Goal: Task Accomplishment & Management: Manage account settings

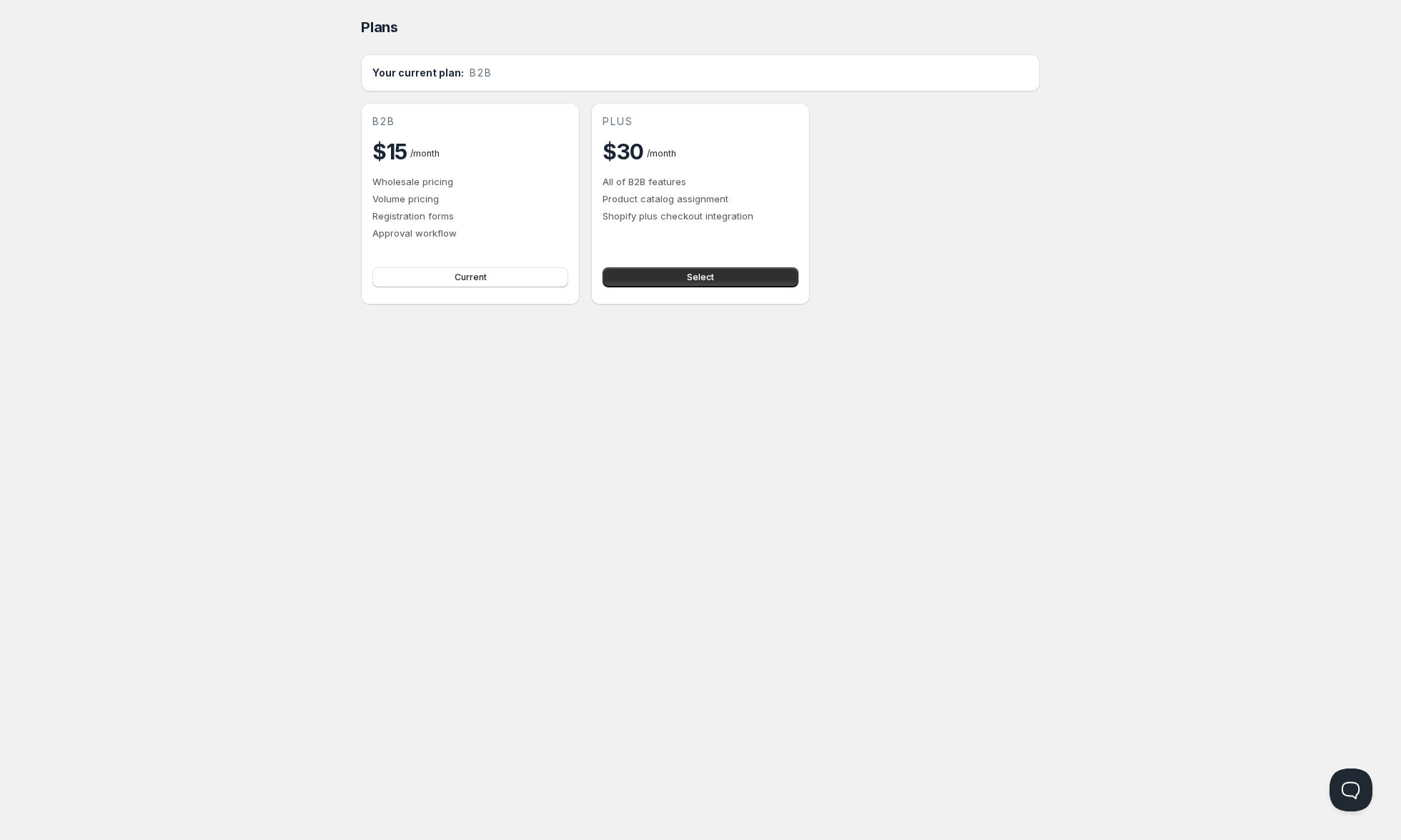
click at [637, 151] on h2 "$30" at bounding box center [623, 151] width 41 height 29
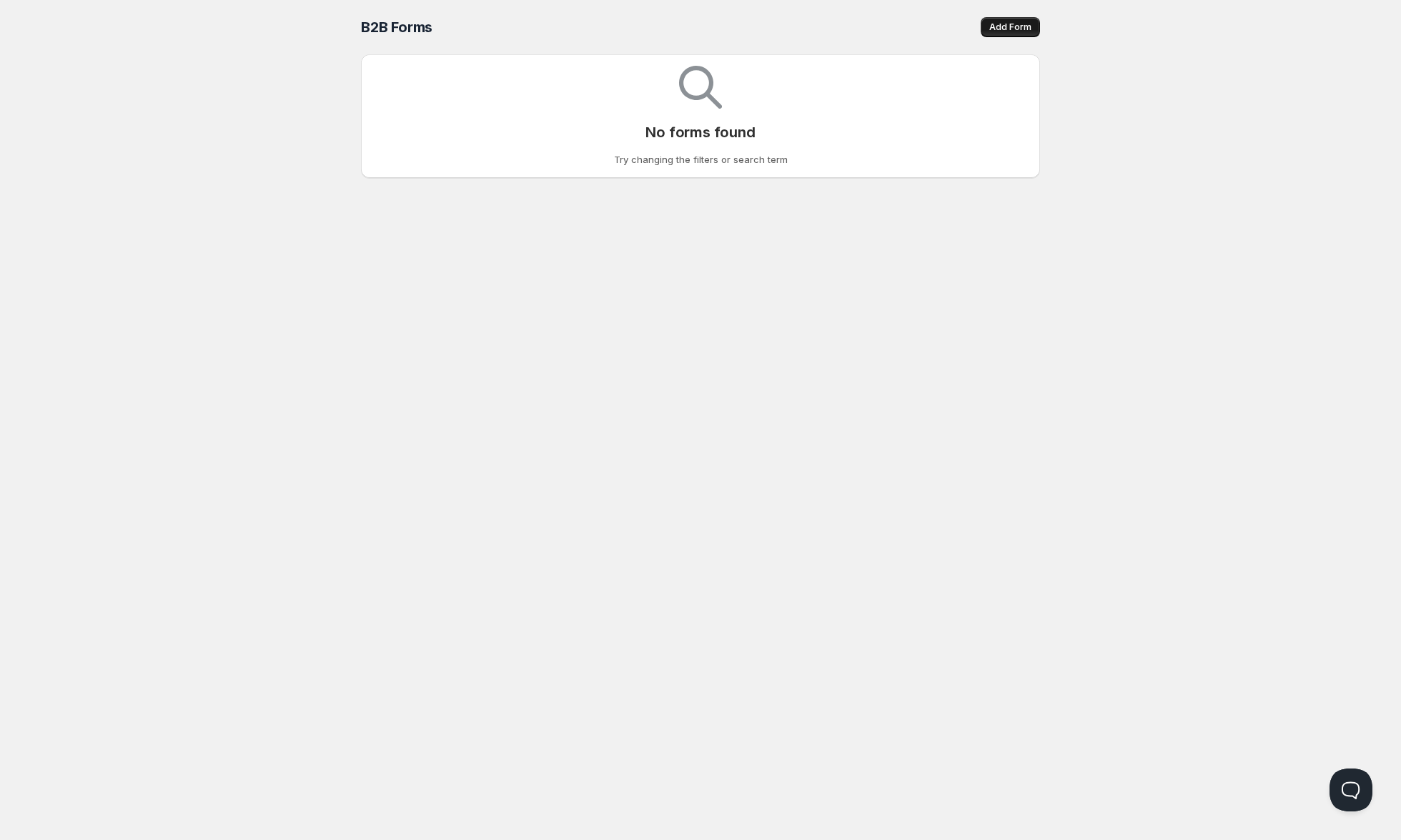
click at [1006, 25] on span "Add Form" at bounding box center [1011, 27] width 42 height 11
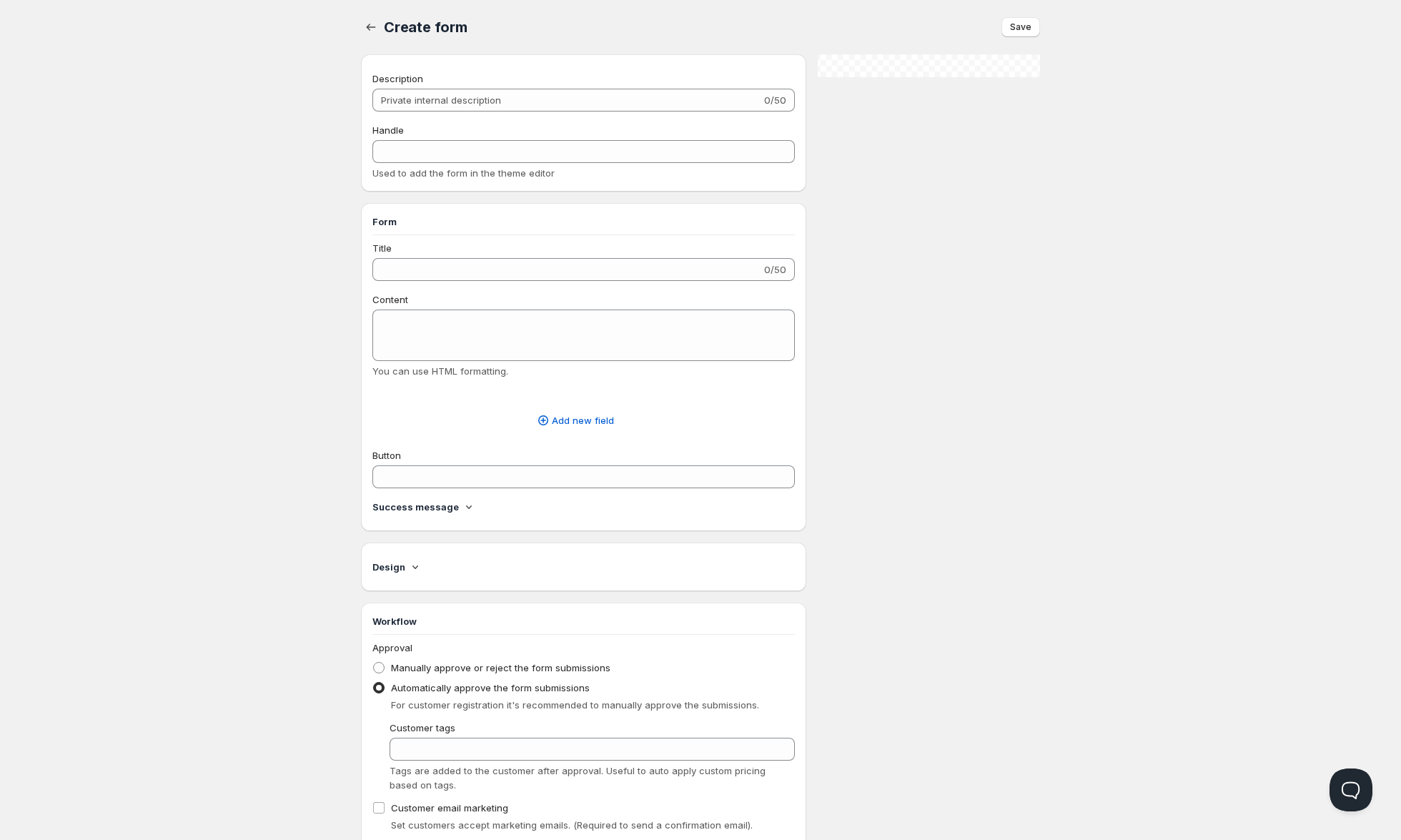
radio input "true"
checkbox input "true"
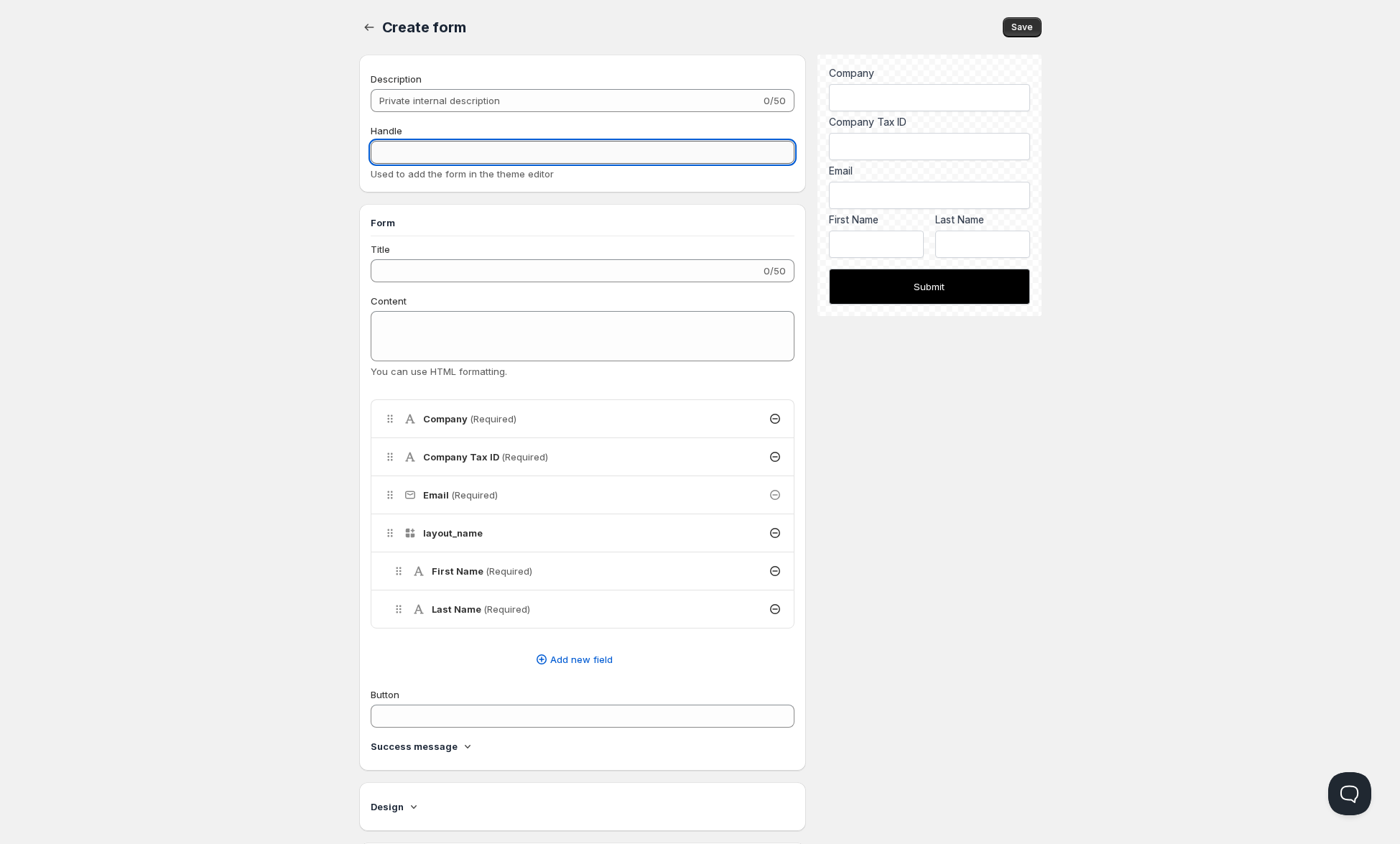
click at [400, 154] on input "Handle" at bounding box center [584, 152] width 425 height 23
click at [406, 273] on input "Title" at bounding box center [566, 271] width 390 height 23
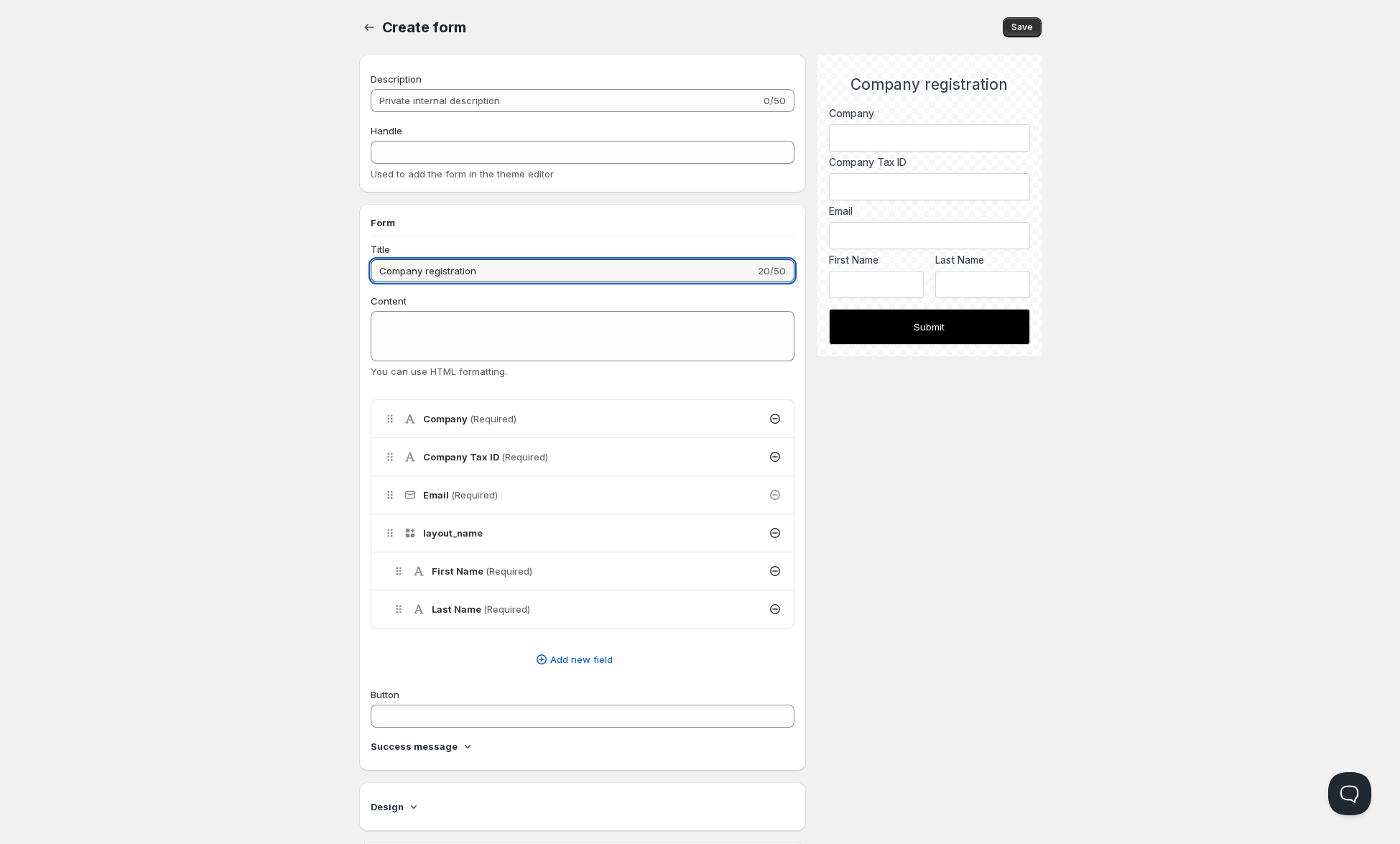
type input "Company registration"
click at [477, 535] on h4 "layout_name" at bounding box center [453, 533] width 60 height 14
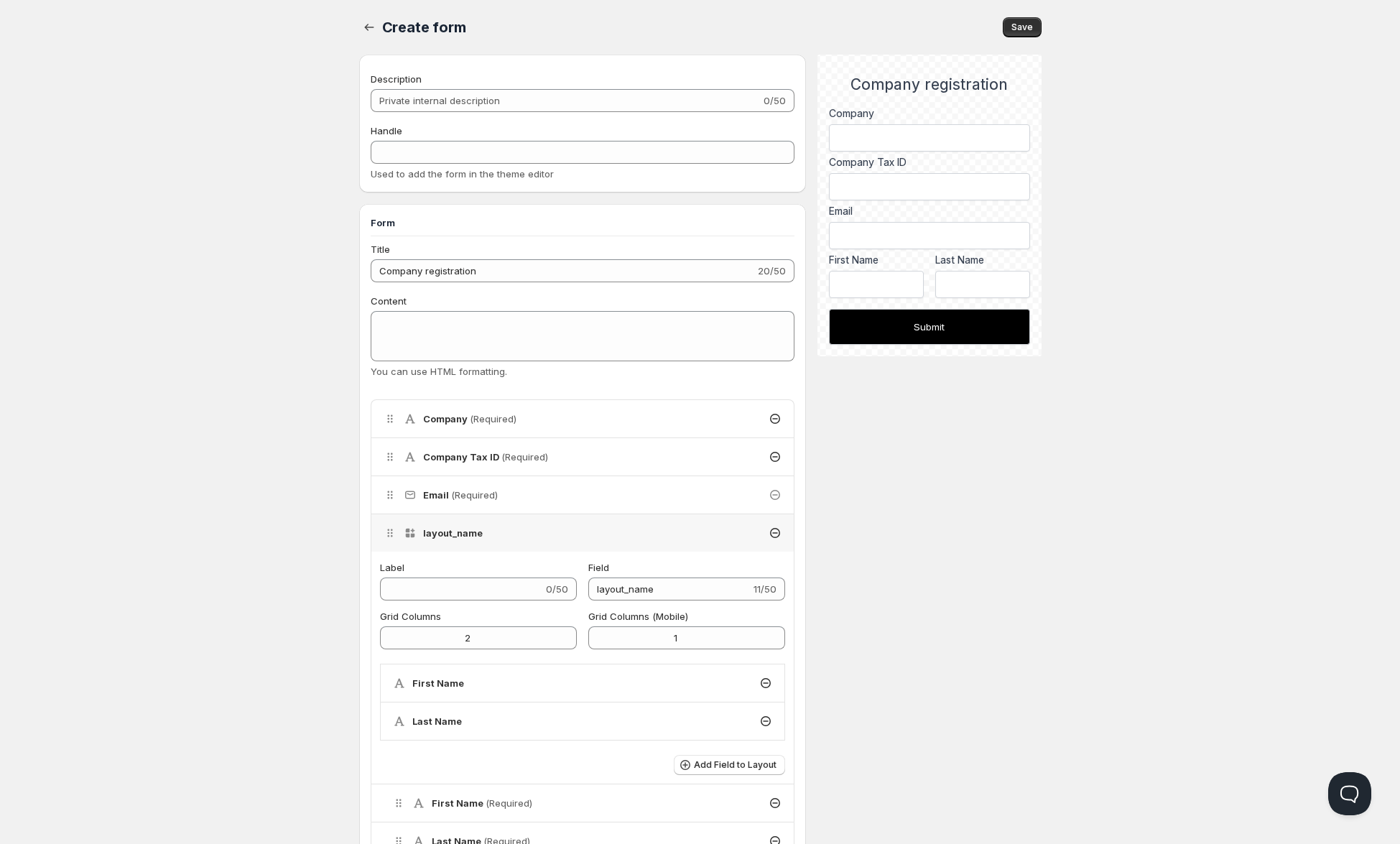
click at [477, 535] on h4 "layout_name" at bounding box center [453, 533] width 60 height 14
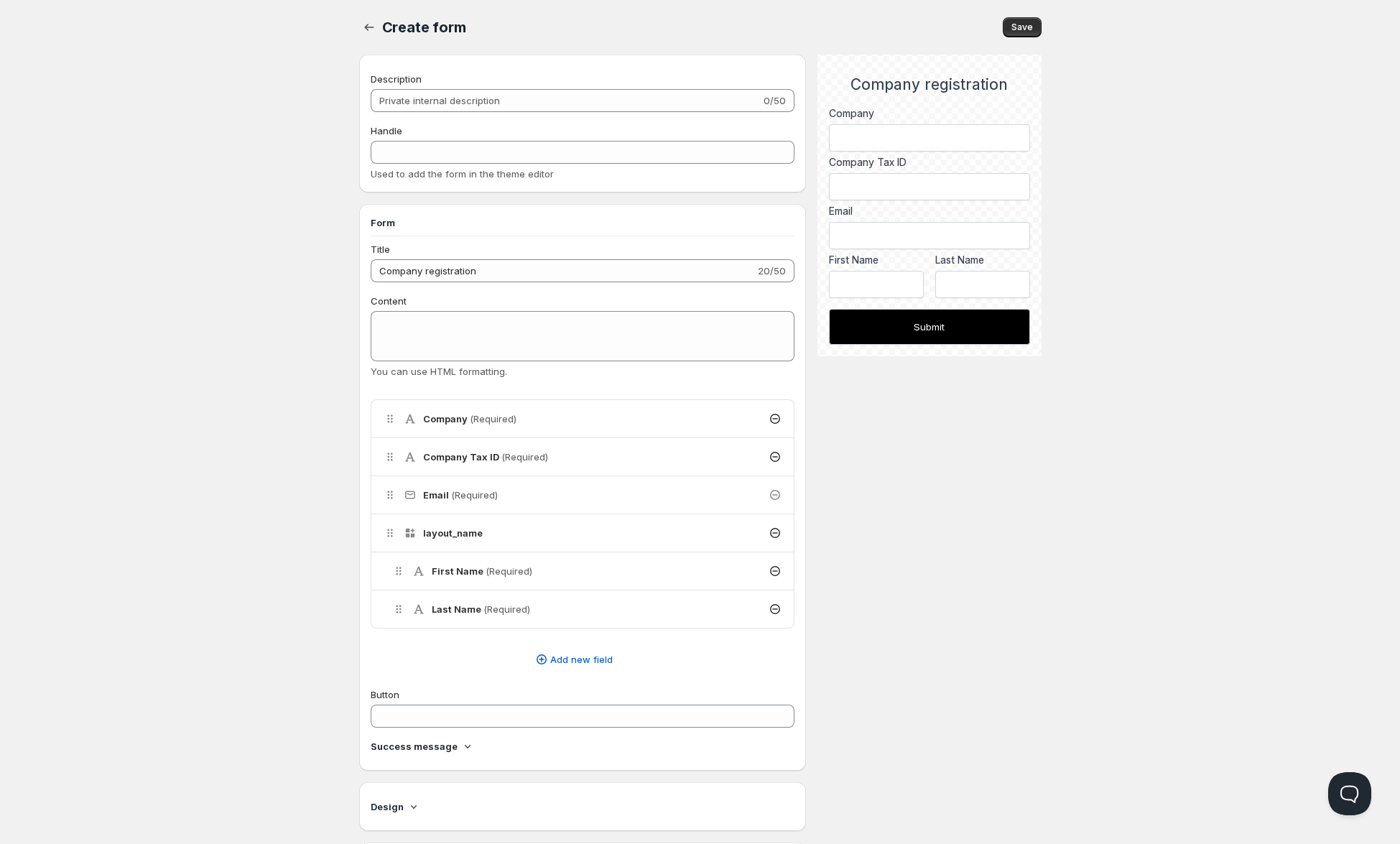
click at [462, 532] on h4 "layout_name" at bounding box center [453, 533] width 60 height 14
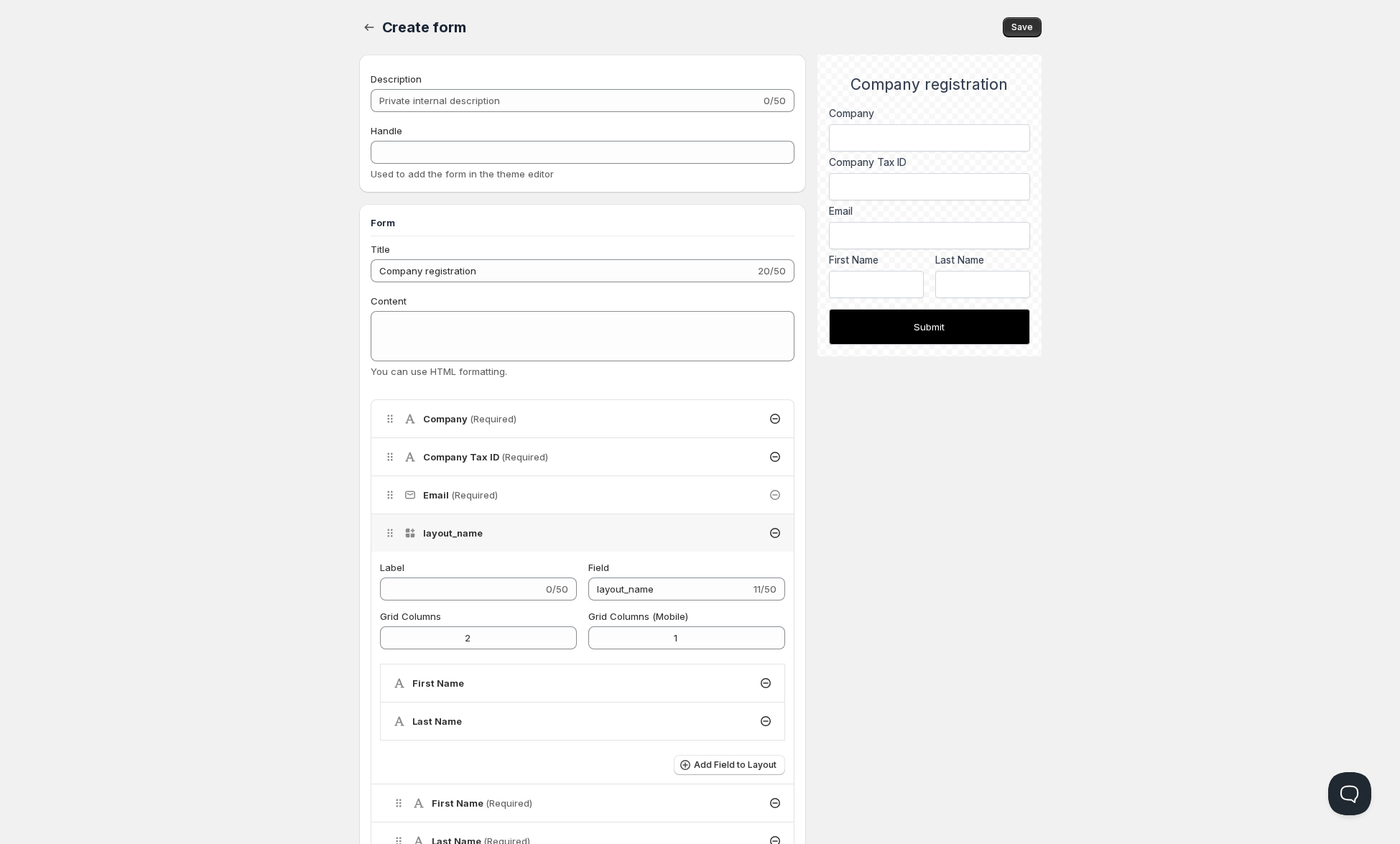
click at [462, 532] on h4 "layout_name" at bounding box center [453, 533] width 60 height 14
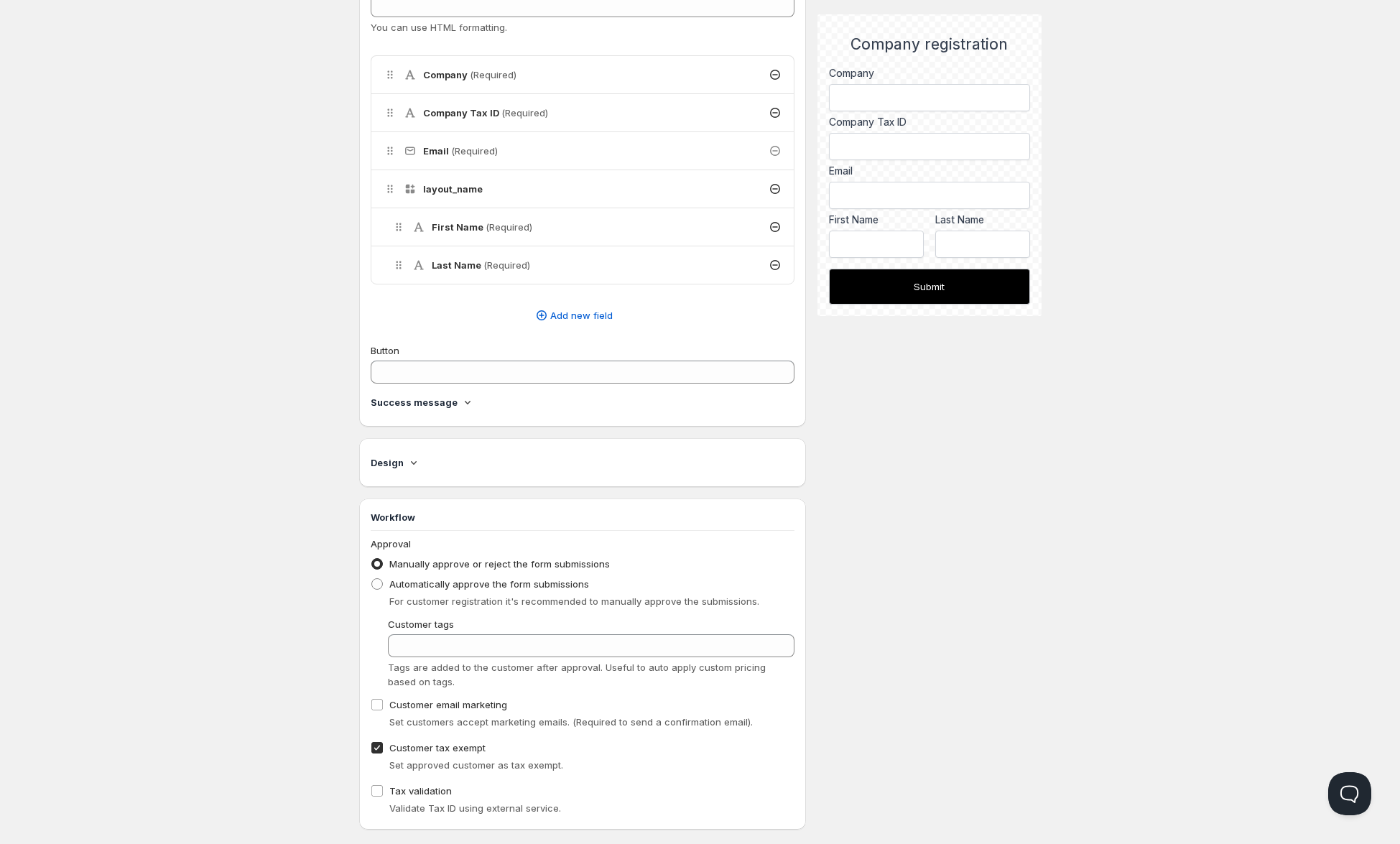
scroll to position [366, 0]
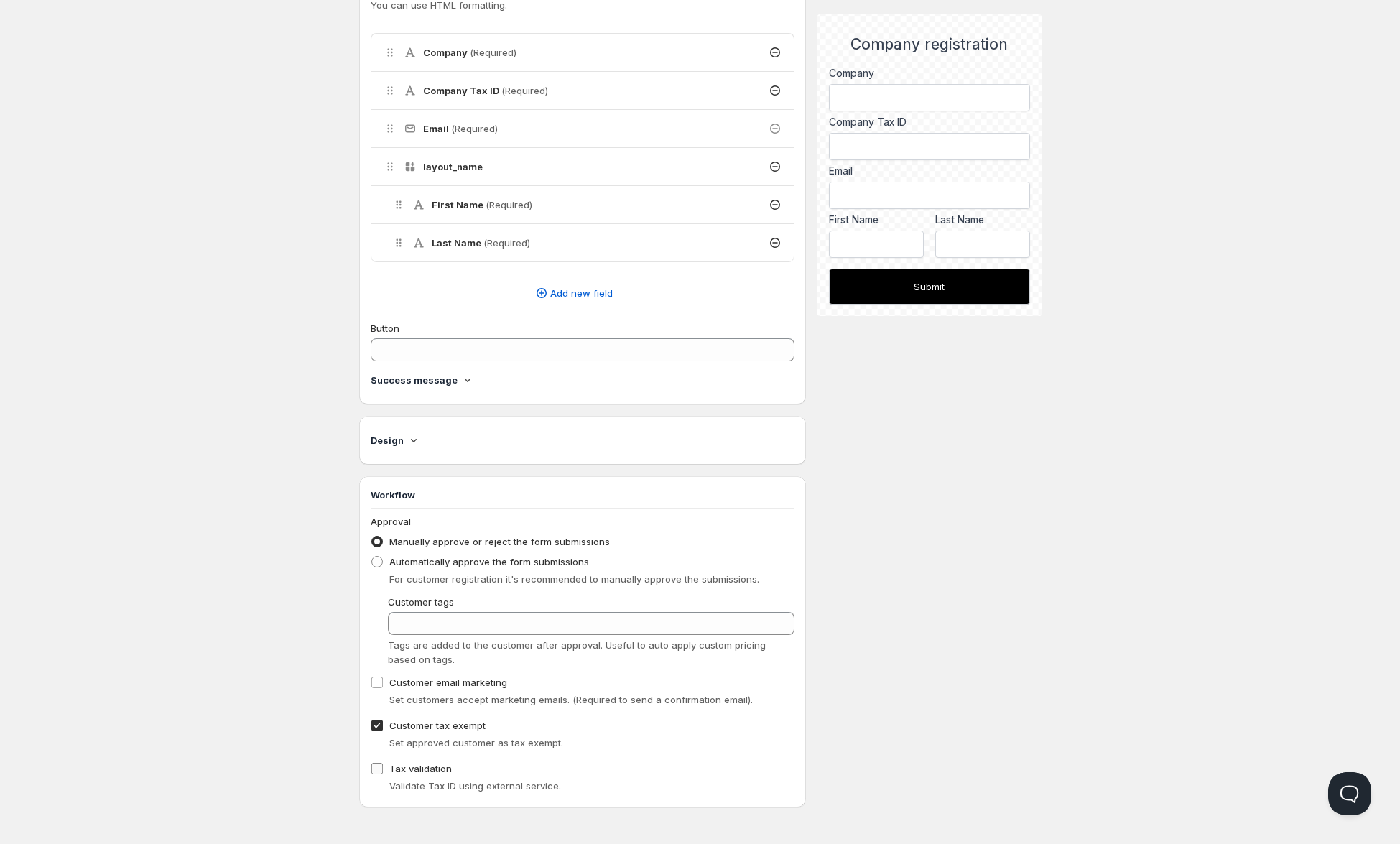
click at [420, 766] on span "Tax validation" at bounding box center [420, 768] width 62 height 12
click at [383, 766] on input "Tax validation" at bounding box center [377, 768] width 12 height 12
checkbox input "true"
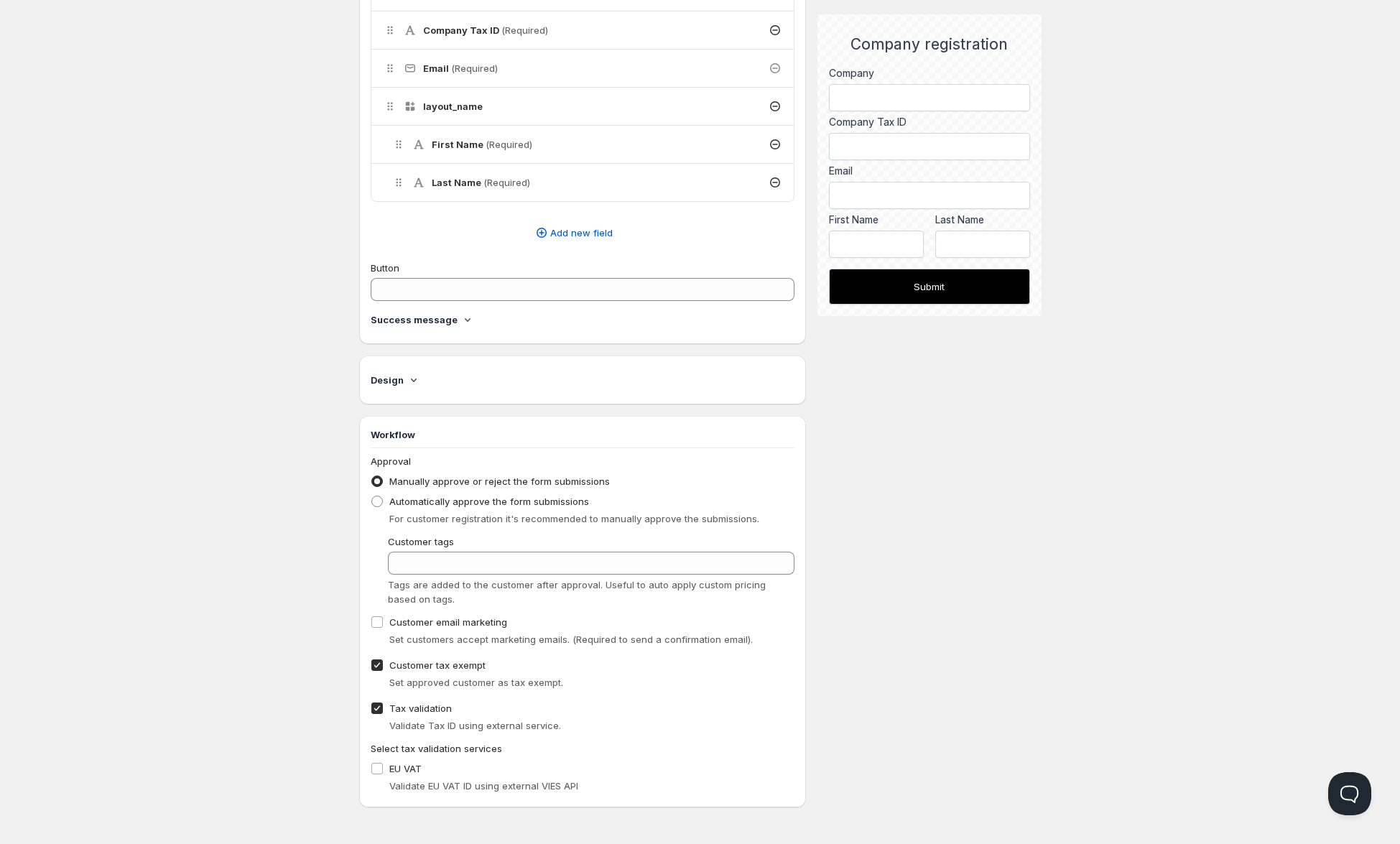
scroll to position [427, 0]
click at [377, 752] on span "Select tax validation services" at bounding box center [437, 749] width 132 height 12
click at [379, 765] on input "EU VAT" at bounding box center [377, 768] width 12 height 12
checkbox input "true"
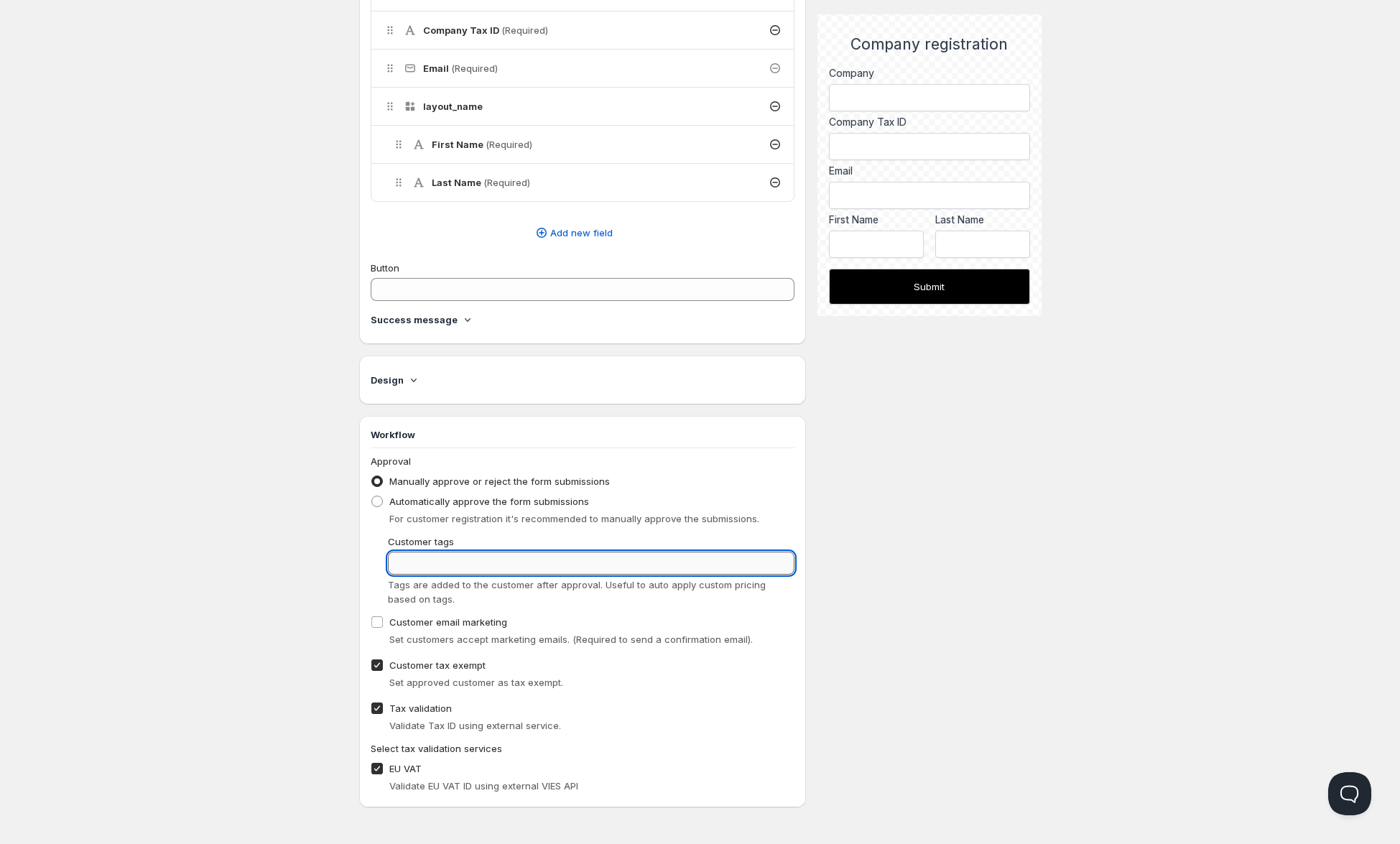
click at [469, 560] on input "Customer tags" at bounding box center [591, 563] width 408 height 23
type input "approved-tax-id"
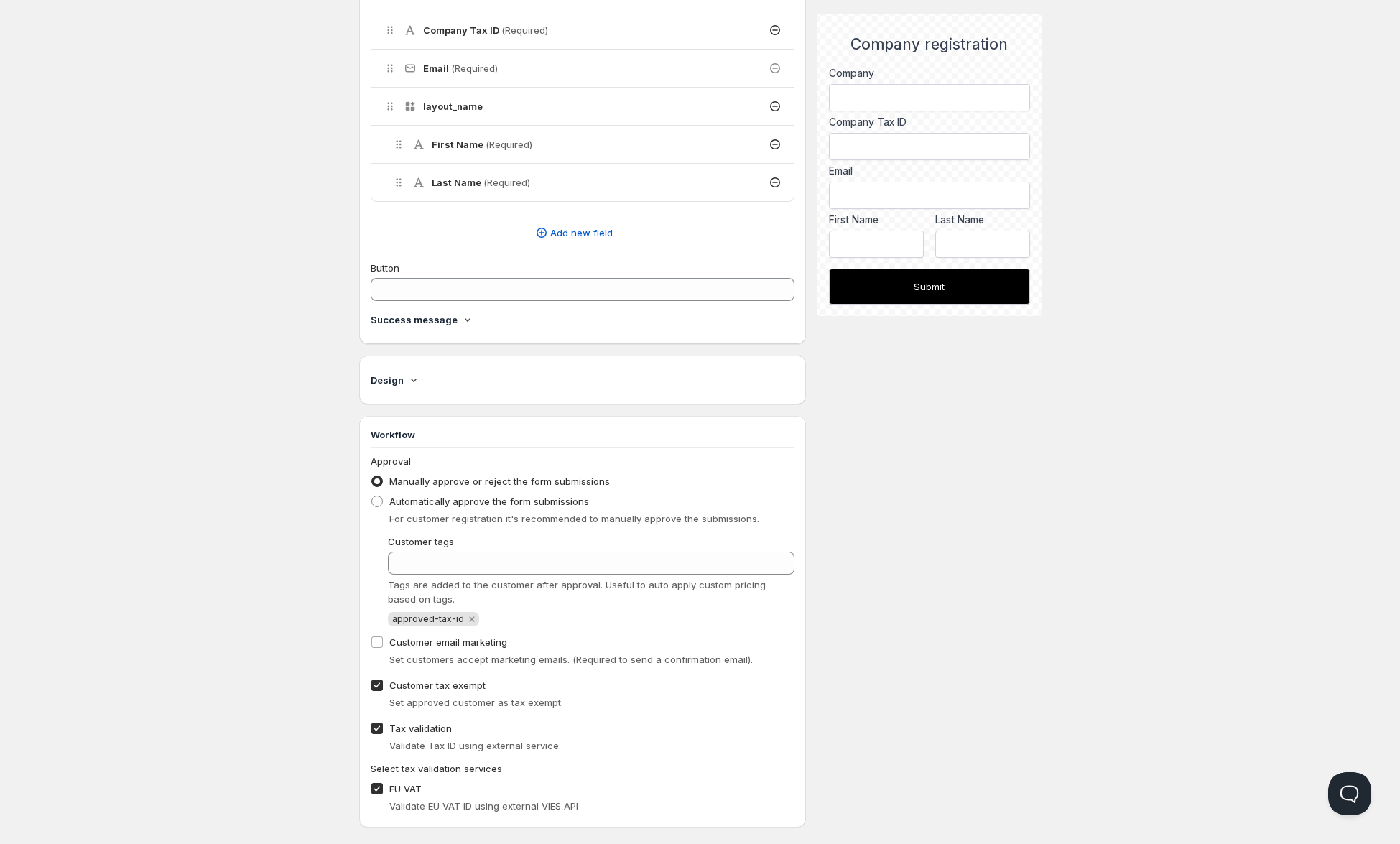
click at [438, 321] on h4 "Success message" at bounding box center [414, 319] width 87 height 14
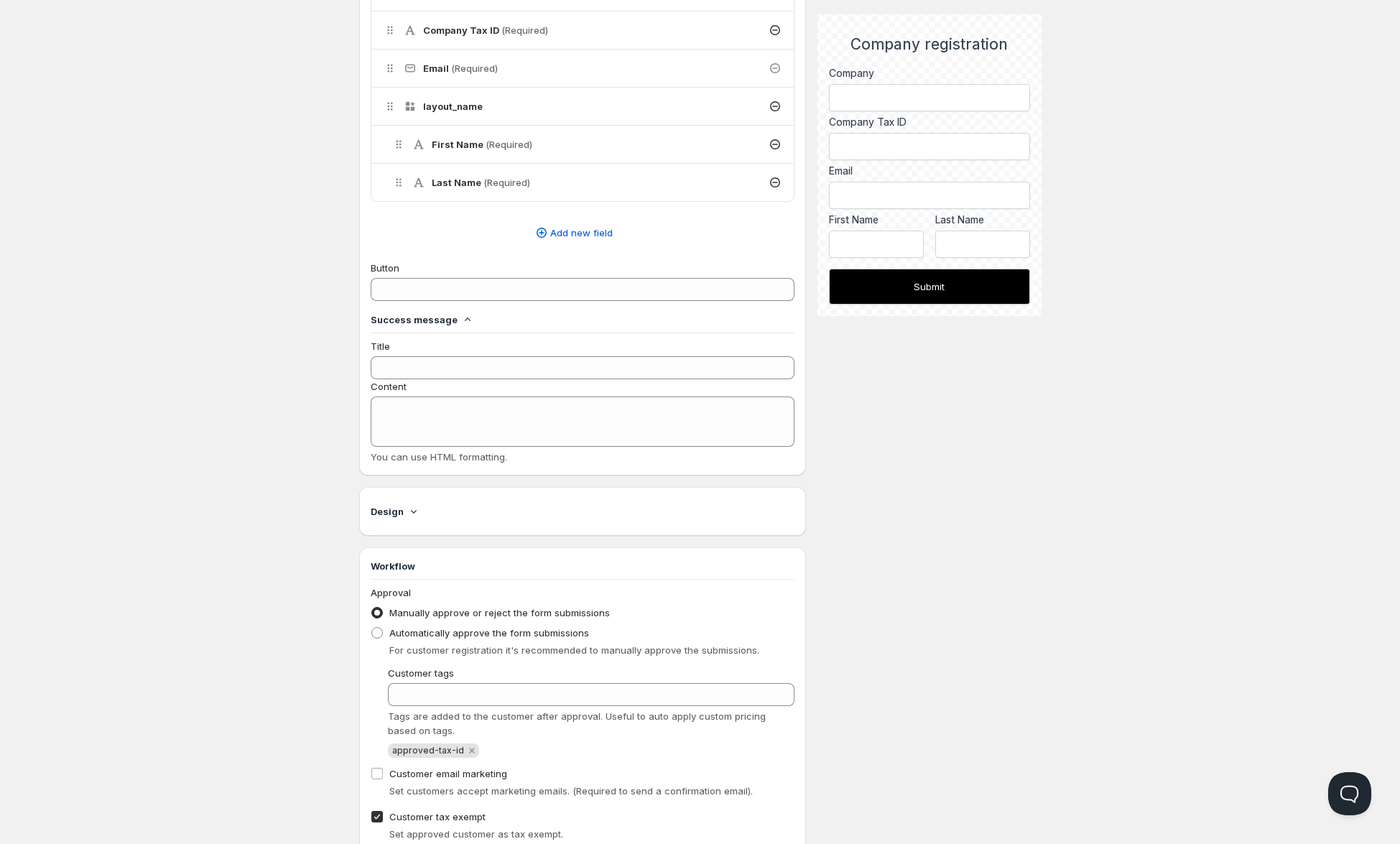
click at [438, 321] on h4 "Success message" at bounding box center [414, 319] width 87 height 14
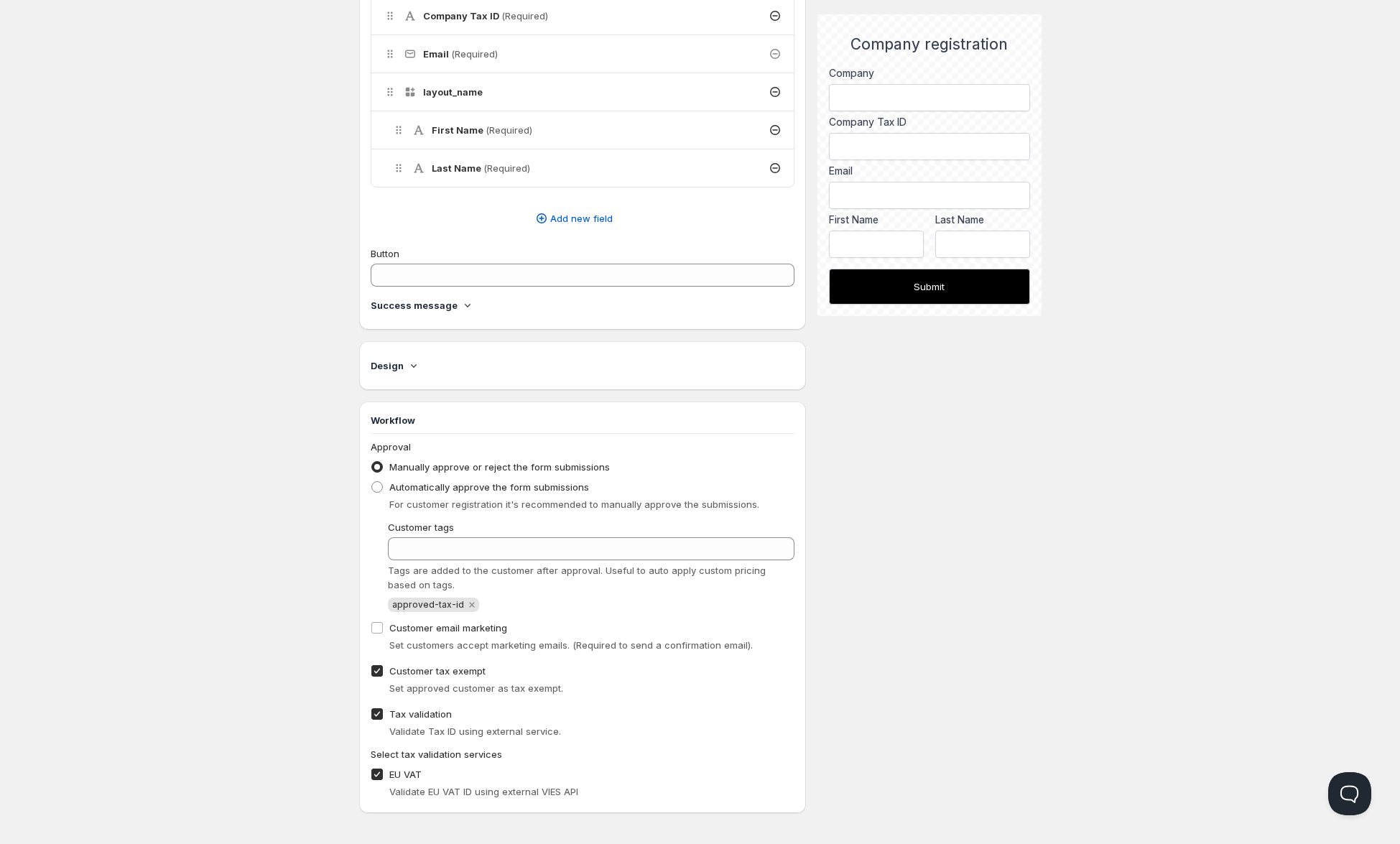
scroll to position [447, 0]
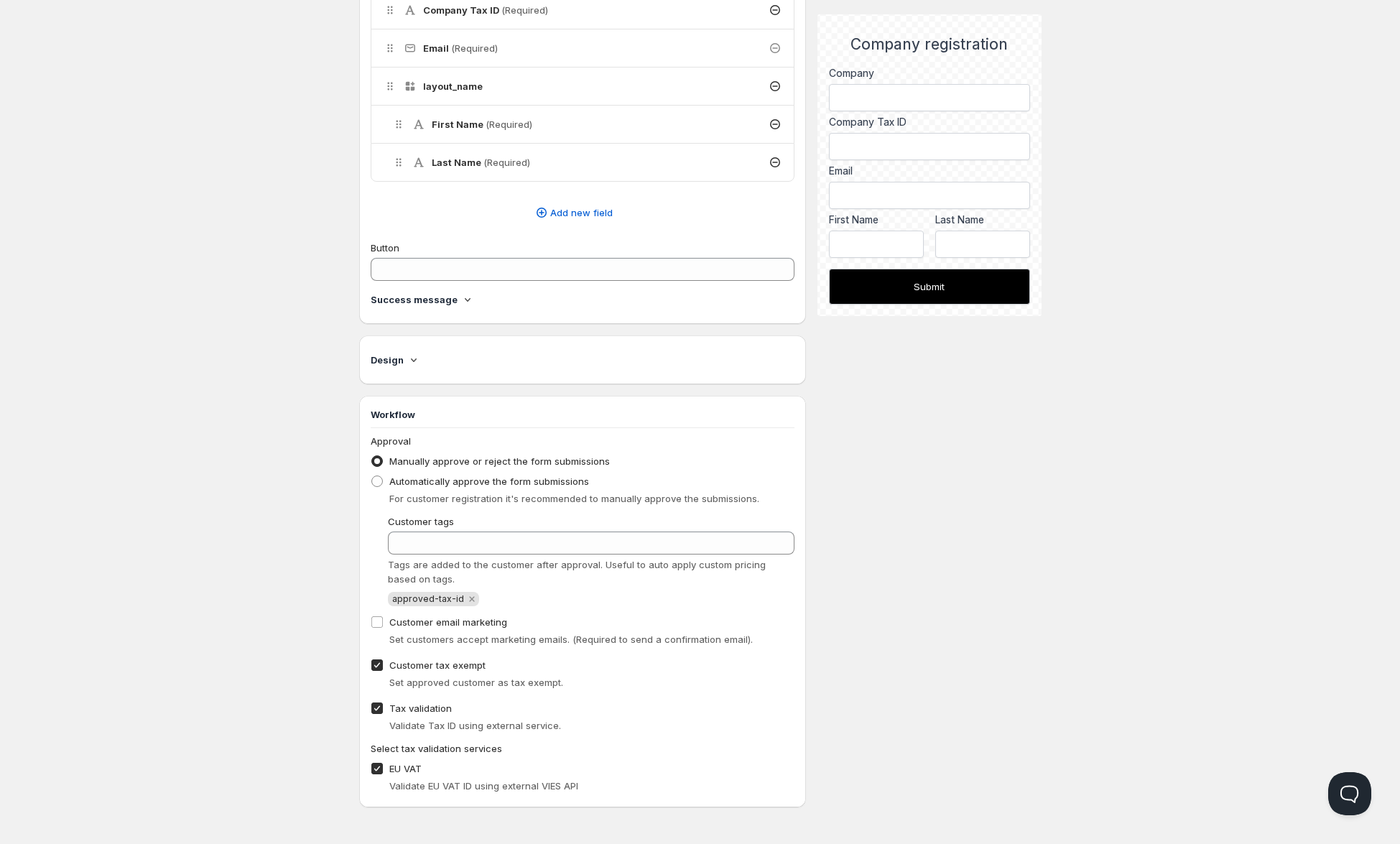
click at [390, 356] on h4 "Design" at bounding box center [388, 360] width 33 height 14
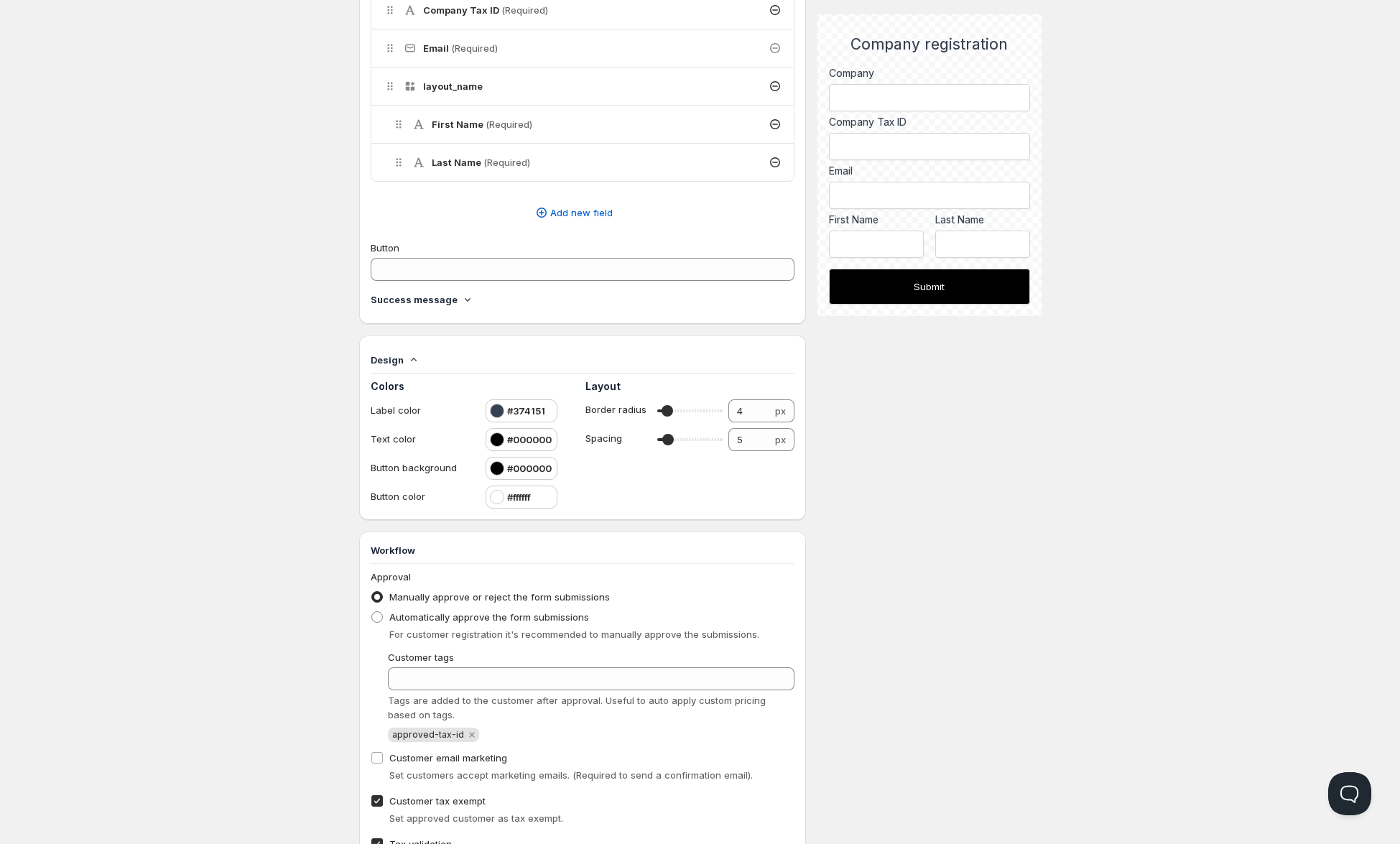
click at [391, 356] on h4 "Design" at bounding box center [388, 360] width 33 height 14
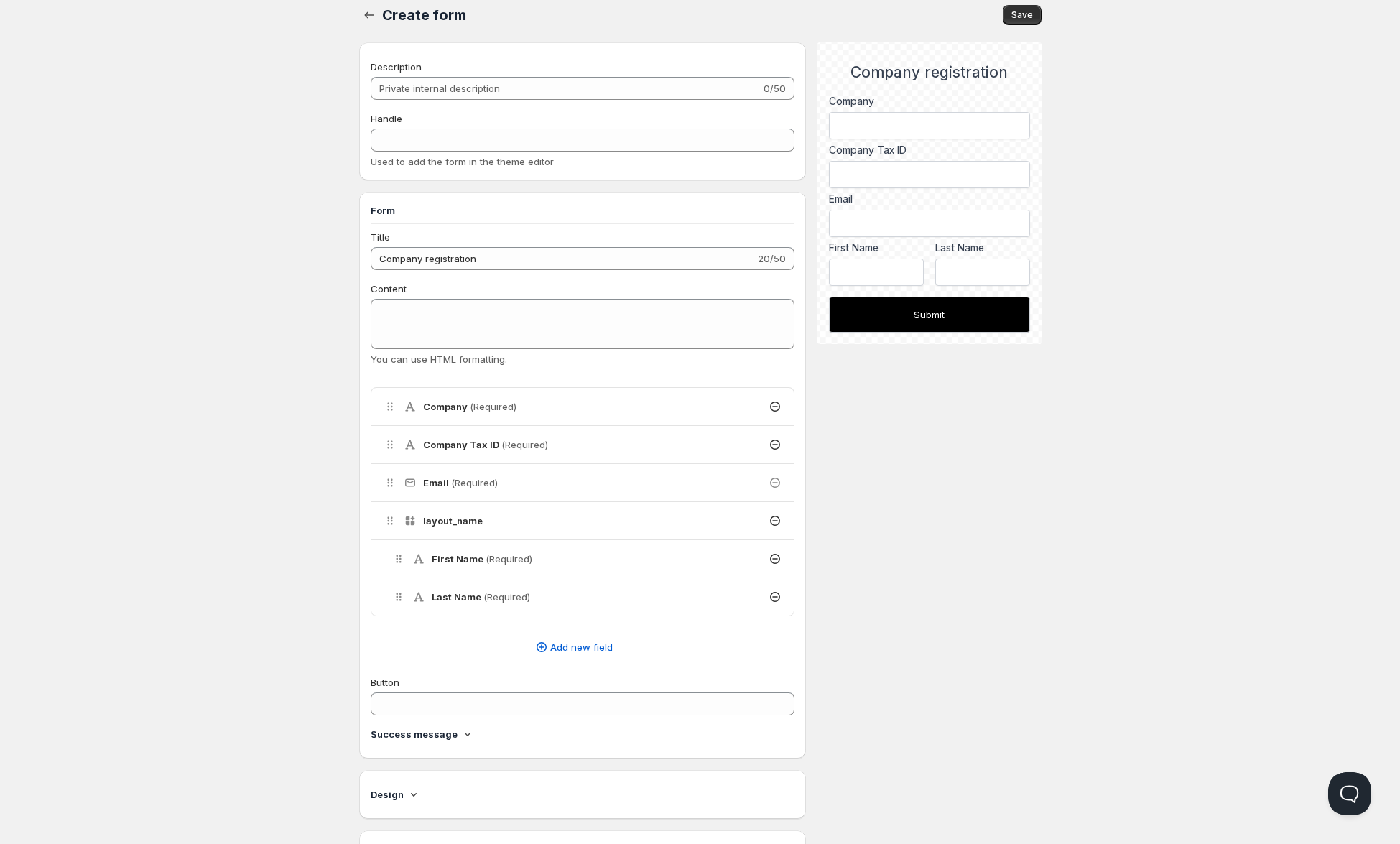
scroll to position [0, 0]
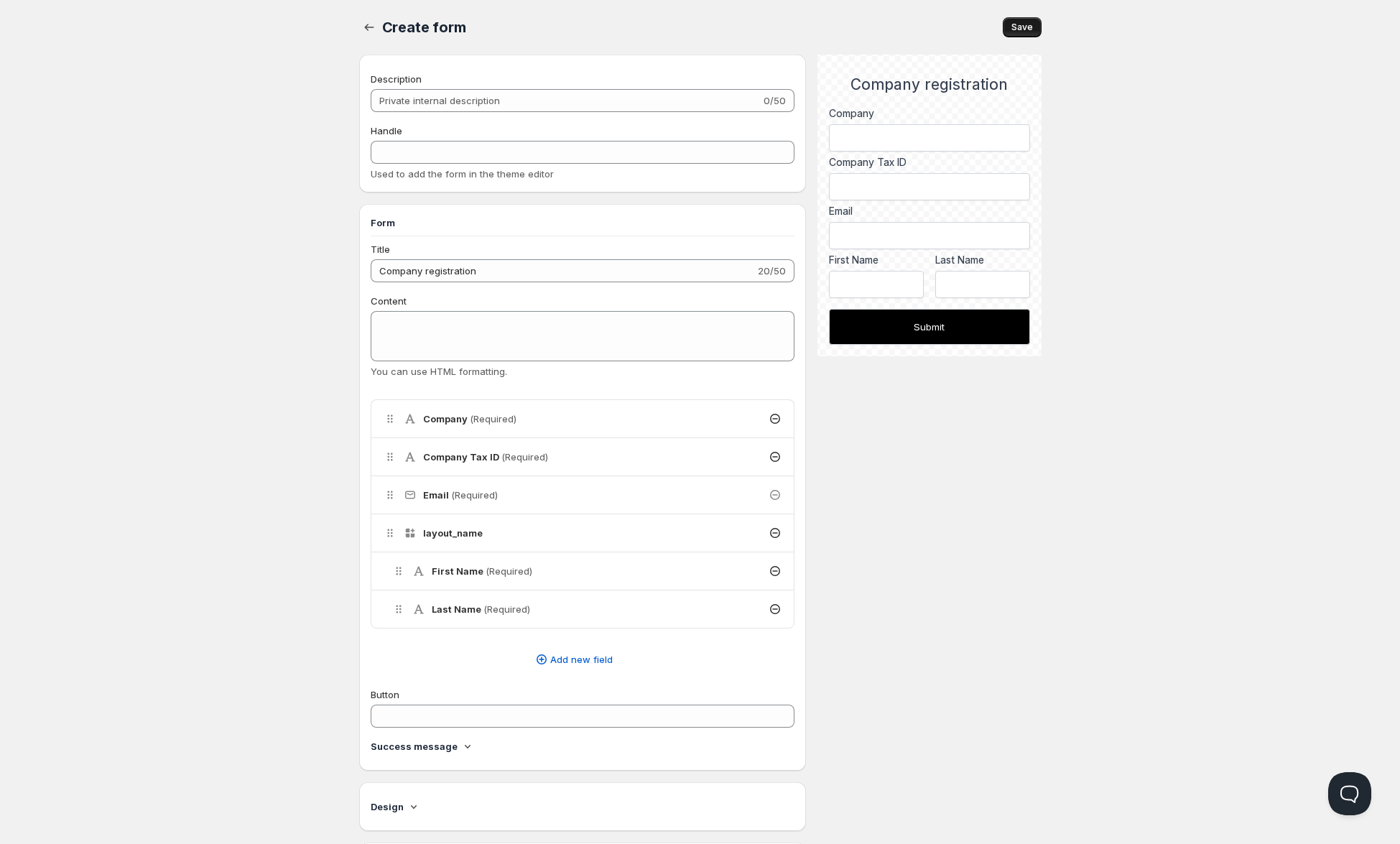
click at [1021, 28] on span "Save" at bounding box center [1022, 27] width 21 height 12
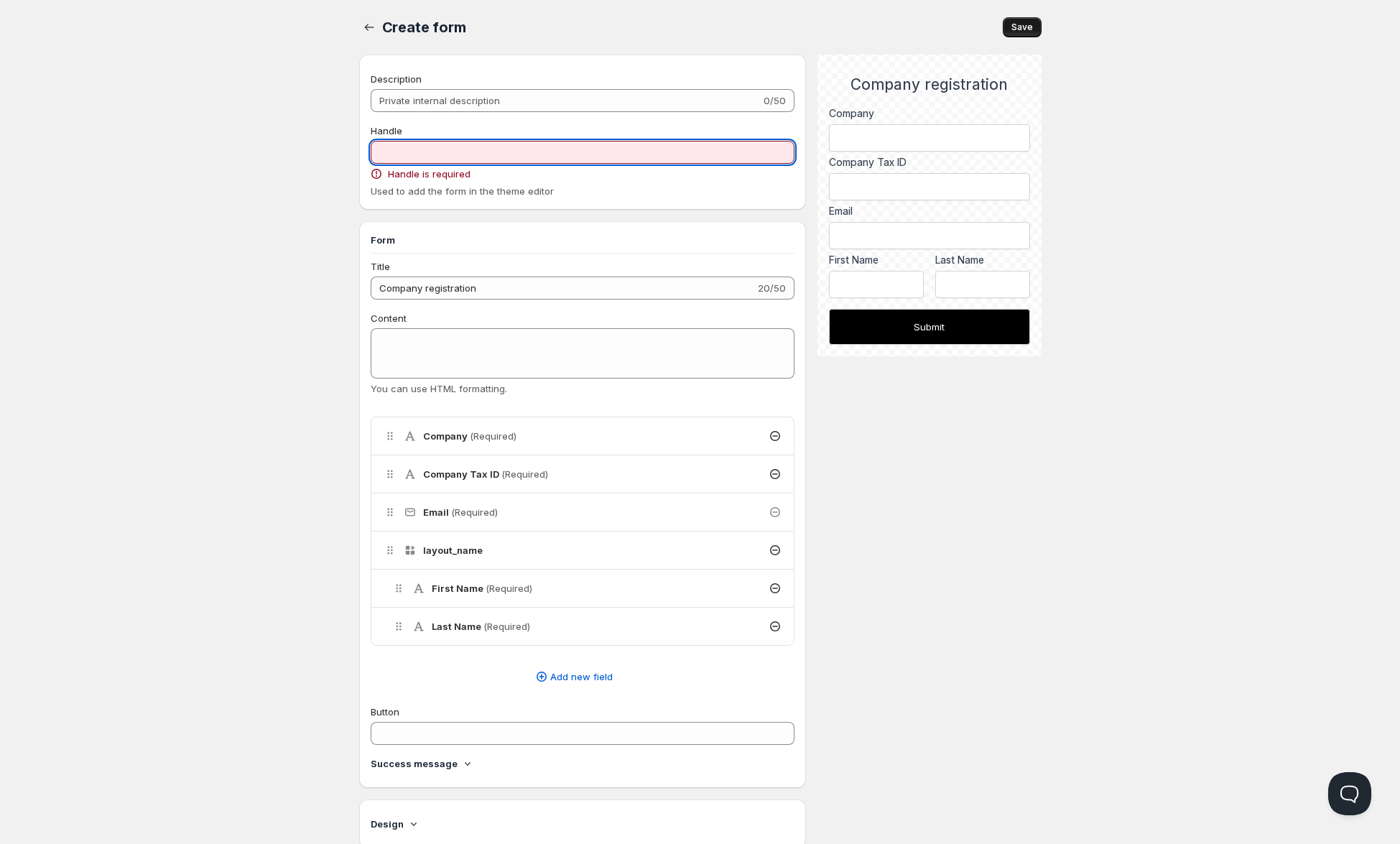
click at [612, 158] on input "Handle" at bounding box center [584, 152] width 425 height 23
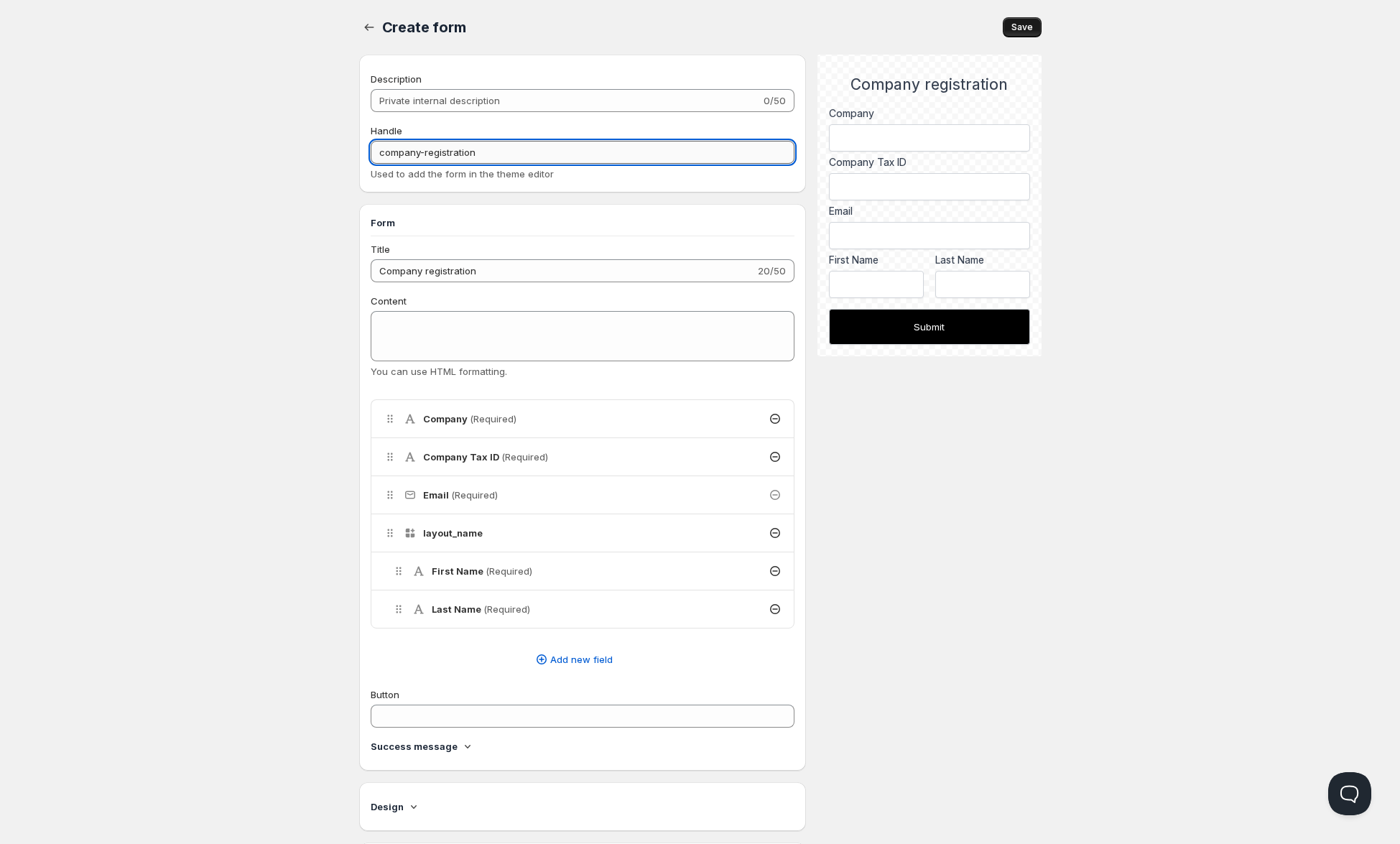
type input "company-registration"
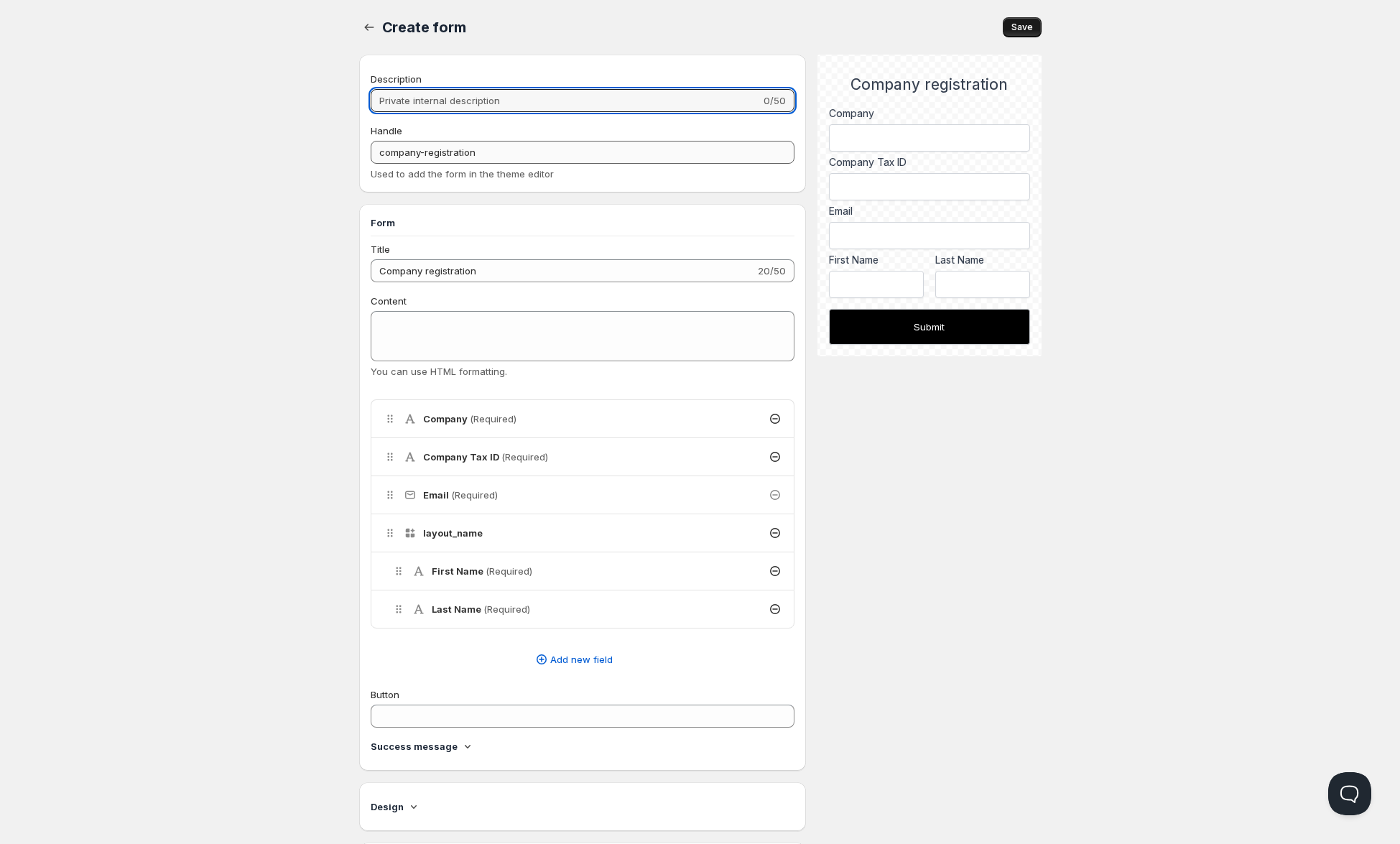
type input "C"
type input "c"
type input "Co"
type input "co"
type input "Com"
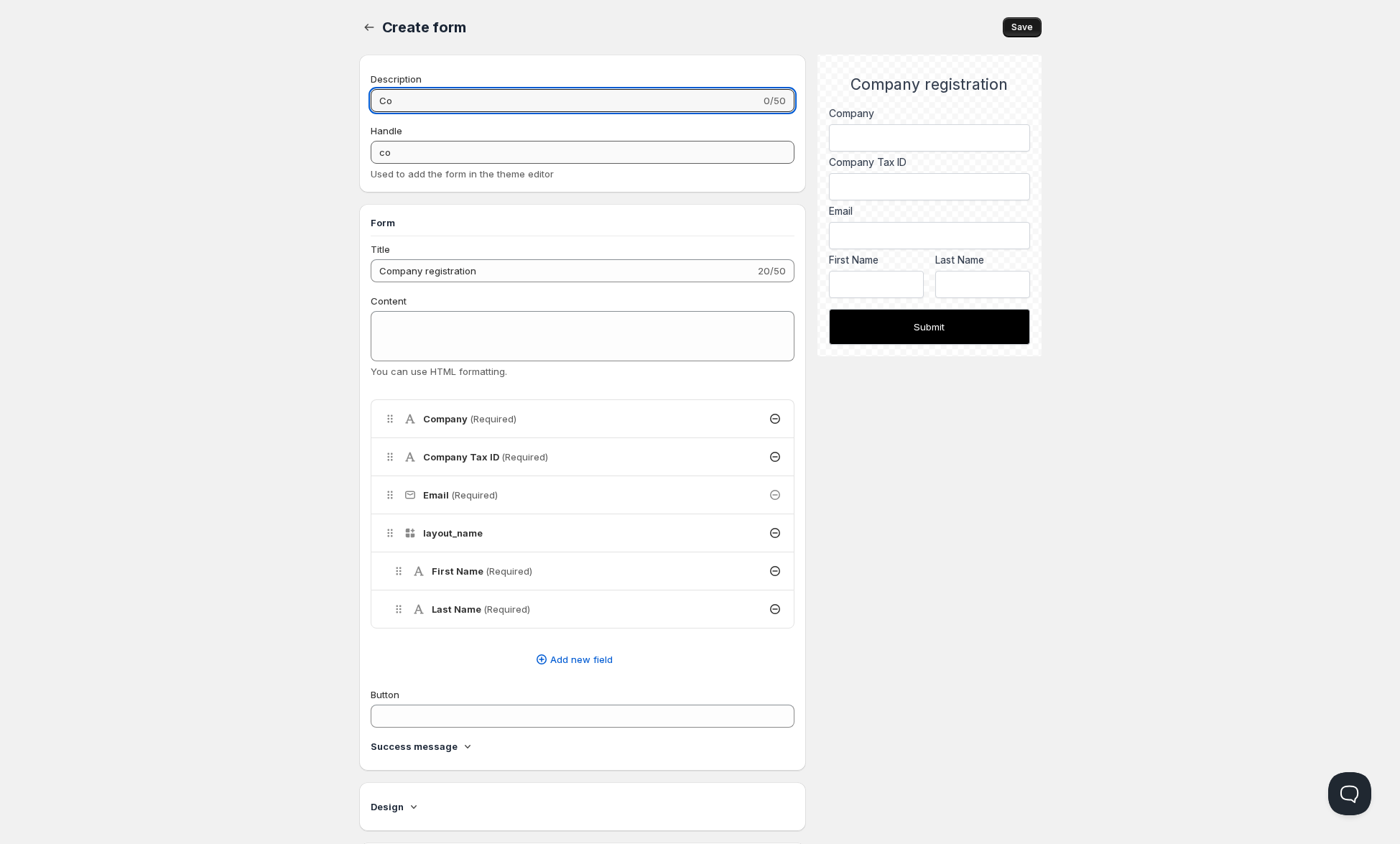
type input "com"
type input "Comp"
type input "comp"
type input "Compa"
type input "compa"
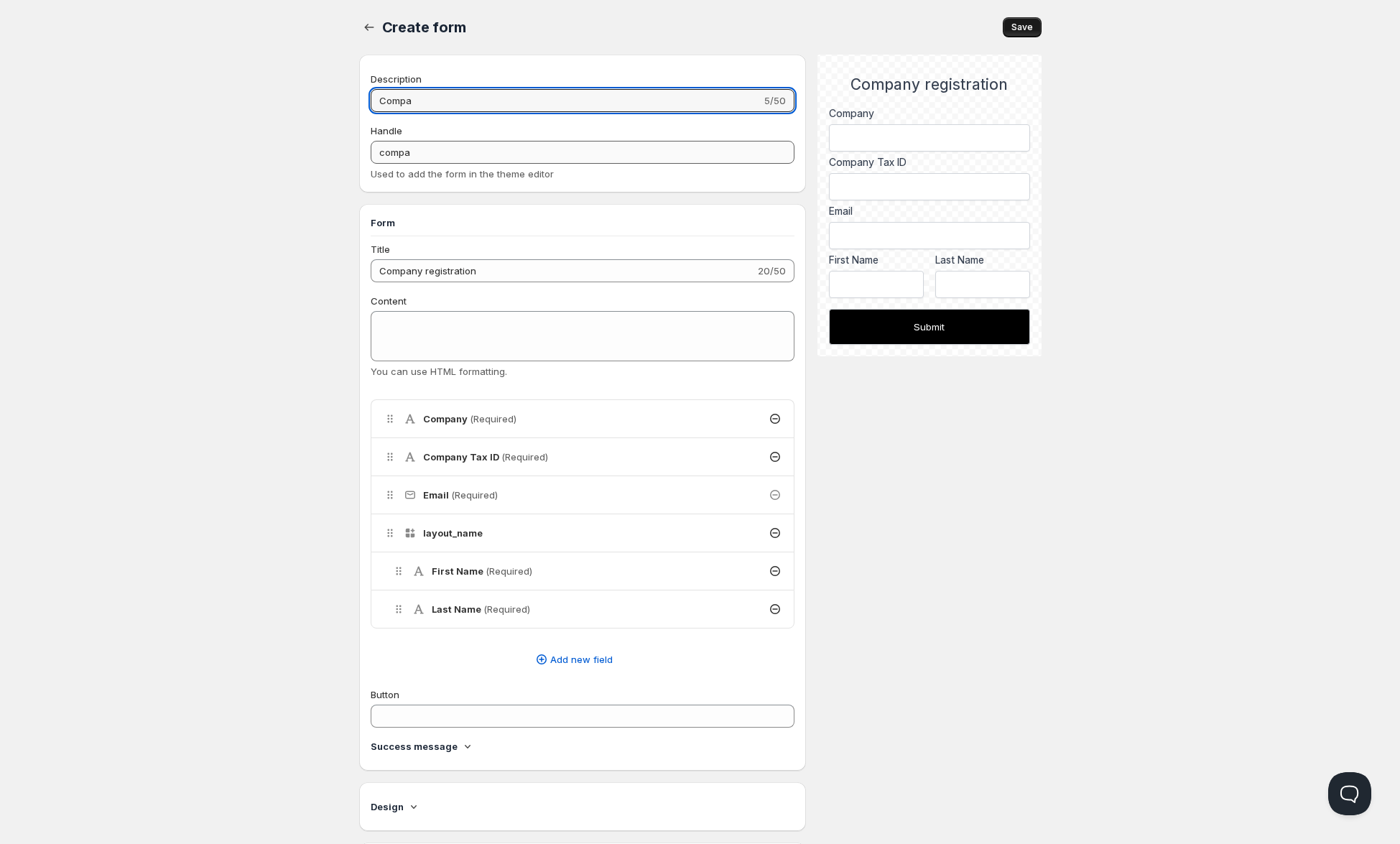
type input "Compan"
type input "compan"
type input "Company"
type input "company"
type input "Company"
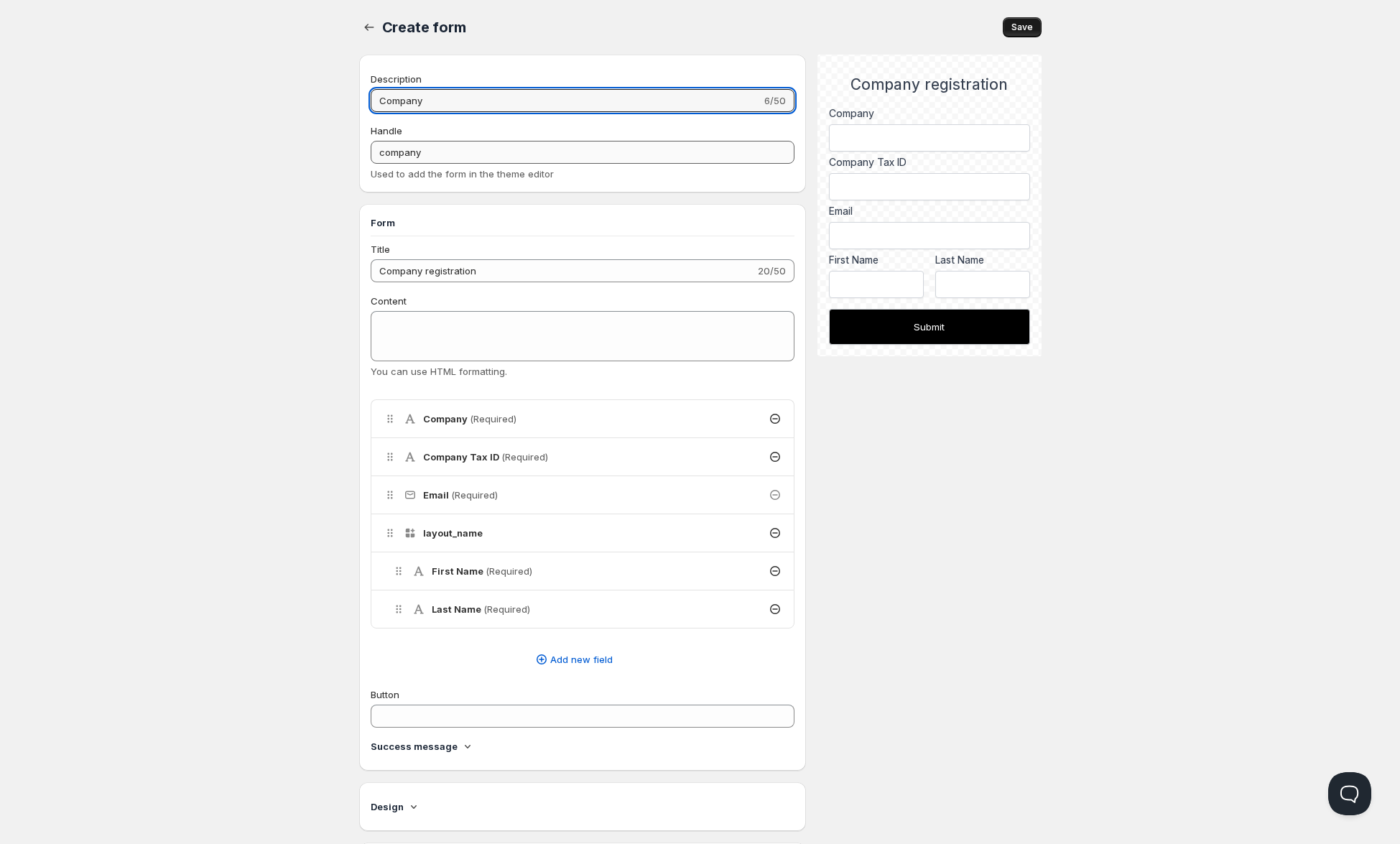
type input "company-"
type input "Company r"
type input "company-r"
type input "Company re"
type input "company-re"
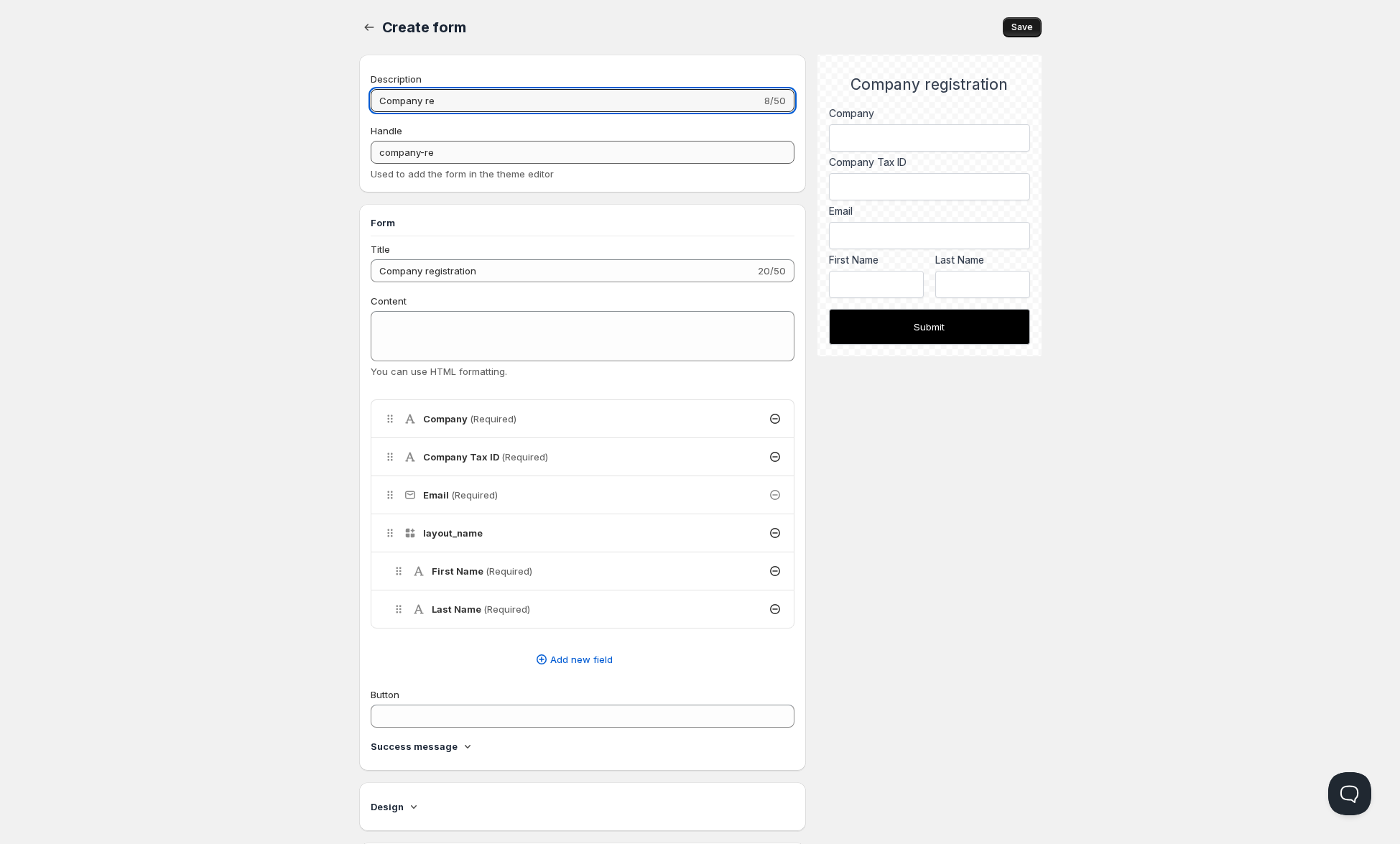
type input "Company reg"
type input "company-reg"
type input "Company regi"
type input "company-regi"
type input "Company regis"
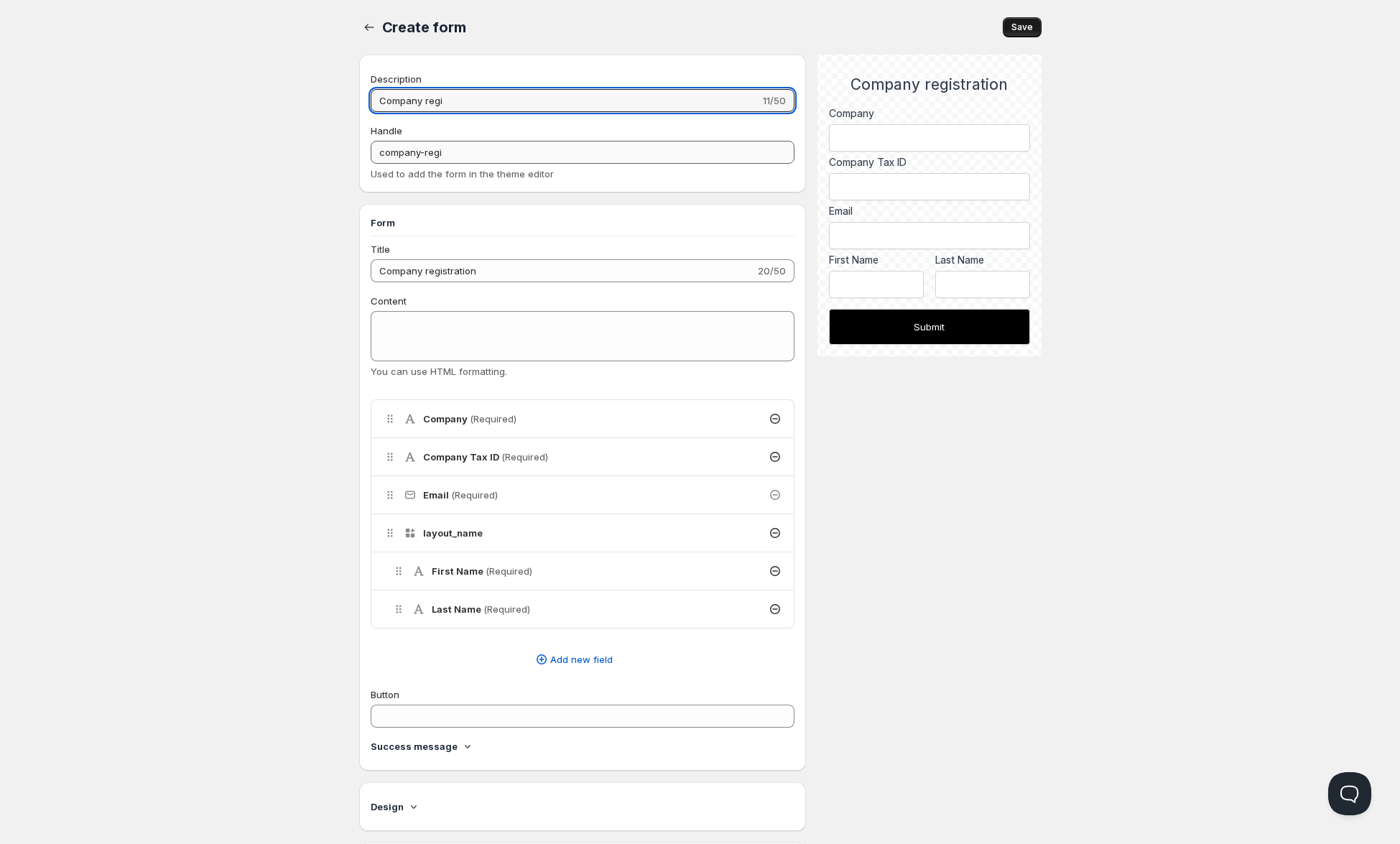
type input "company-regis"
type input "Company regist"
type input "company-regist"
type input "Company registr"
type input "company-registr"
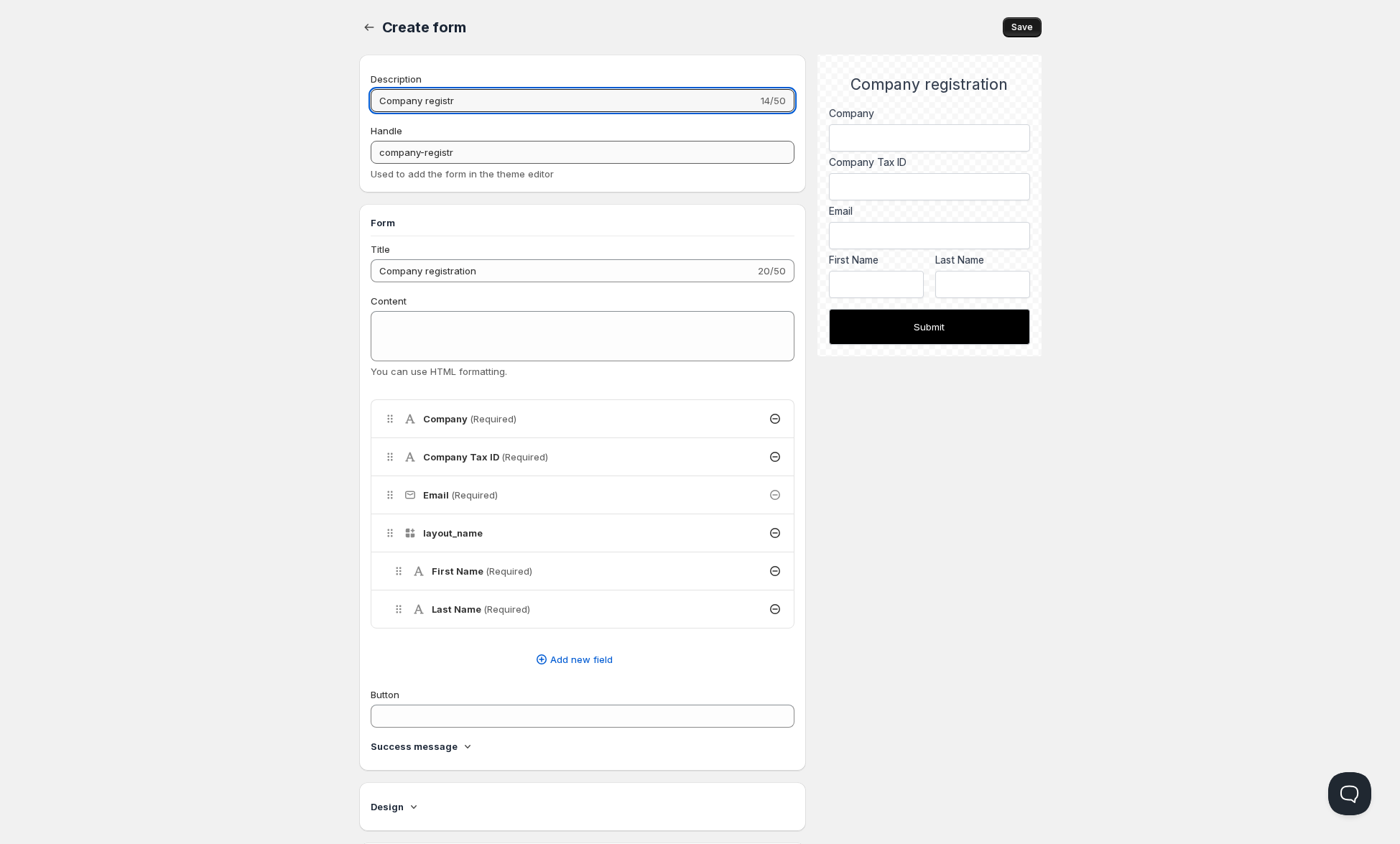
type input "Company registra"
type input "company-registra"
type input "Company registrat"
type input "company-registrat"
type input "Company registrati"
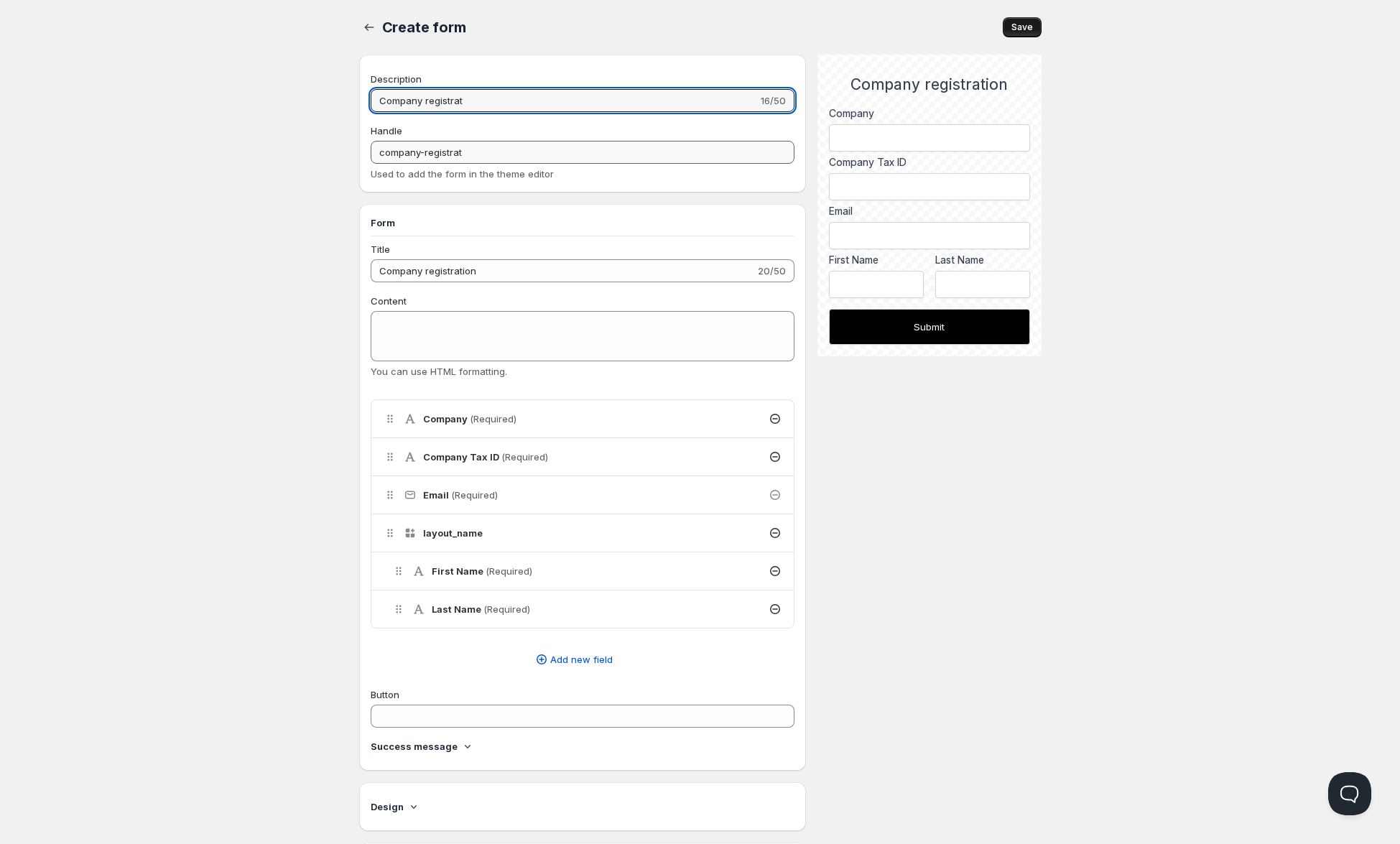
type input "company-registrati"
type input "Company registratio"
type input "company-registratio"
type input "Company registration"
type input "company-registration"
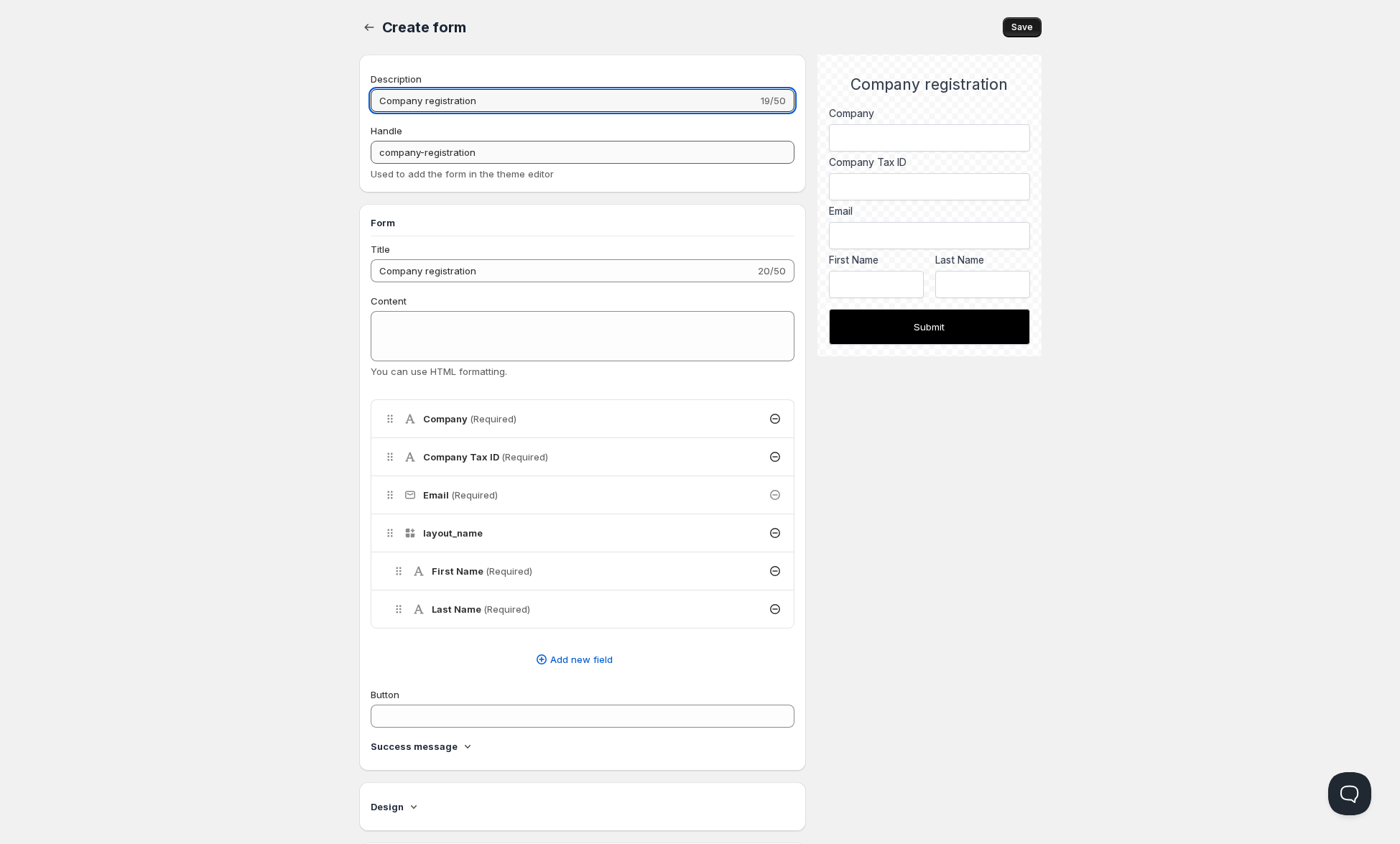
type input "Company registration"
type input "company-registration-"
type input "Company registration f"
type input "company-registration-f"
type input "Company registration fo"
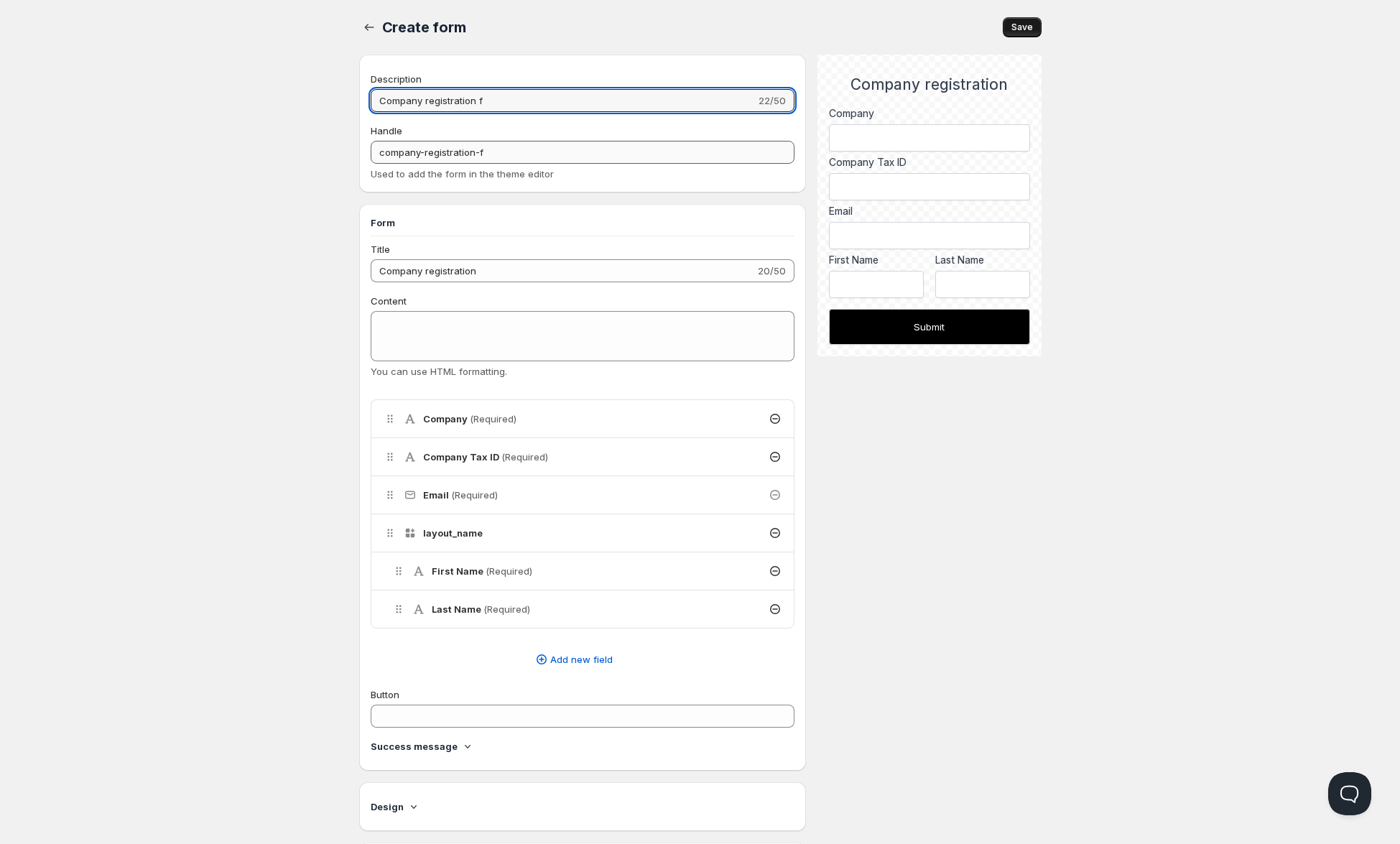
type input "company-registration-fo"
type input "Company registration for"
type input "company-registration-for"
type input "Company registration form"
type input "company-registration-form"
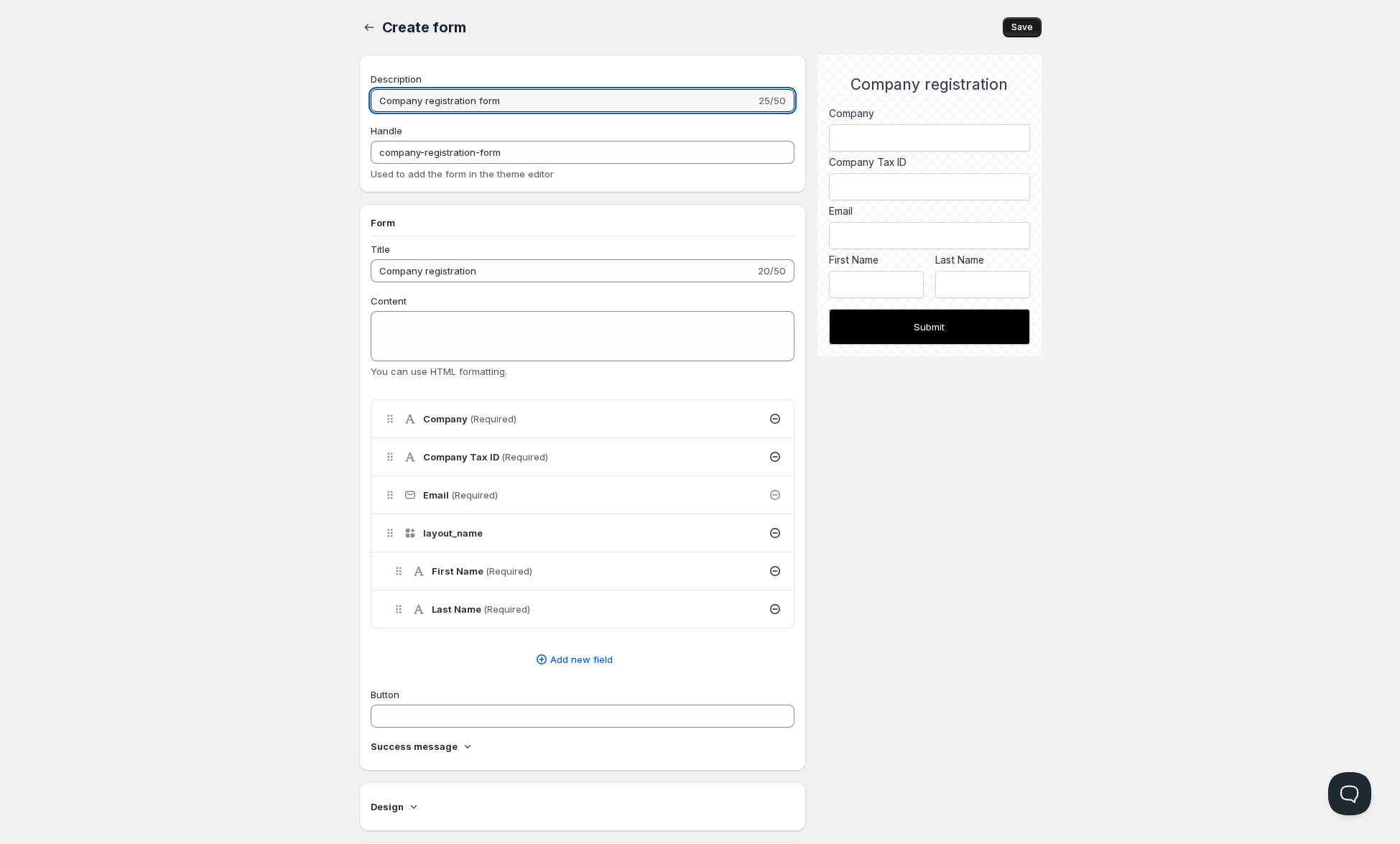
type input "Company registration form"
click at [1017, 30] on span "Save" at bounding box center [1022, 27] width 21 height 12
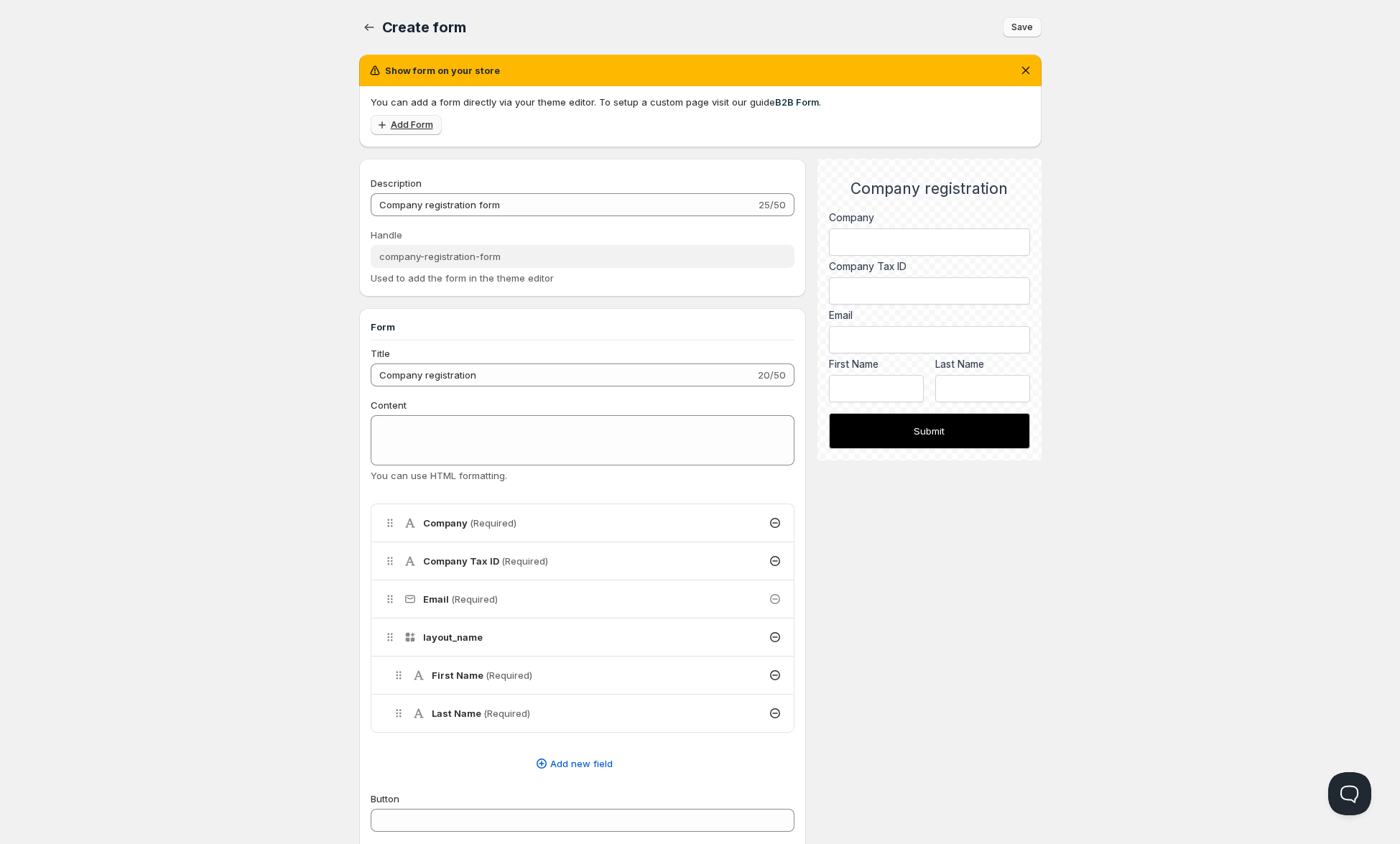
click at [418, 129] on span "Add Form" at bounding box center [412, 125] width 42 height 12
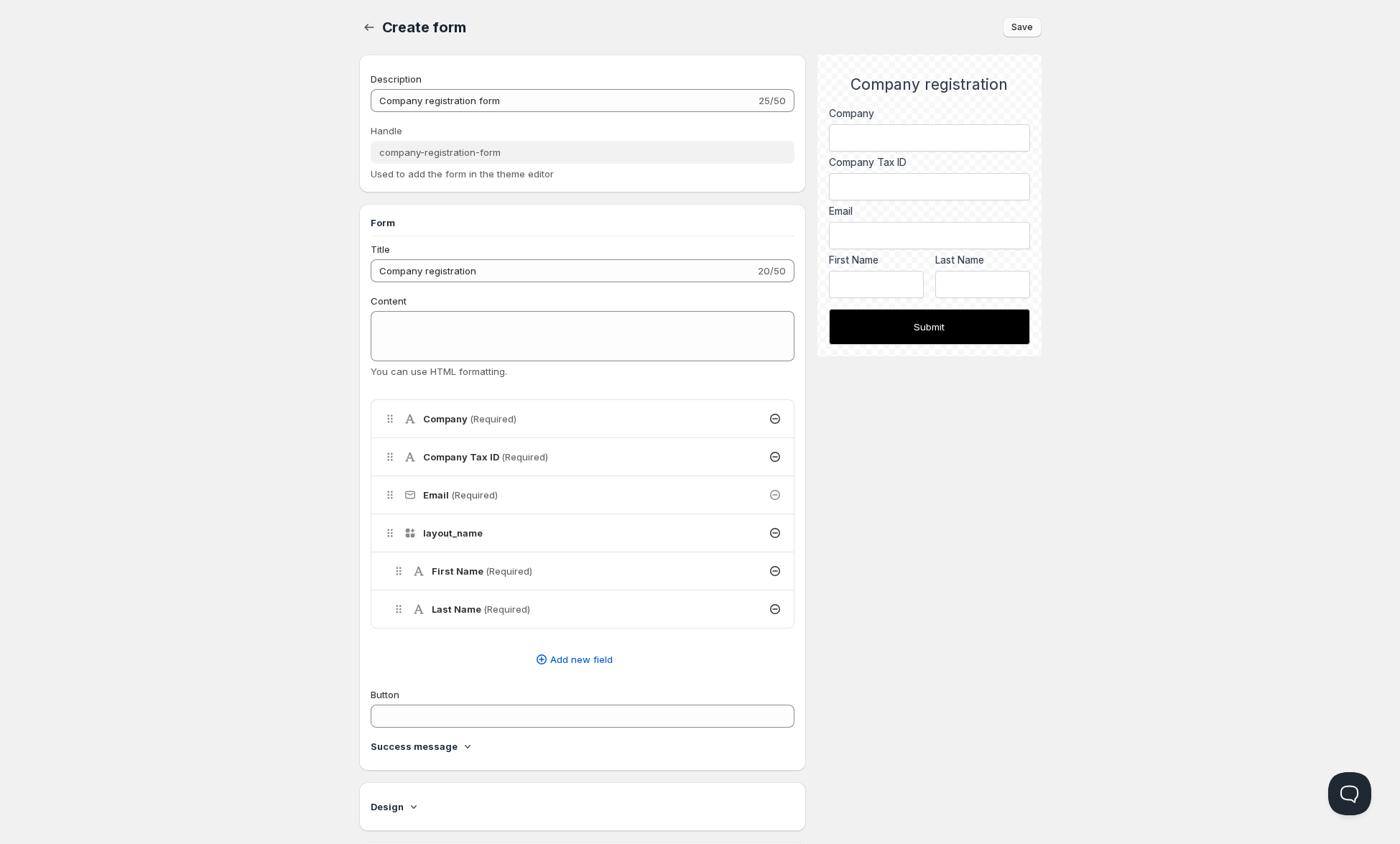
click at [1012, 30] on button "Save" at bounding box center [1022, 27] width 38 height 20
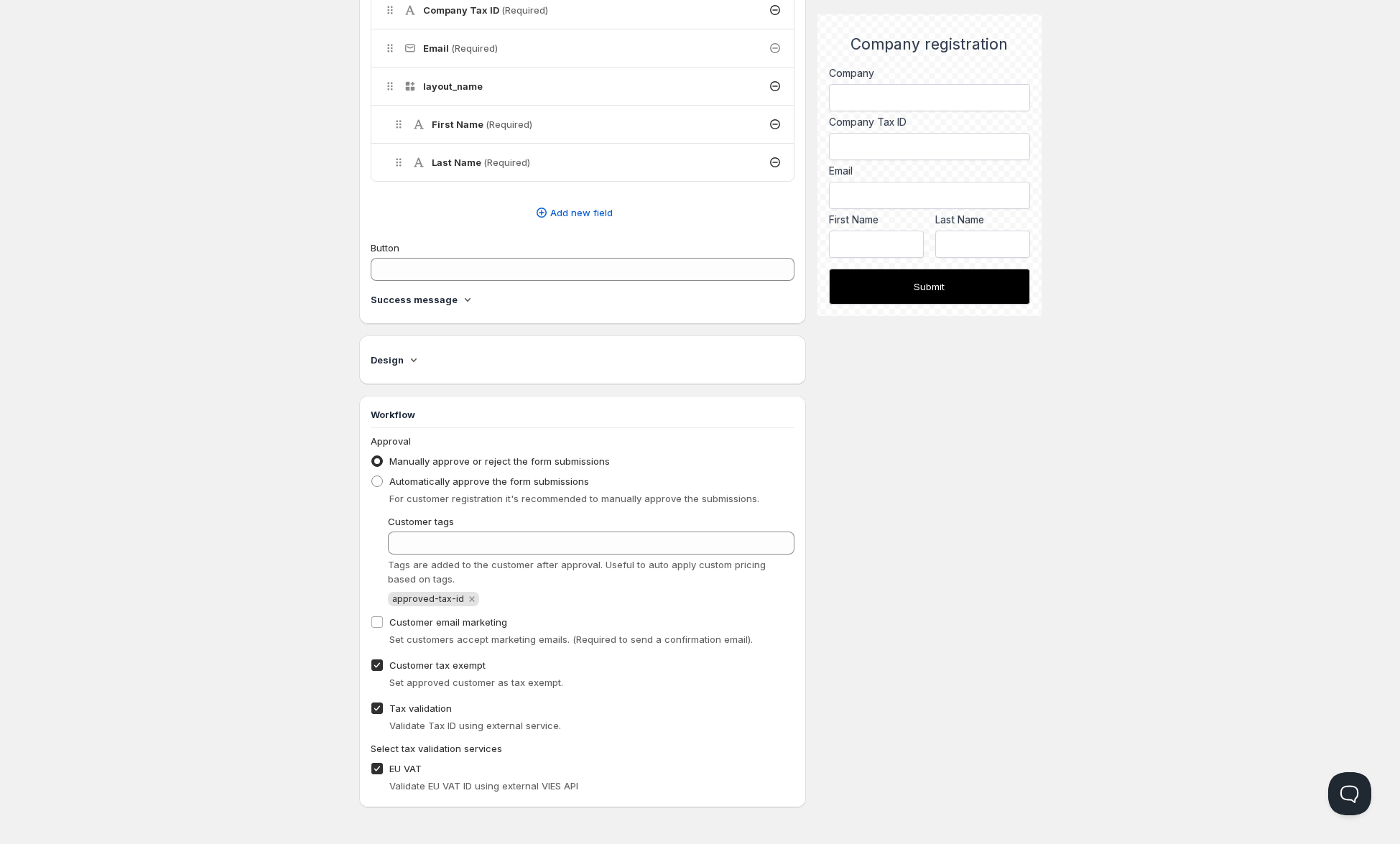
scroll to position [428, 0]
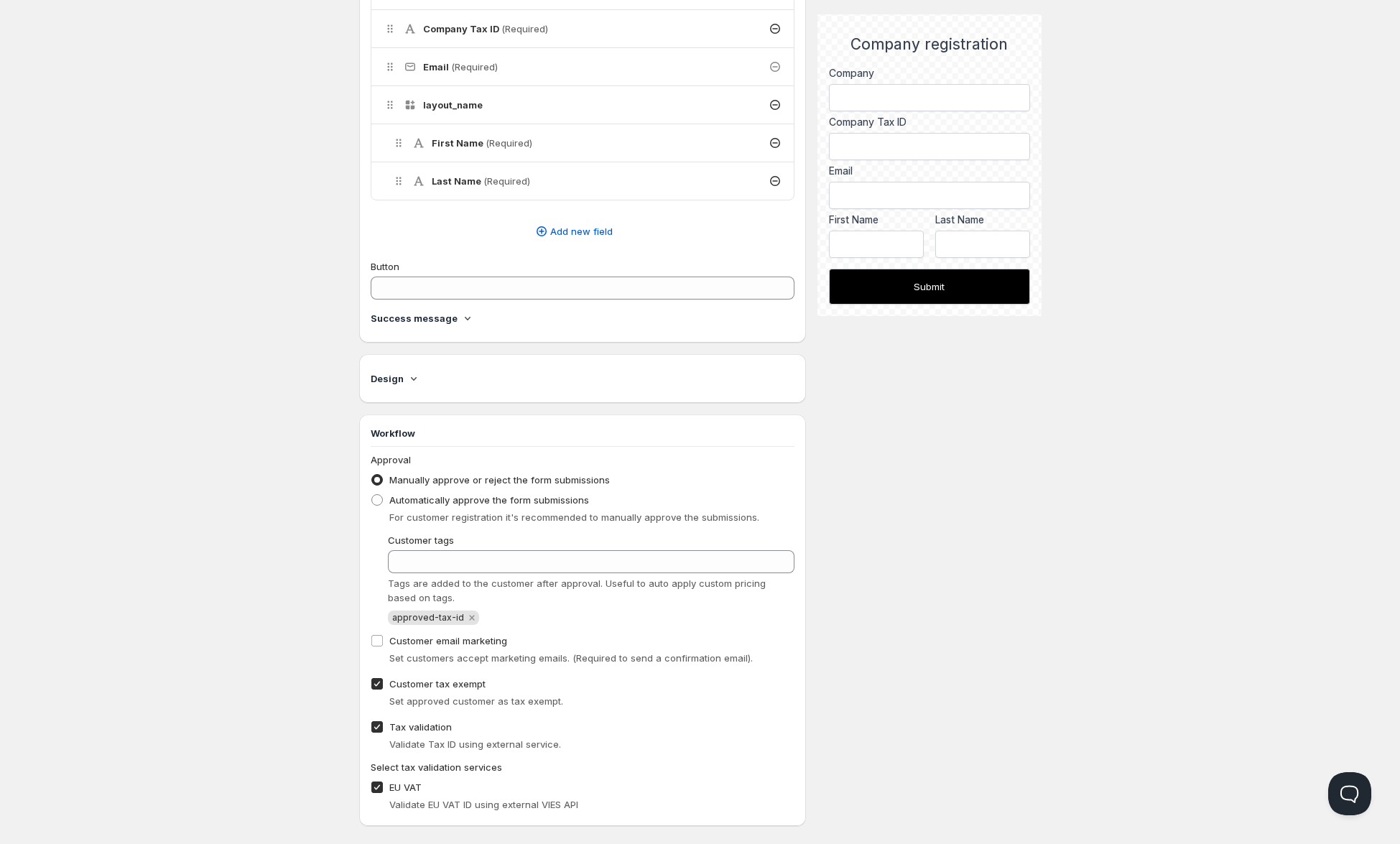
click at [393, 769] on span "Select tax validation services" at bounding box center [437, 767] width 132 height 12
click at [408, 769] on span "Select tax validation services" at bounding box center [437, 767] width 132 height 12
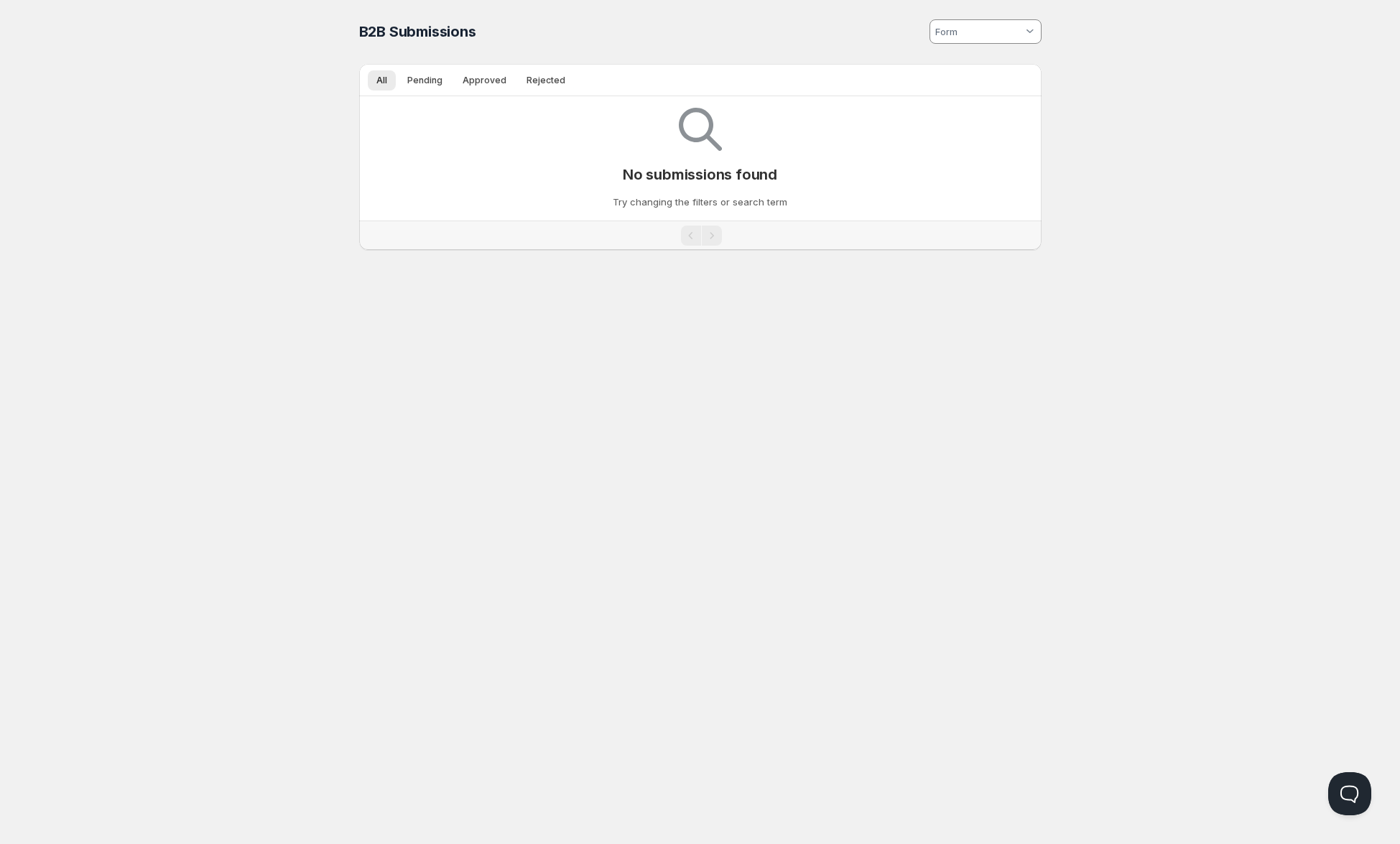
scroll to position [1, 0]
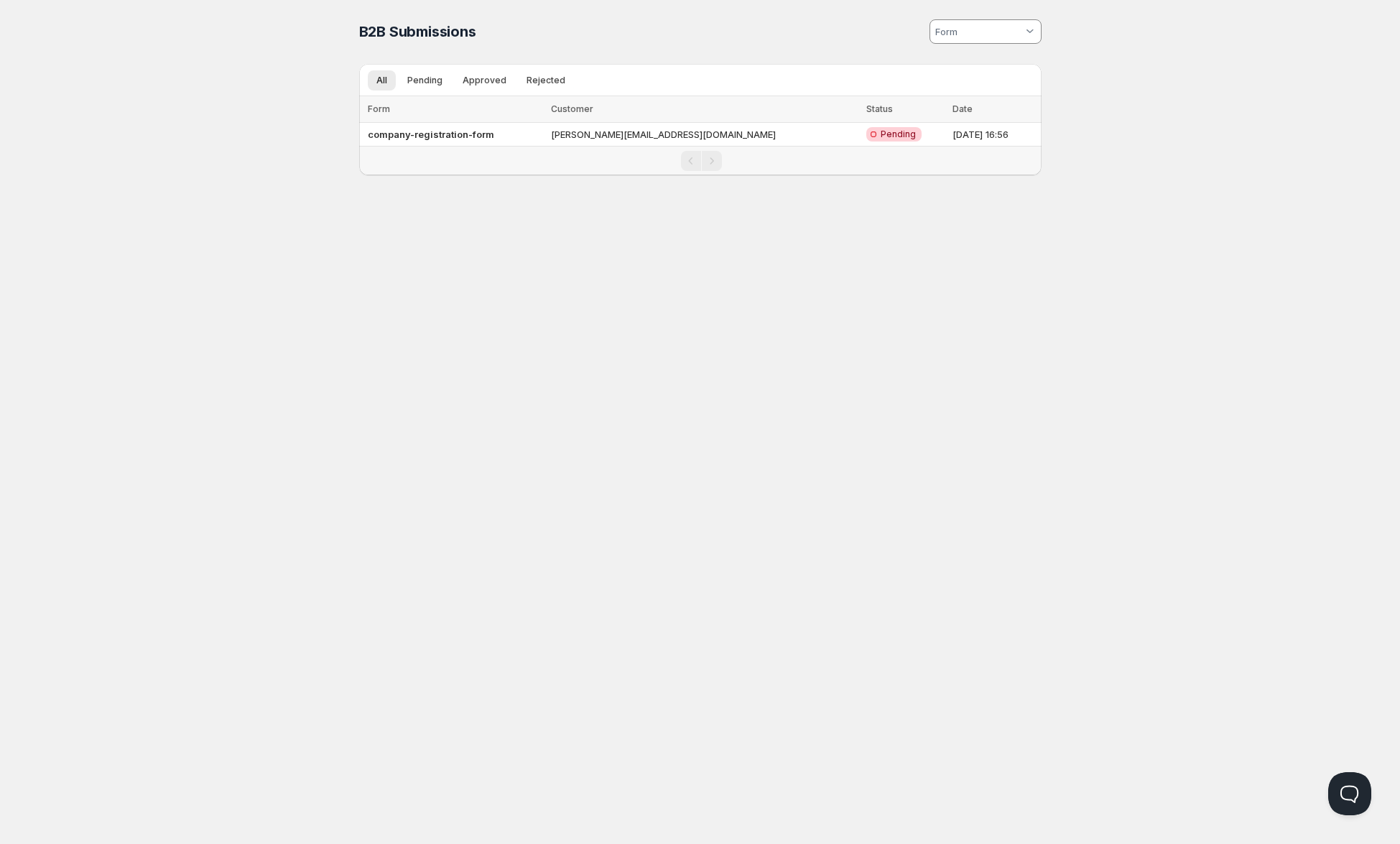
click at [242, 249] on div "Home Pricing Price lists Forms Submissions Settings Features Plans B2B Submissi…" at bounding box center [700, 421] width 1400 height 844
click at [434, 130] on b "company-registration-form" at bounding box center [431, 135] width 126 height 12
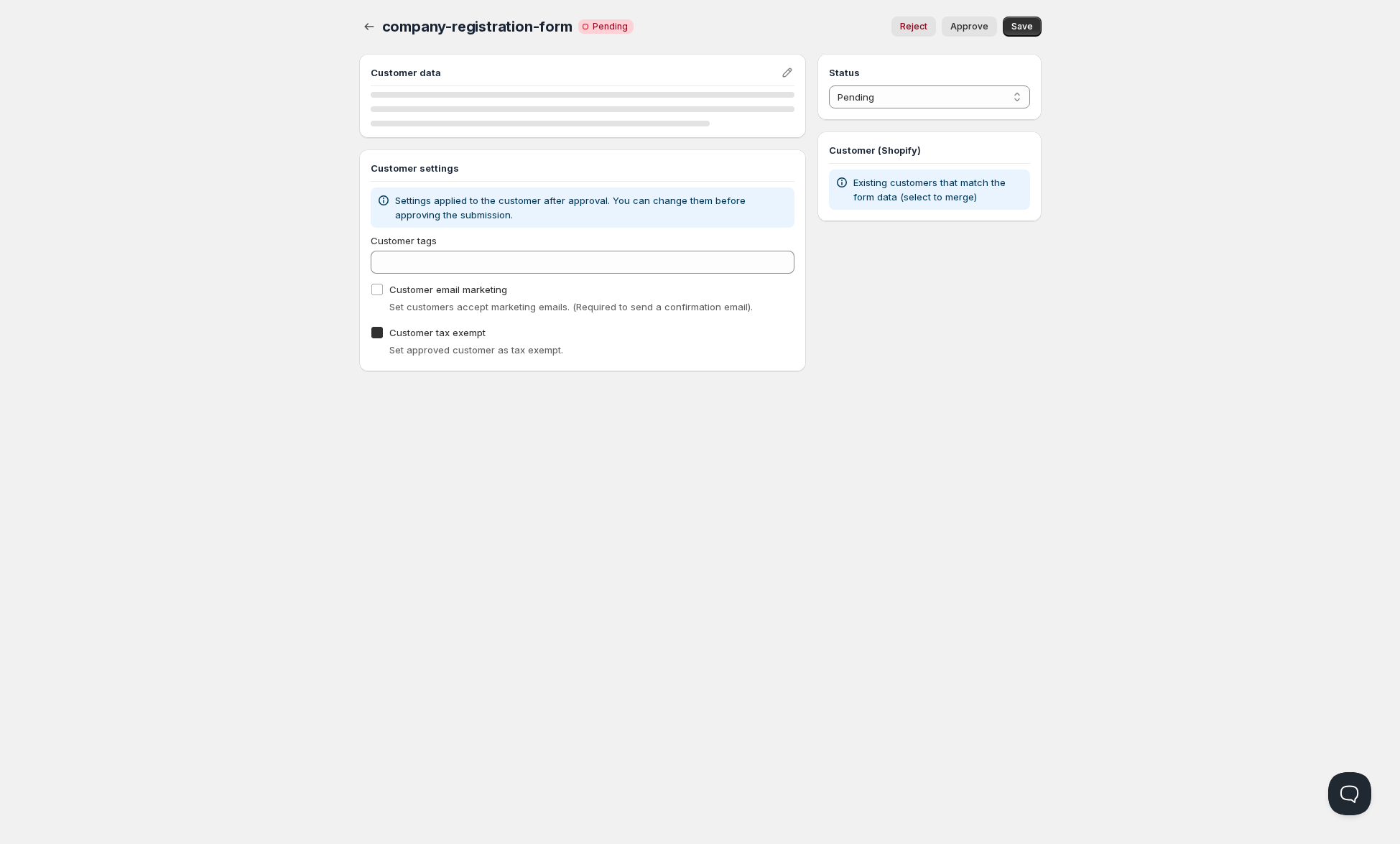
checkbox input "true"
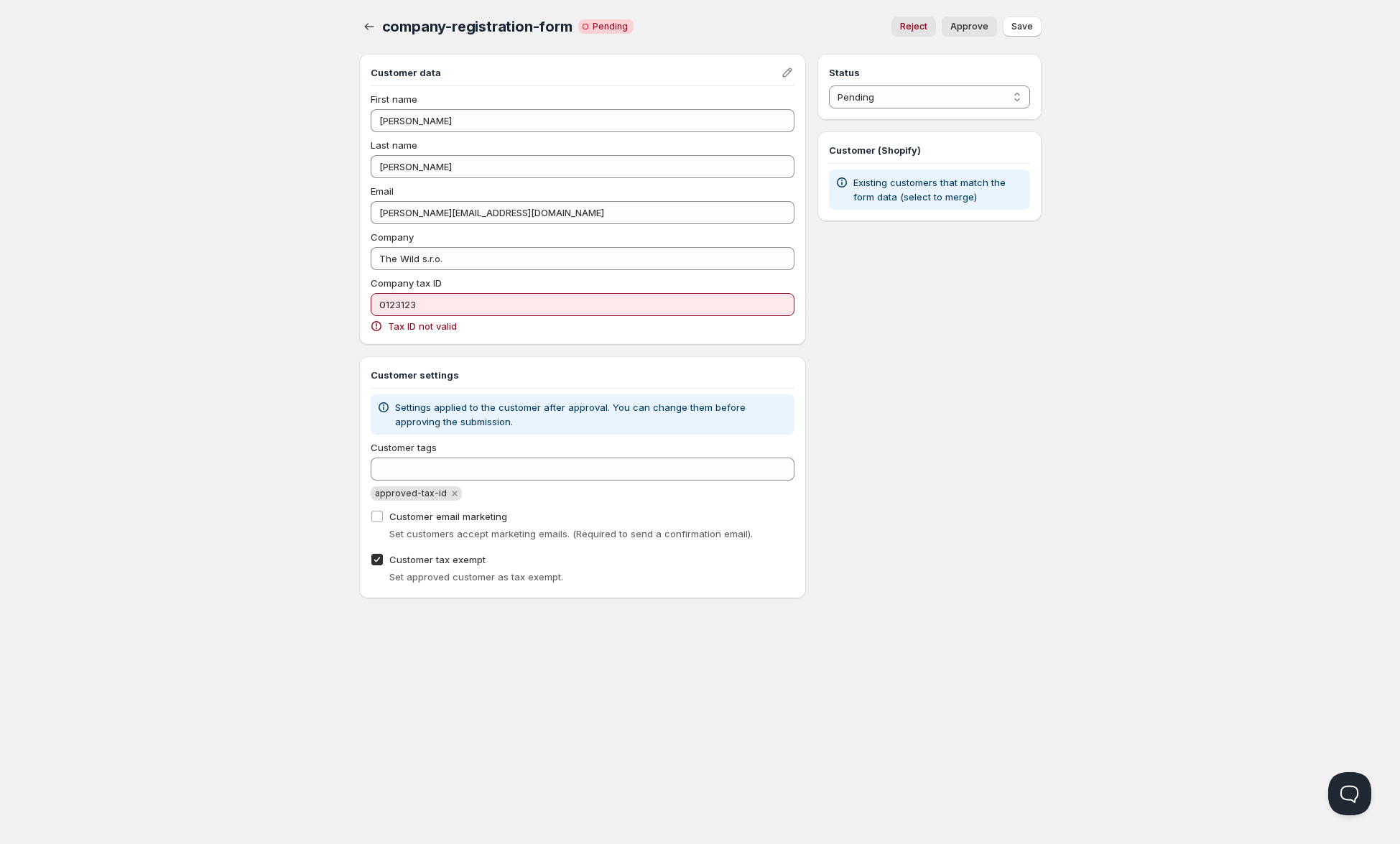
click at [985, 27] on span "Approve" at bounding box center [969, 27] width 38 height 12
click at [1026, 27] on span "Save" at bounding box center [1022, 27] width 21 height 12
select select "0"
click at [993, 360] on div "Status Pending Approved Rejected Ignored Spam Pending Customer (Shopify) Existi…" at bounding box center [929, 326] width 223 height 544
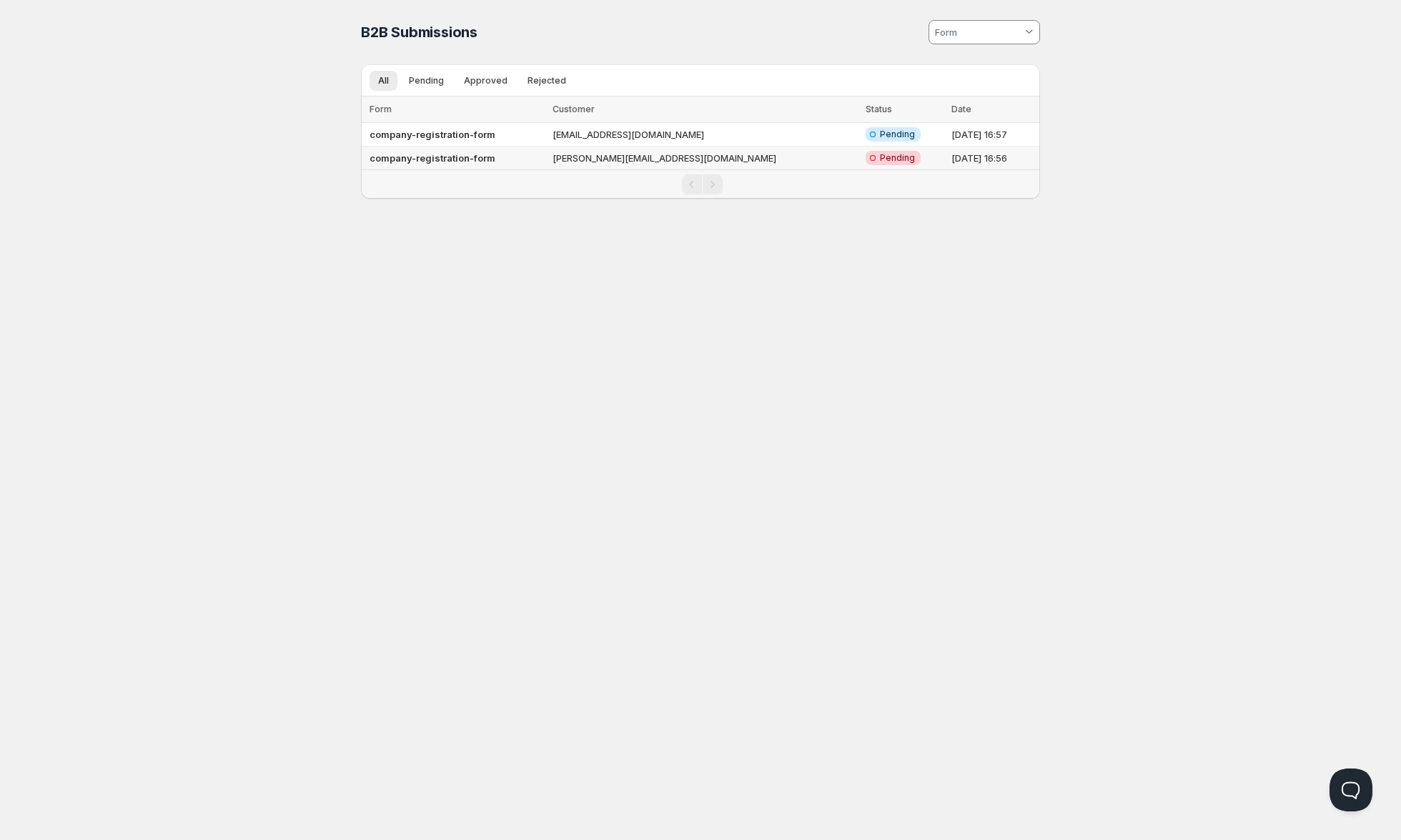
click at [880, 158] on span "Pending" at bounding box center [898, 158] width 35 height 11
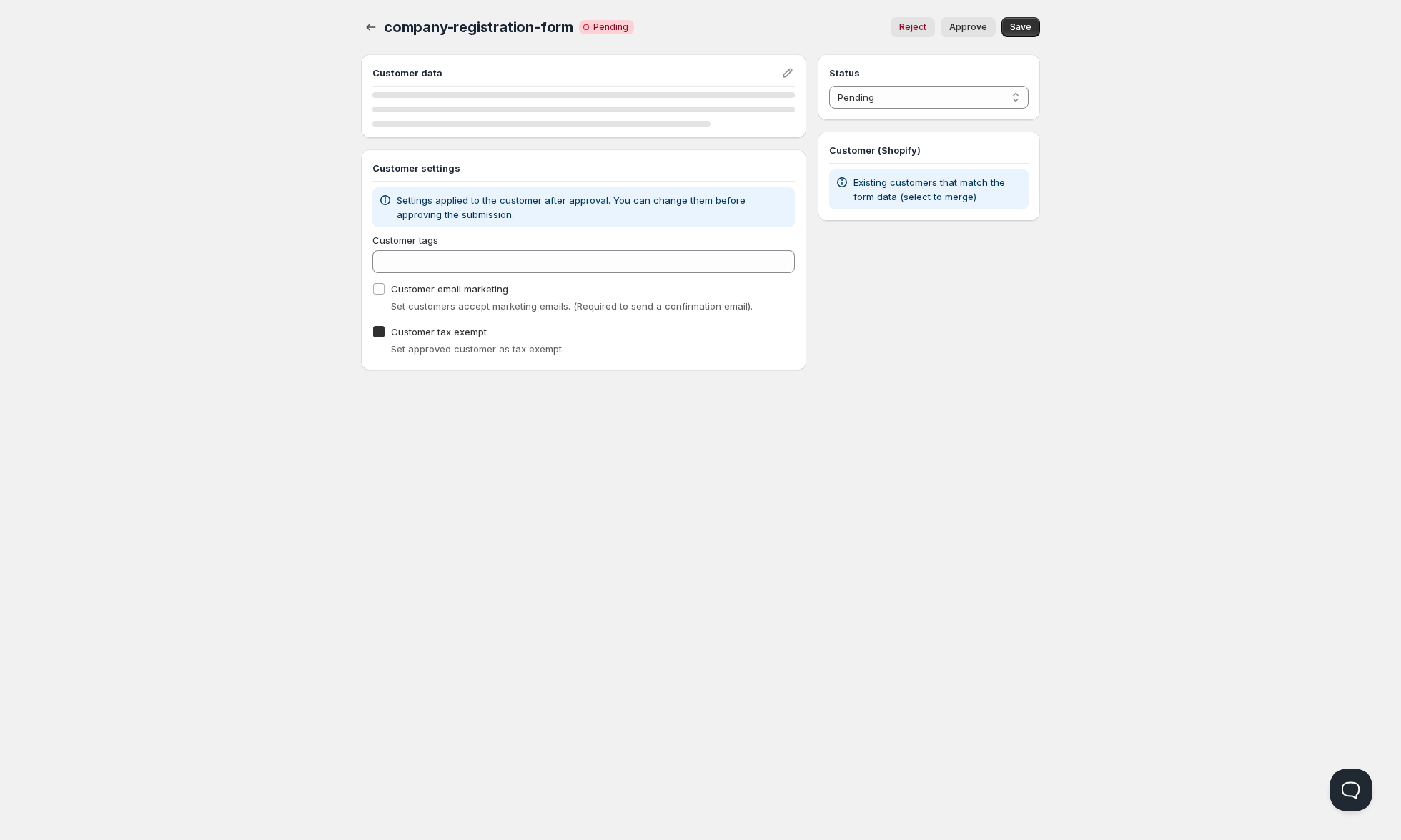
checkbox input "true"
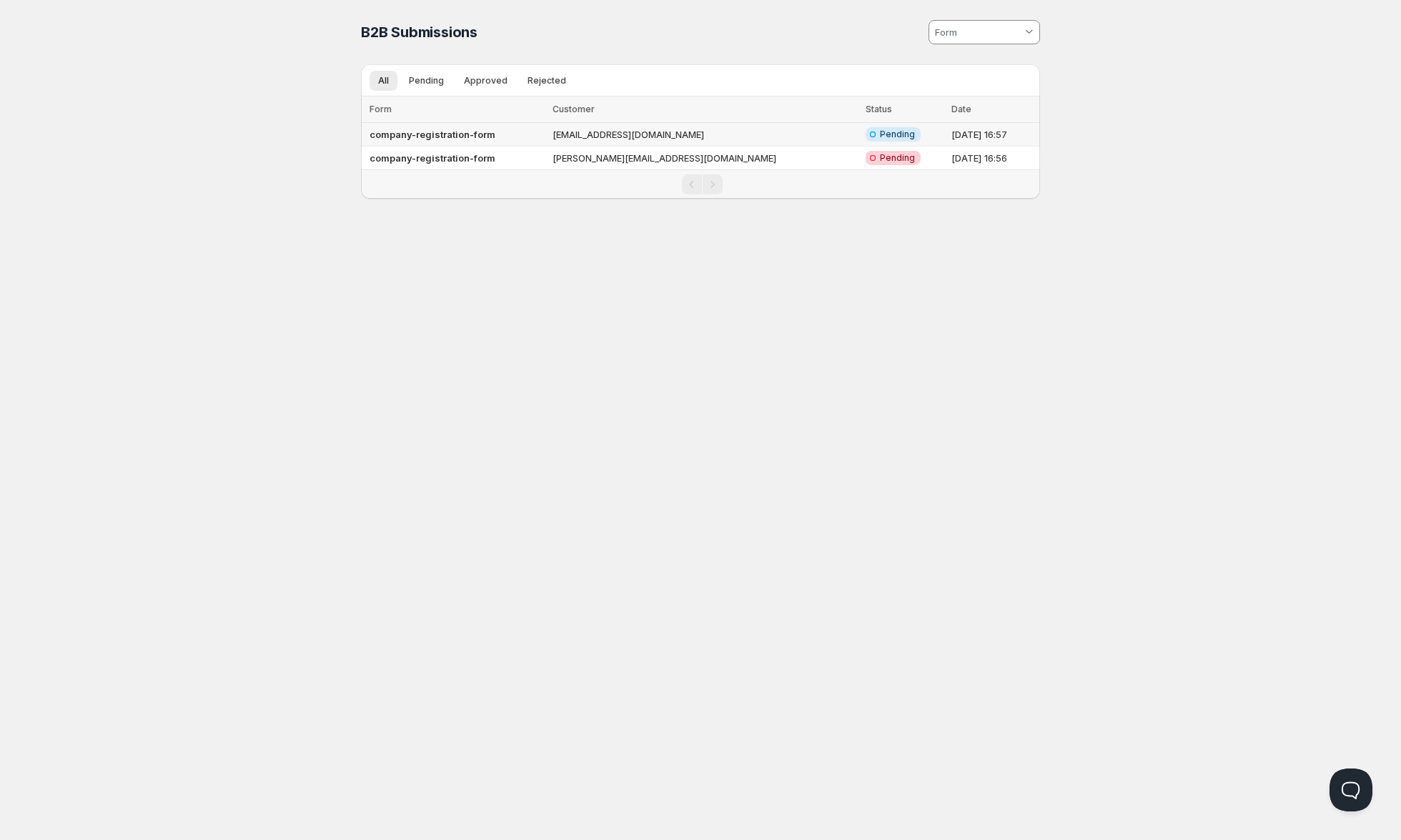
click at [502, 134] on td "company-registration-form" at bounding box center [455, 135] width 188 height 24
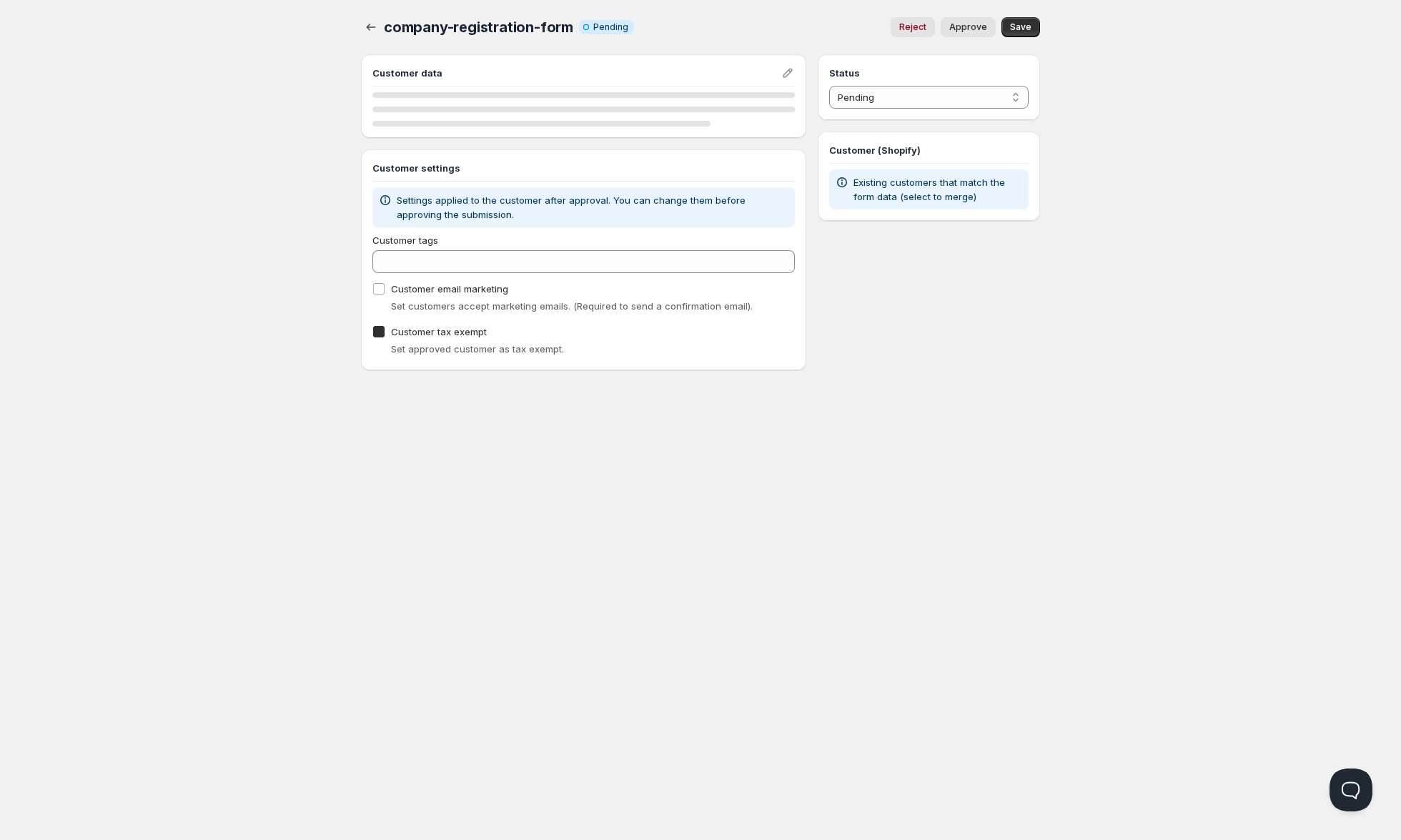
checkbox input "true"
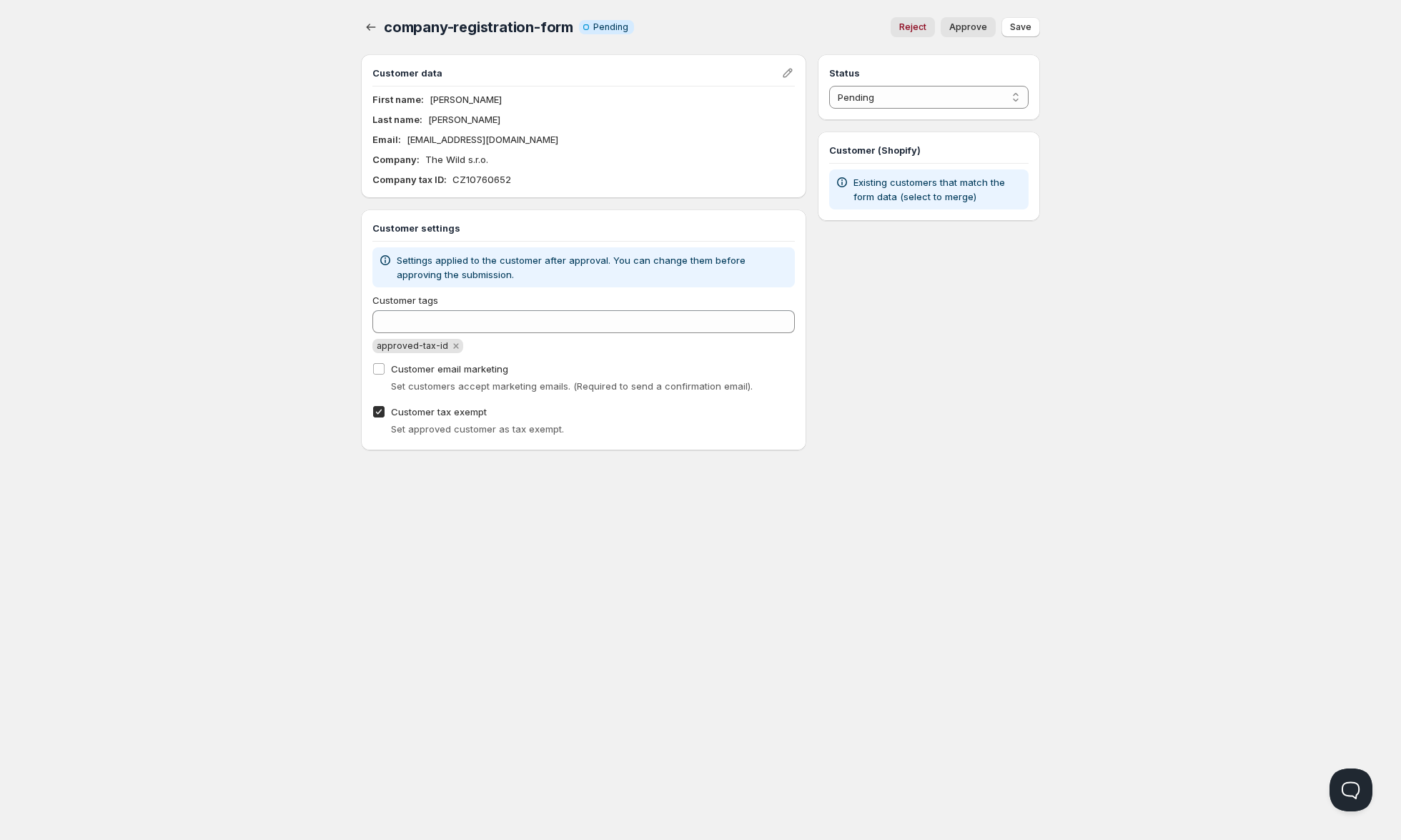
click at [491, 182] on p "CZ10760652" at bounding box center [481, 179] width 58 height 14
click at [507, 182] on p "CZ10760652" at bounding box center [481, 179] width 58 height 14
click at [974, 26] on span "Approve" at bounding box center [968, 27] width 38 height 11
select select "1"
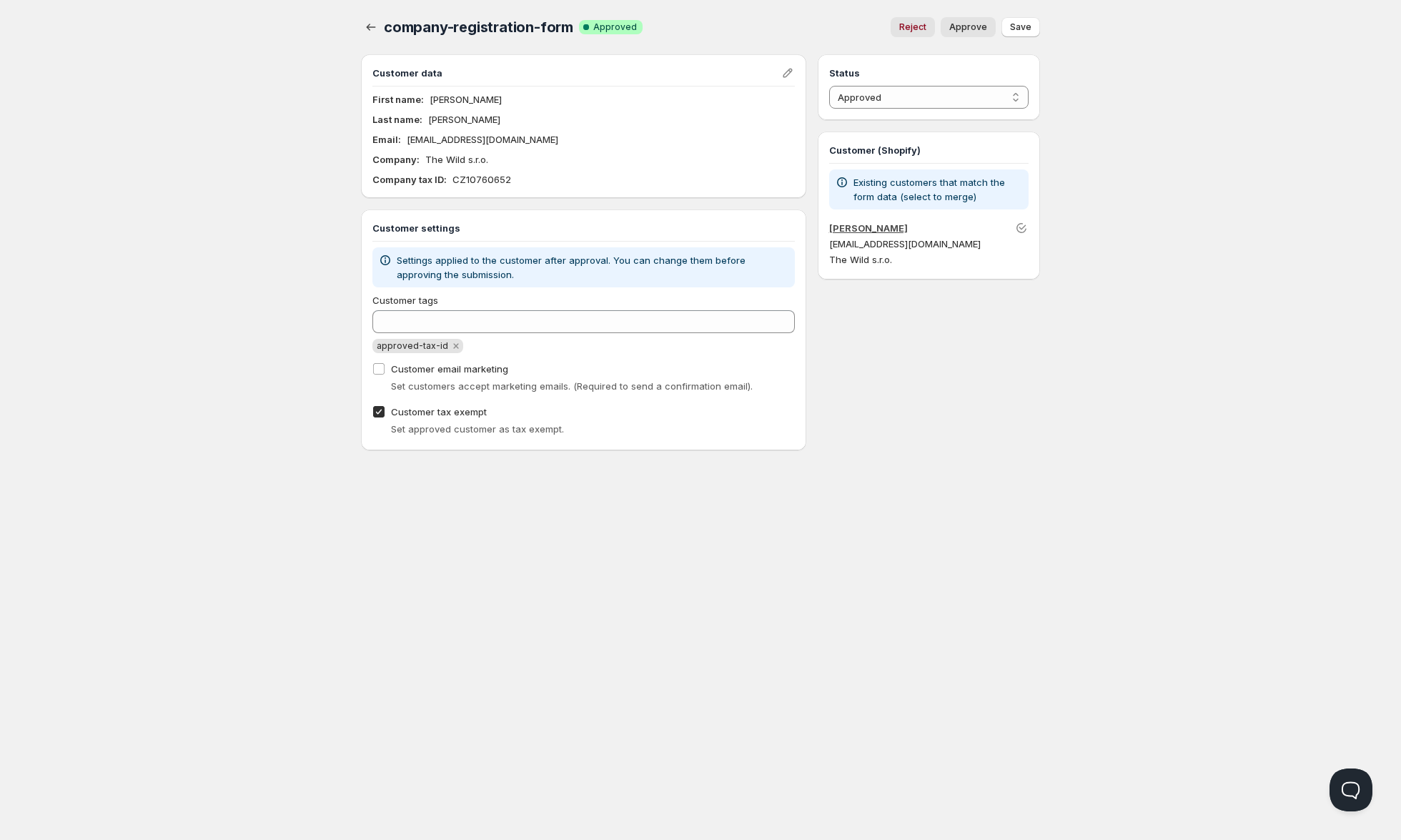
click at [866, 228] on link "[PERSON_NAME]" at bounding box center [869, 228] width 78 height 11
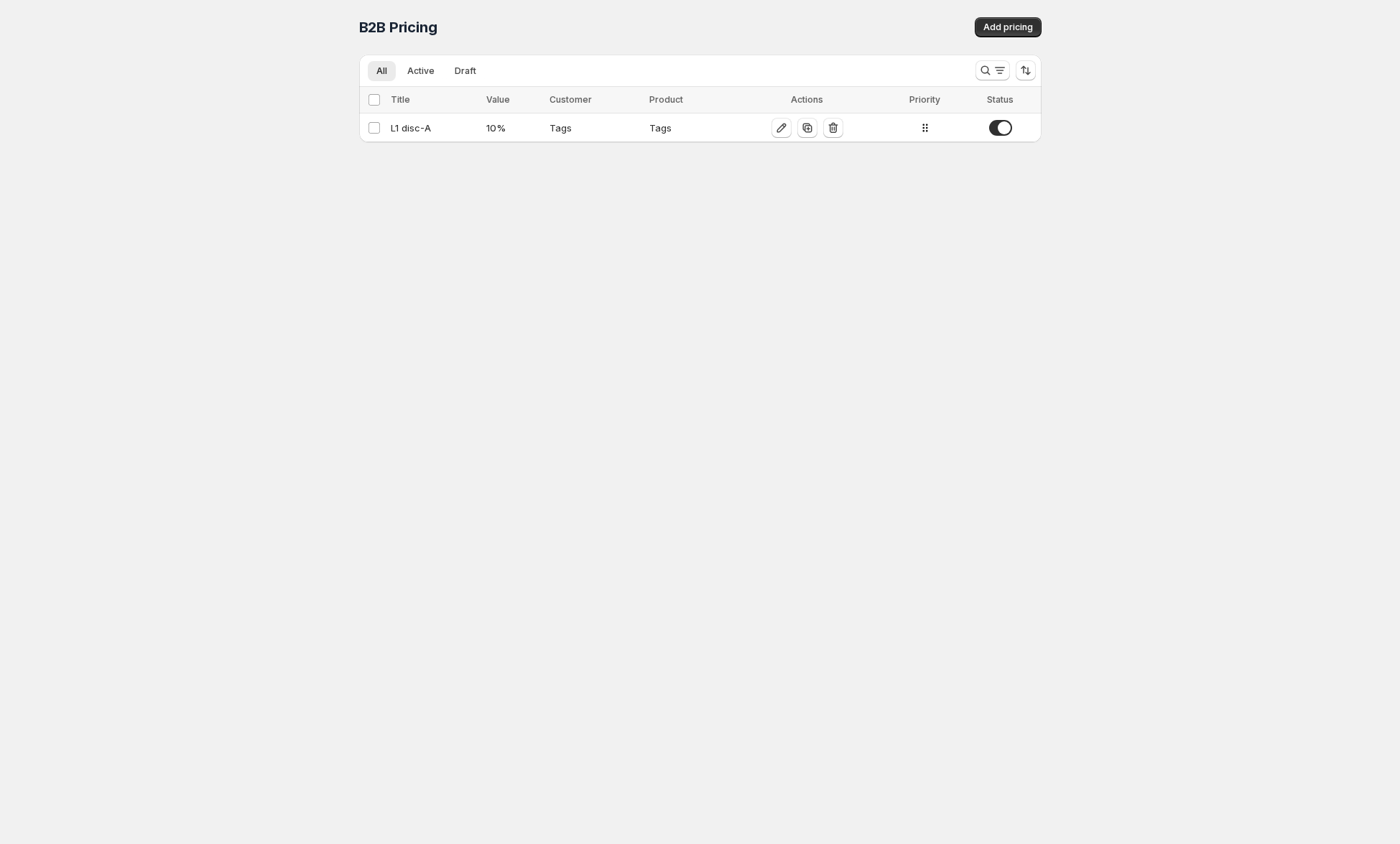
click at [109, 250] on div "Home Pricing Price lists Forms Submissions Settings Features Plans B2B Pricing.…" at bounding box center [700, 422] width 1400 height 844
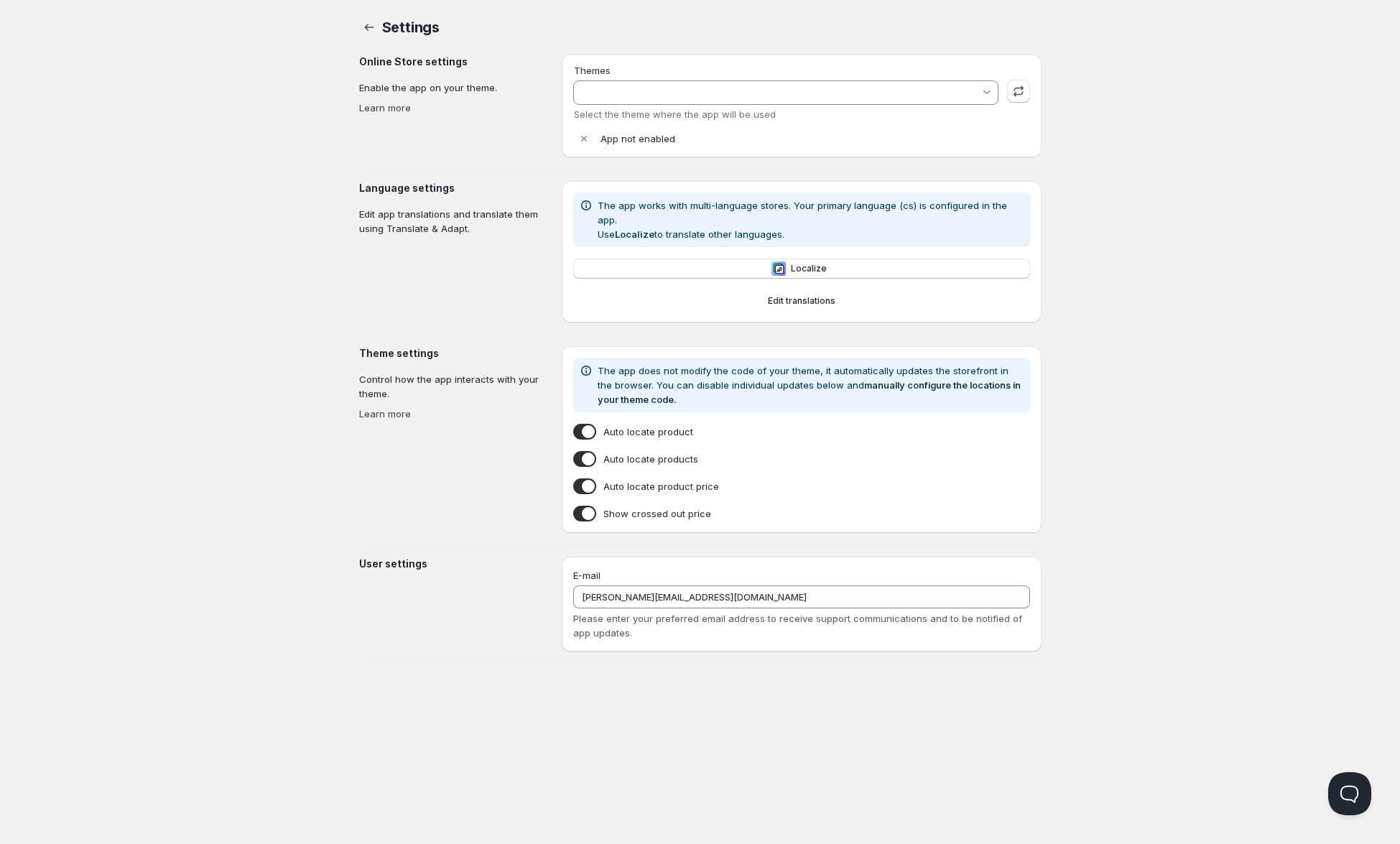
type input "Dawn"
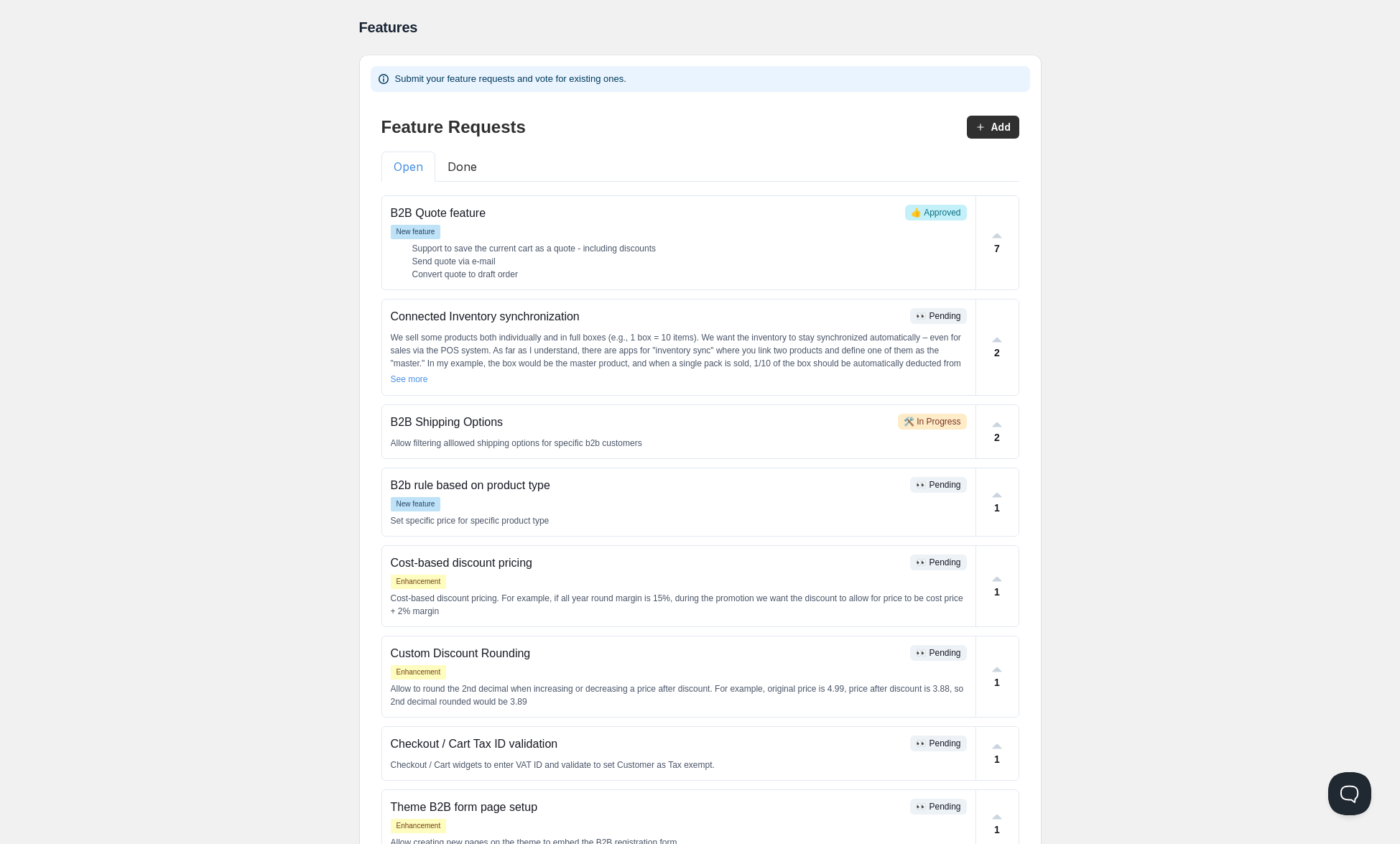
click at [460, 168] on button "Done" at bounding box center [462, 166] width 54 height 30
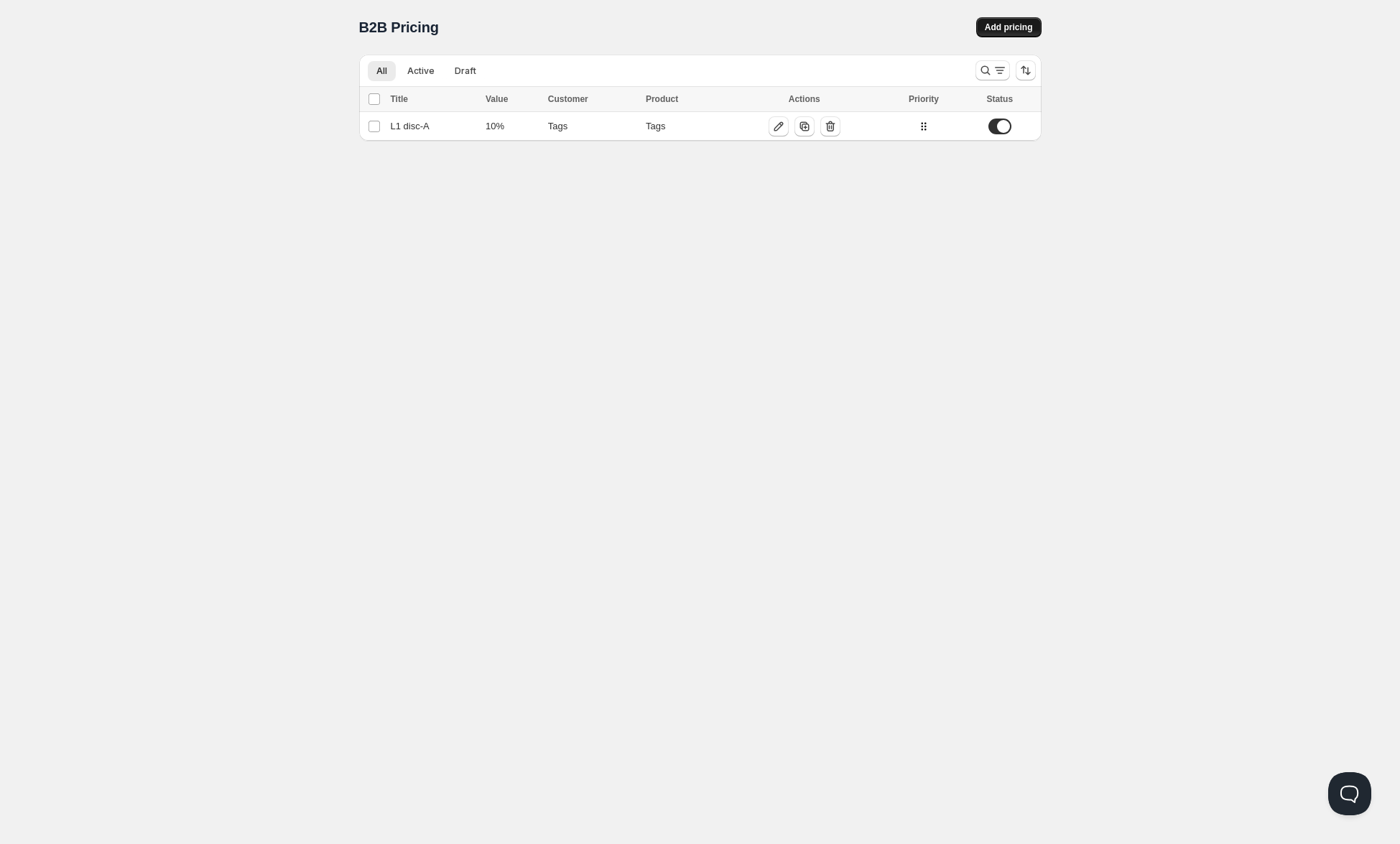
click at [1001, 35] on button "Add pricing" at bounding box center [1009, 27] width 65 height 20
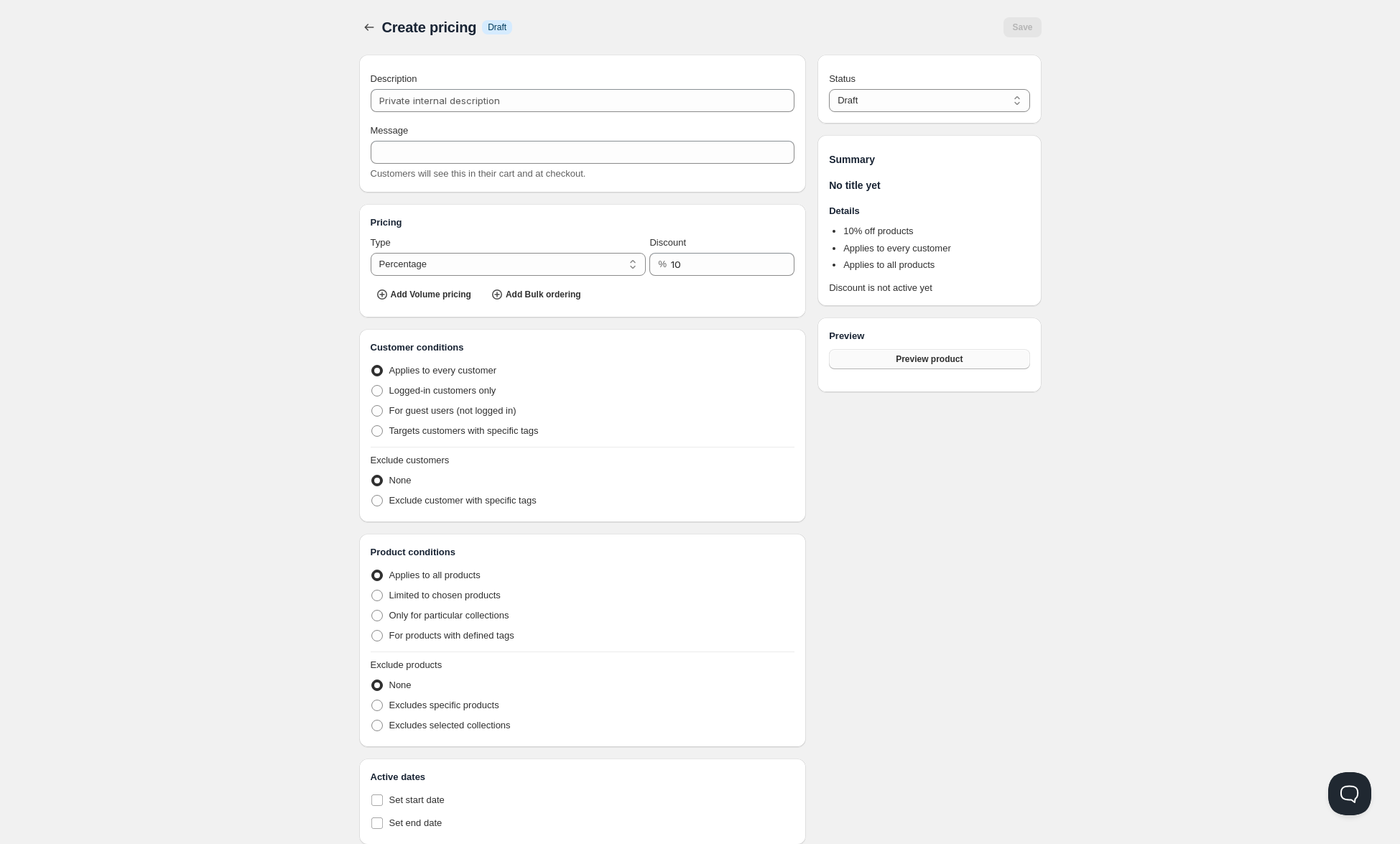
click at [889, 360] on button "Preview product" at bounding box center [929, 359] width 200 height 20
click at [205, 218] on div "Home Pricing Price lists Forms Submissions Settings Features Plans Create prici…" at bounding box center [700, 440] width 1400 height 881
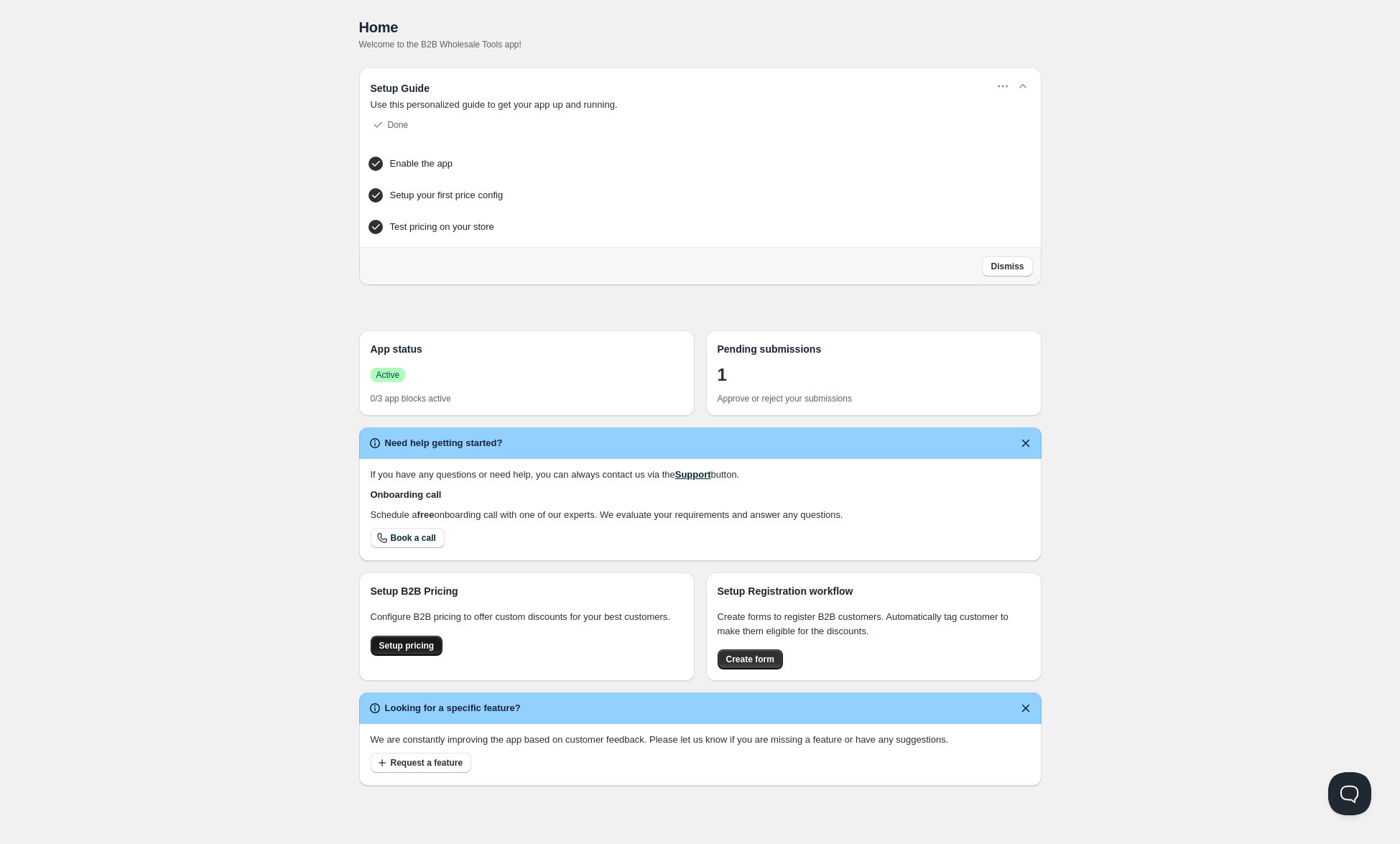
click at [421, 652] on span "Setup pricing" at bounding box center [407, 646] width 56 height 12
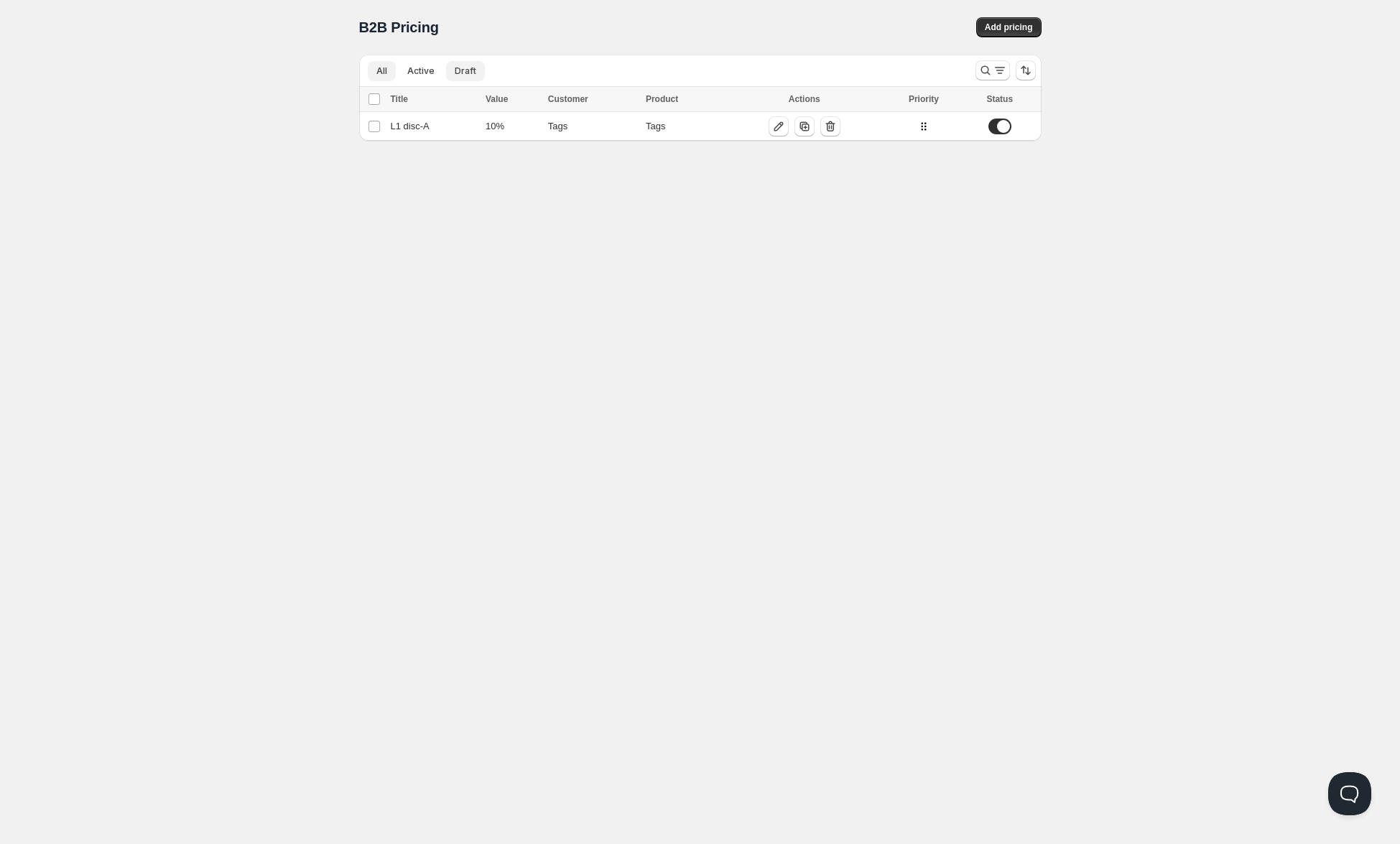
click at [456, 66] on span "Draft" at bounding box center [465, 71] width 21 height 12
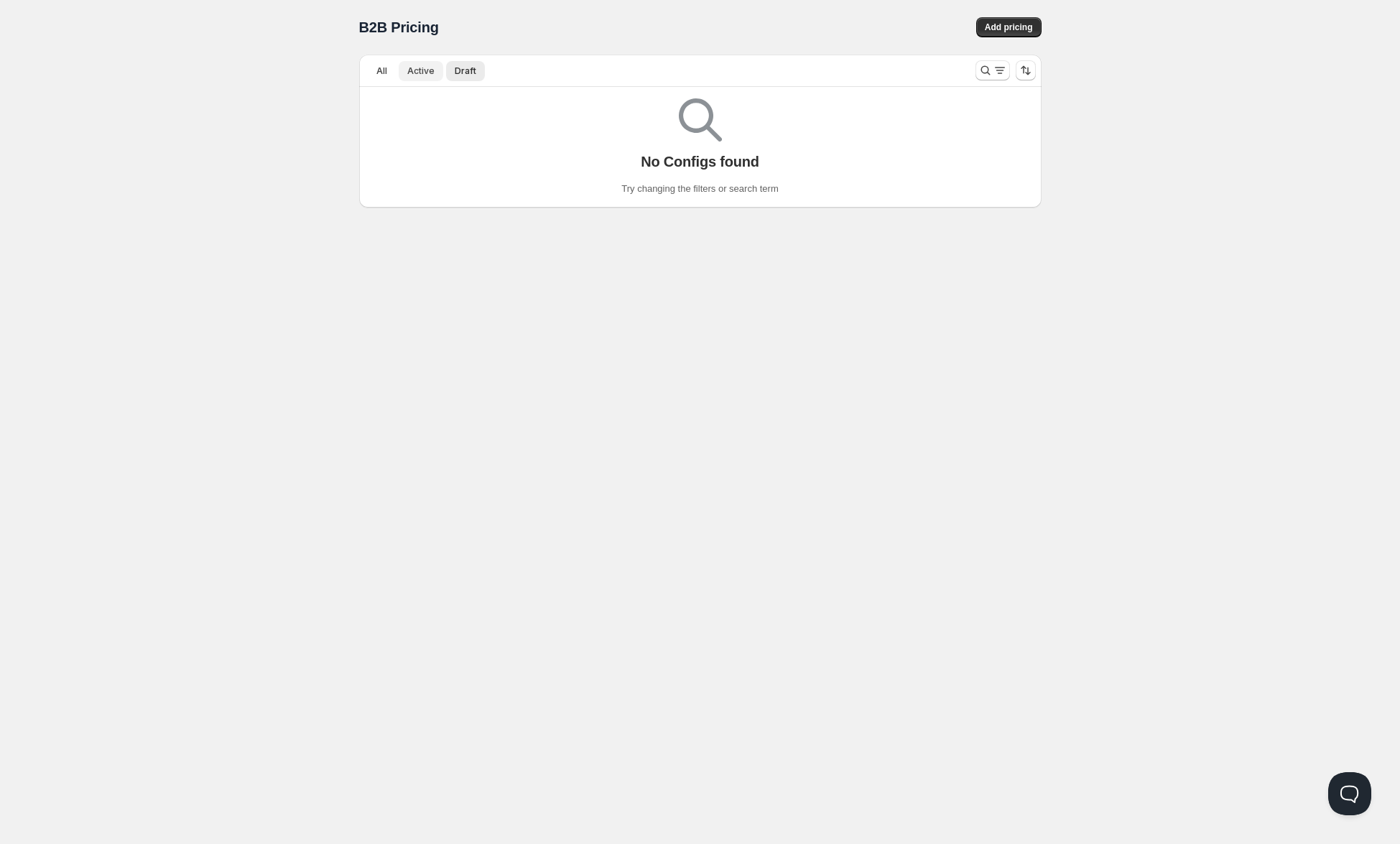
click at [411, 68] on span "Active" at bounding box center [421, 71] width 27 height 12
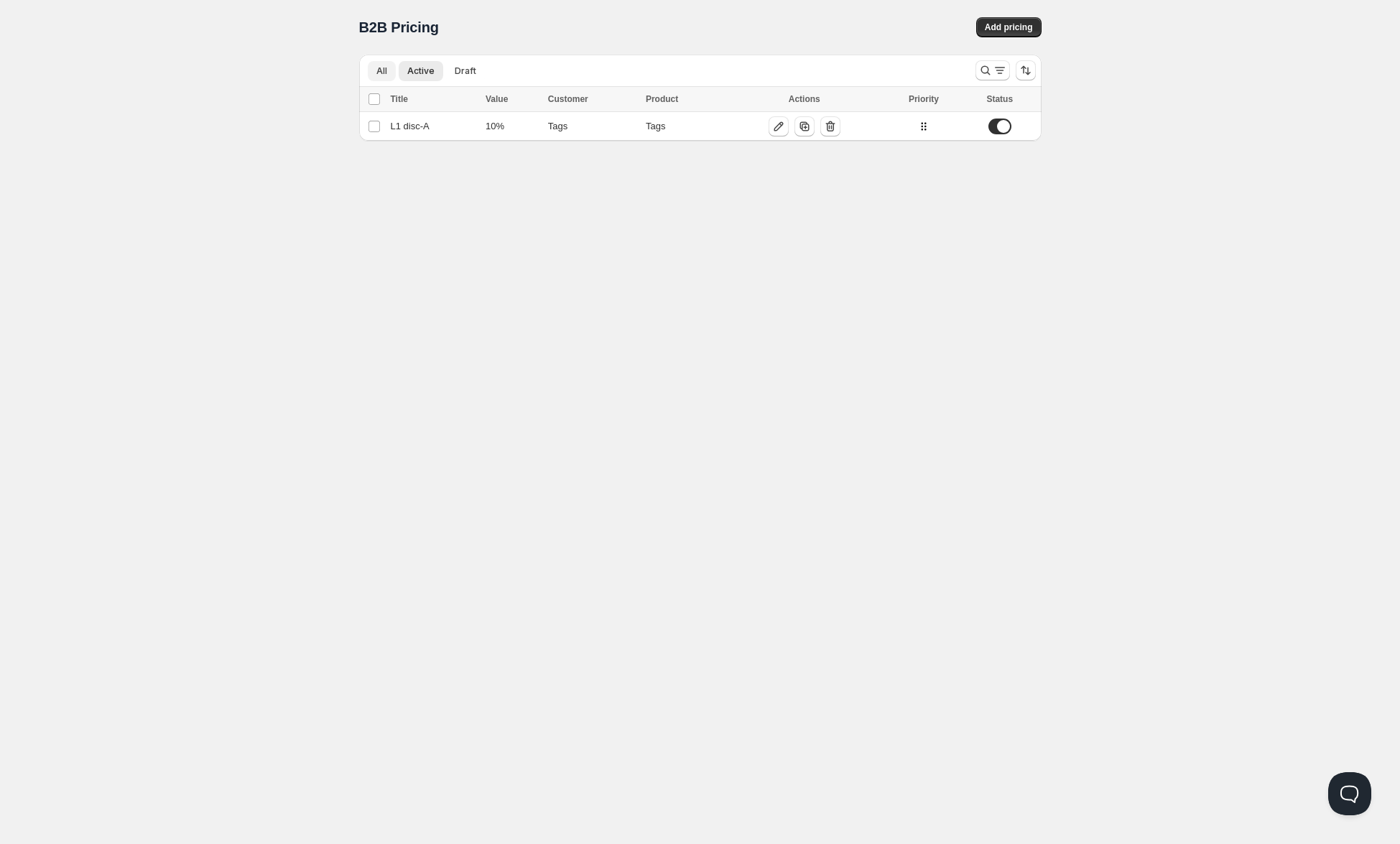
click at [388, 68] on button "All" at bounding box center [382, 71] width 28 height 20
click at [465, 22] on div "B2B Pricing" at bounding box center [531, 27] width 342 height 20
click at [666, 125] on div "Tags" at bounding box center [683, 126] width 74 height 14
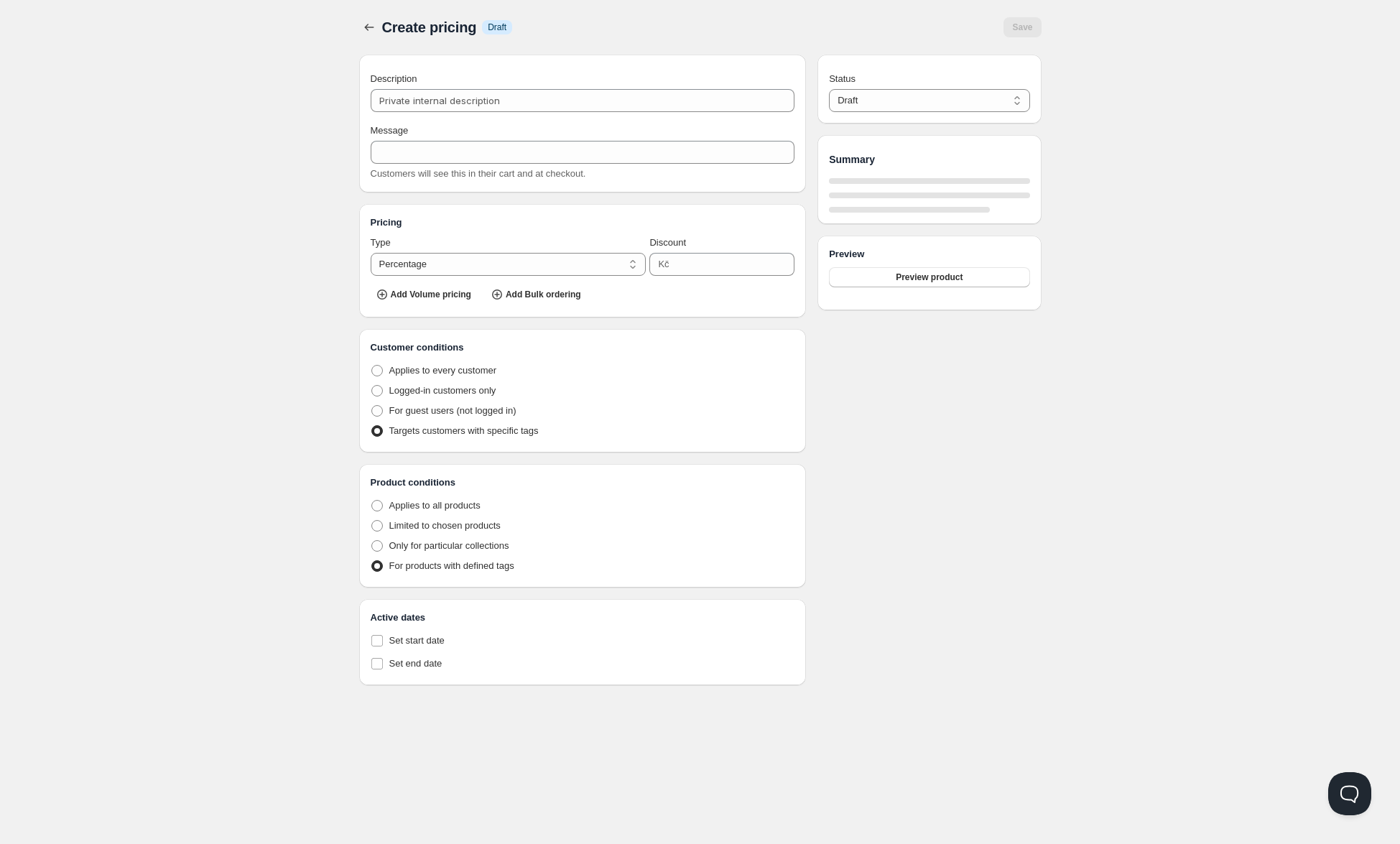
type input "L1 disc-A"
type input "L1_DISC-A"
type input "10"
radio input "true"
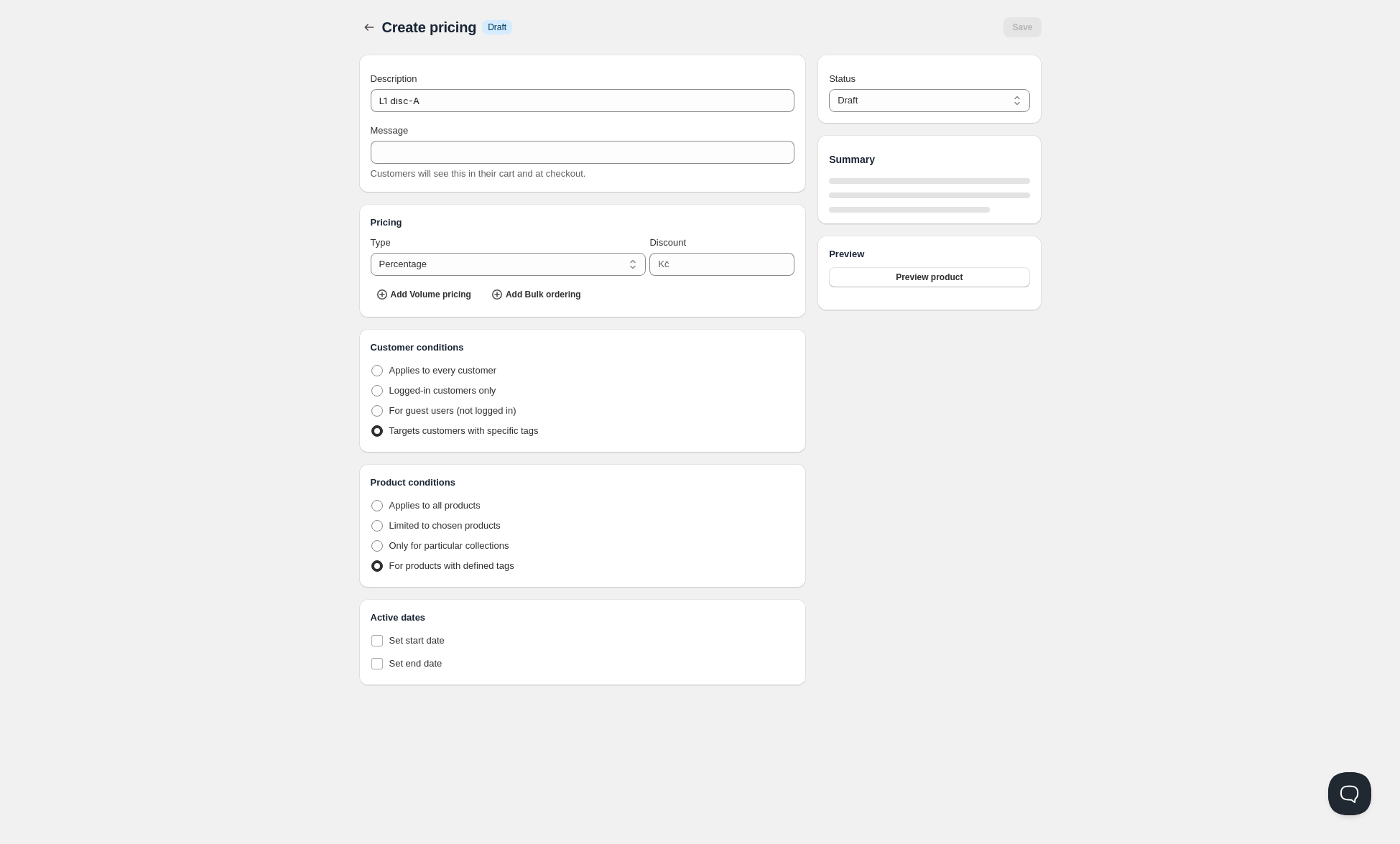
select select "1"
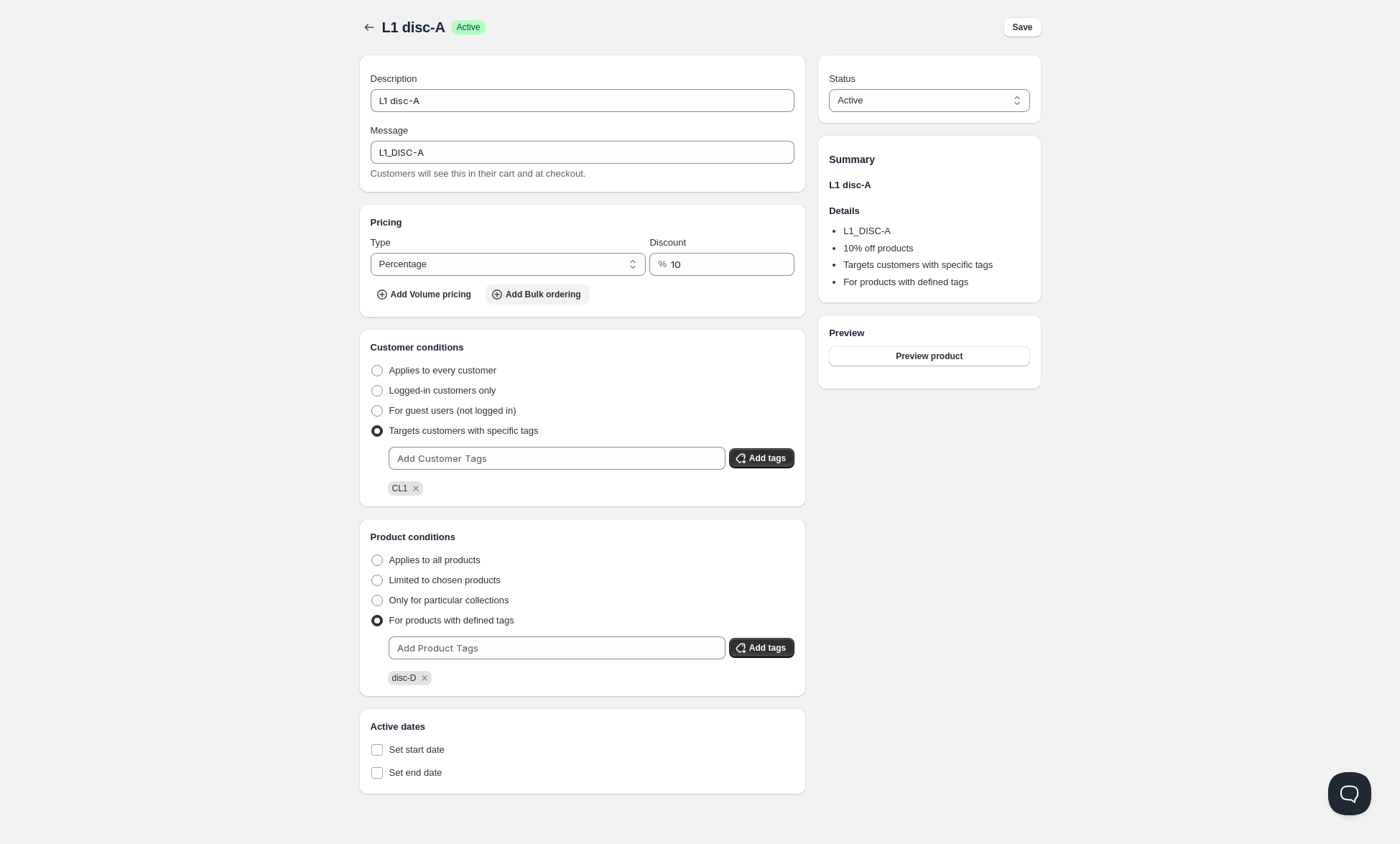
click at [524, 294] on span "Add Bulk ordering" at bounding box center [543, 294] width 75 height 12
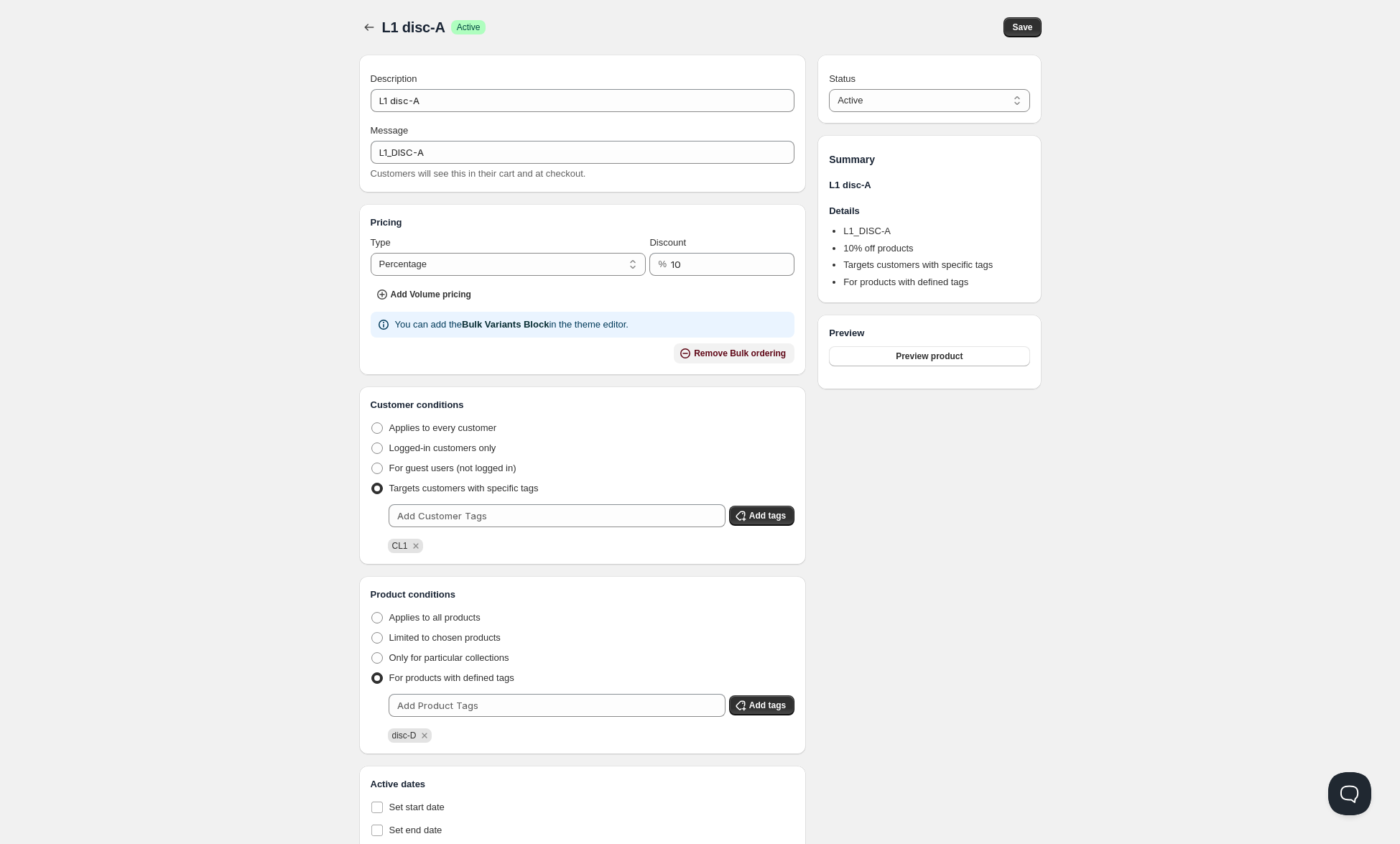
click at [734, 356] on span "Remove Bulk ordering" at bounding box center [740, 354] width 92 height 12
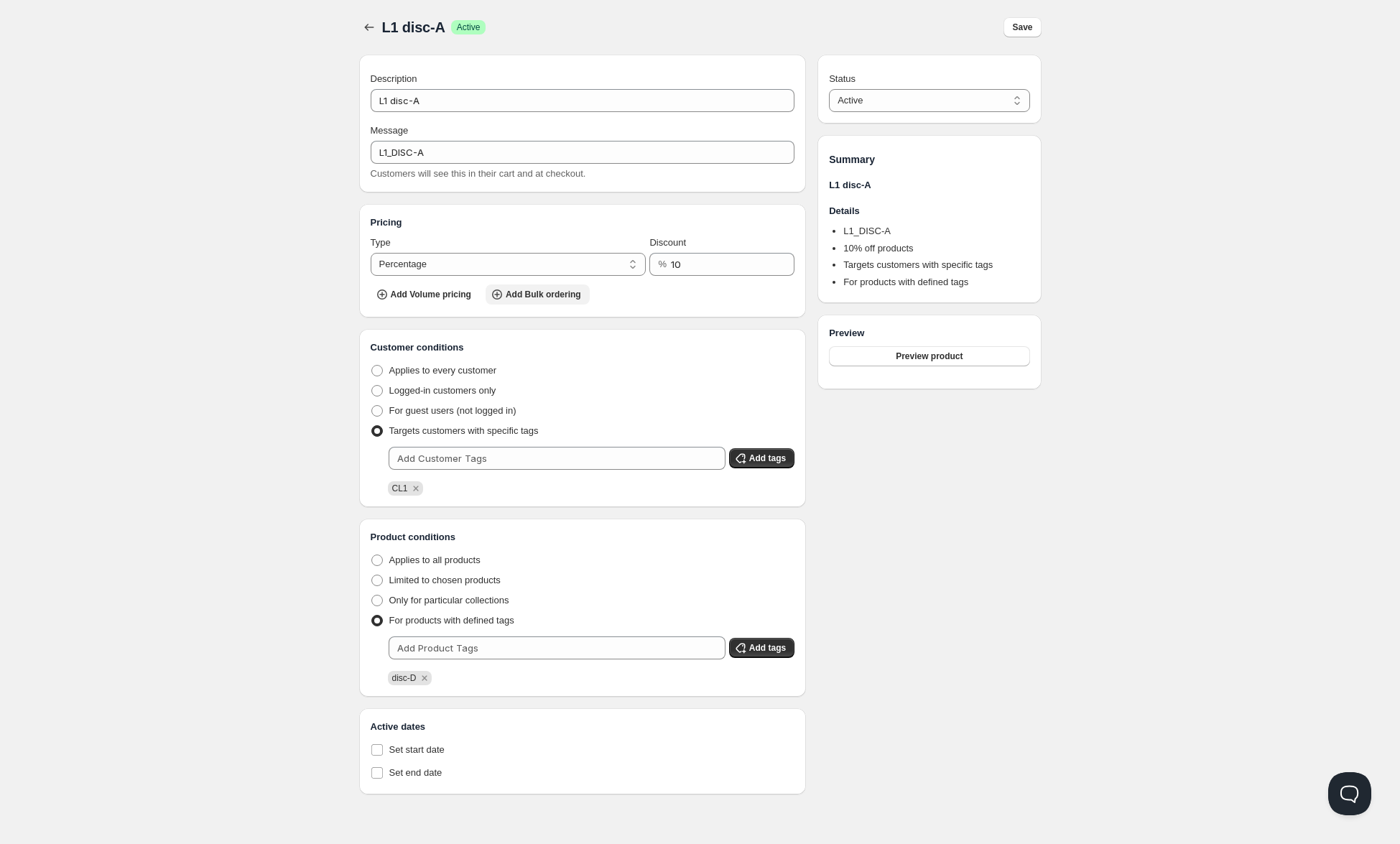
click at [519, 291] on span "Add Bulk ordering" at bounding box center [543, 294] width 75 height 12
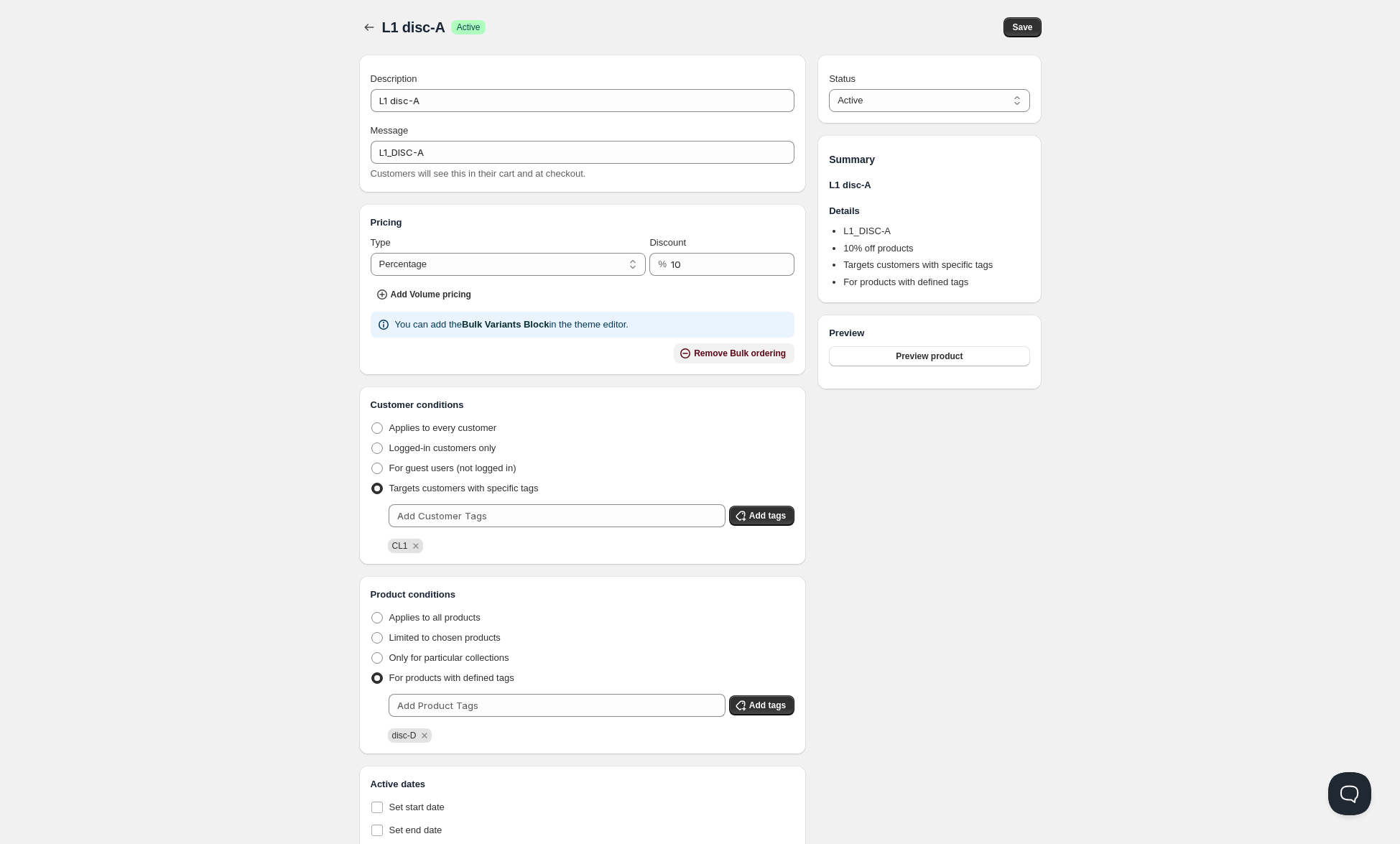
click at [711, 354] on span "Remove Bulk ordering" at bounding box center [740, 354] width 92 height 12
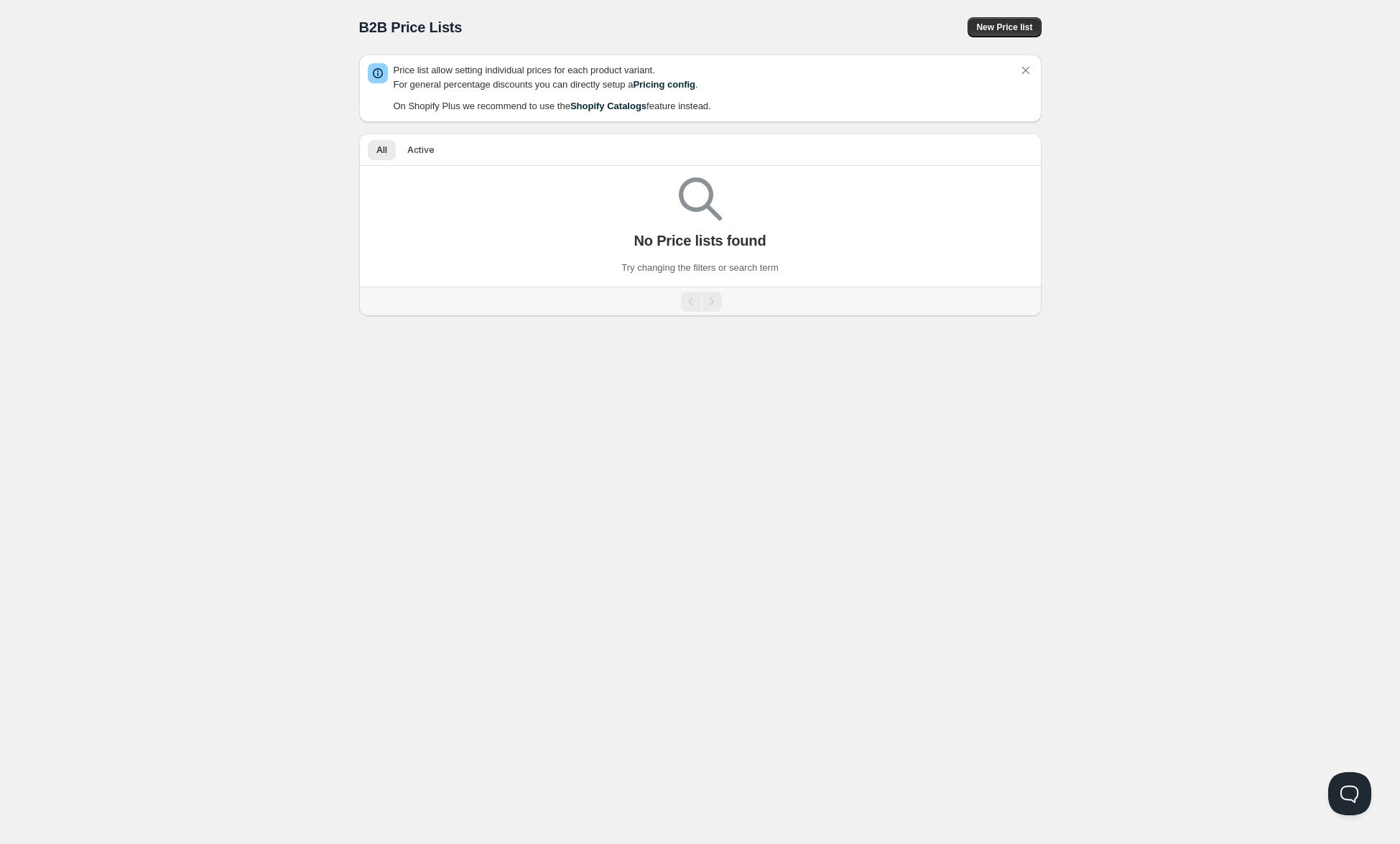
click at [608, 92] on span "Price list allow setting individual prices for each product variant. For genera…" at bounding box center [706, 88] width 625 height 50
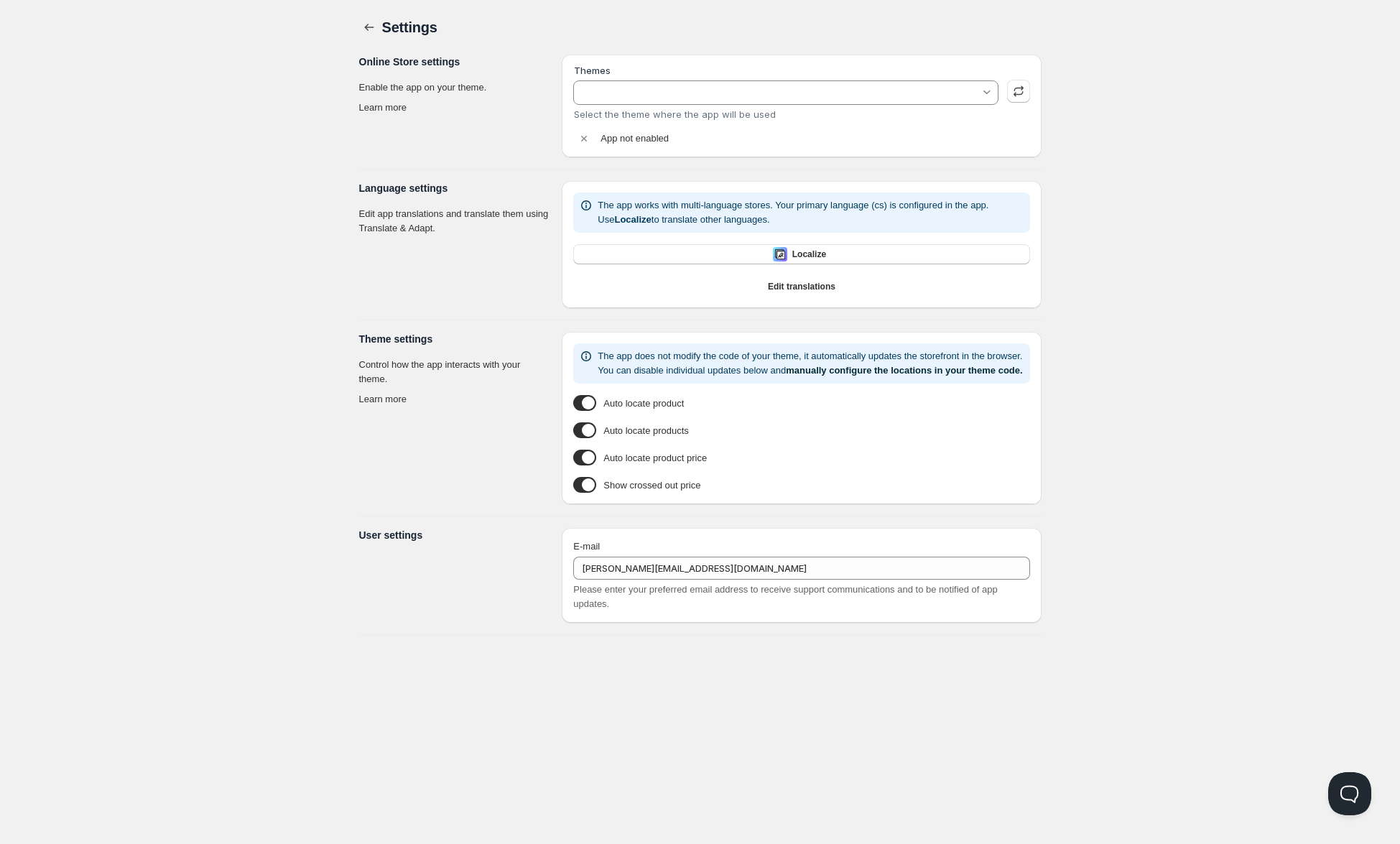
type input "Dawn"
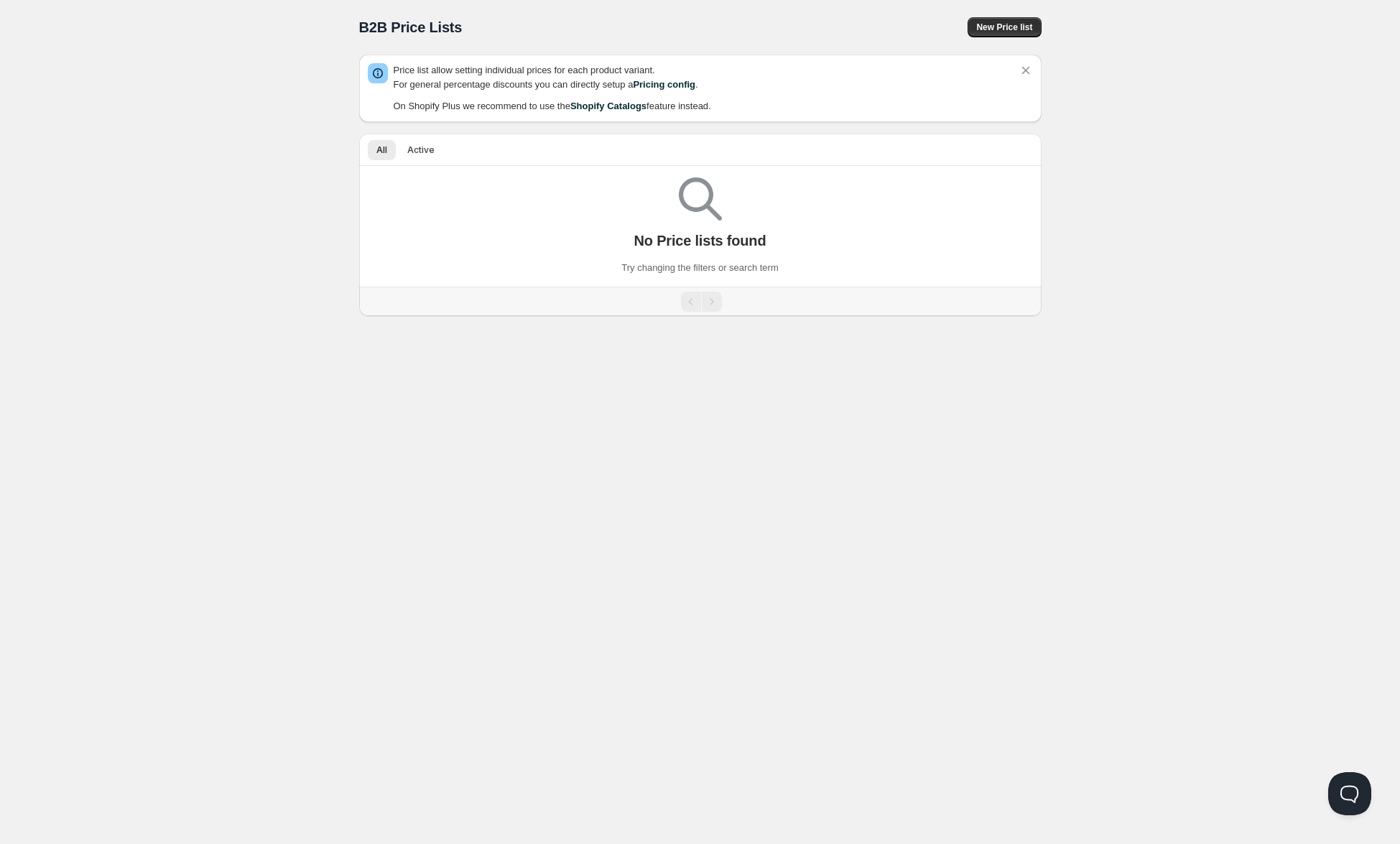
click at [479, 74] on p "Price list allow setting individual prices for each product variant. For genera…" at bounding box center [706, 78] width 625 height 29
click at [667, 84] on link "Pricing config" at bounding box center [663, 84] width 62 height 11
drag, startPoint x: 445, startPoint y: 106, endPoint x: 459, endPoint y: 106, distance: 14.0
click at [445, 106] on p "On Shopify Plus we recommend to use the Shopify Catalogs feature instead." at bounding box center [706, 106] width 625 height 14
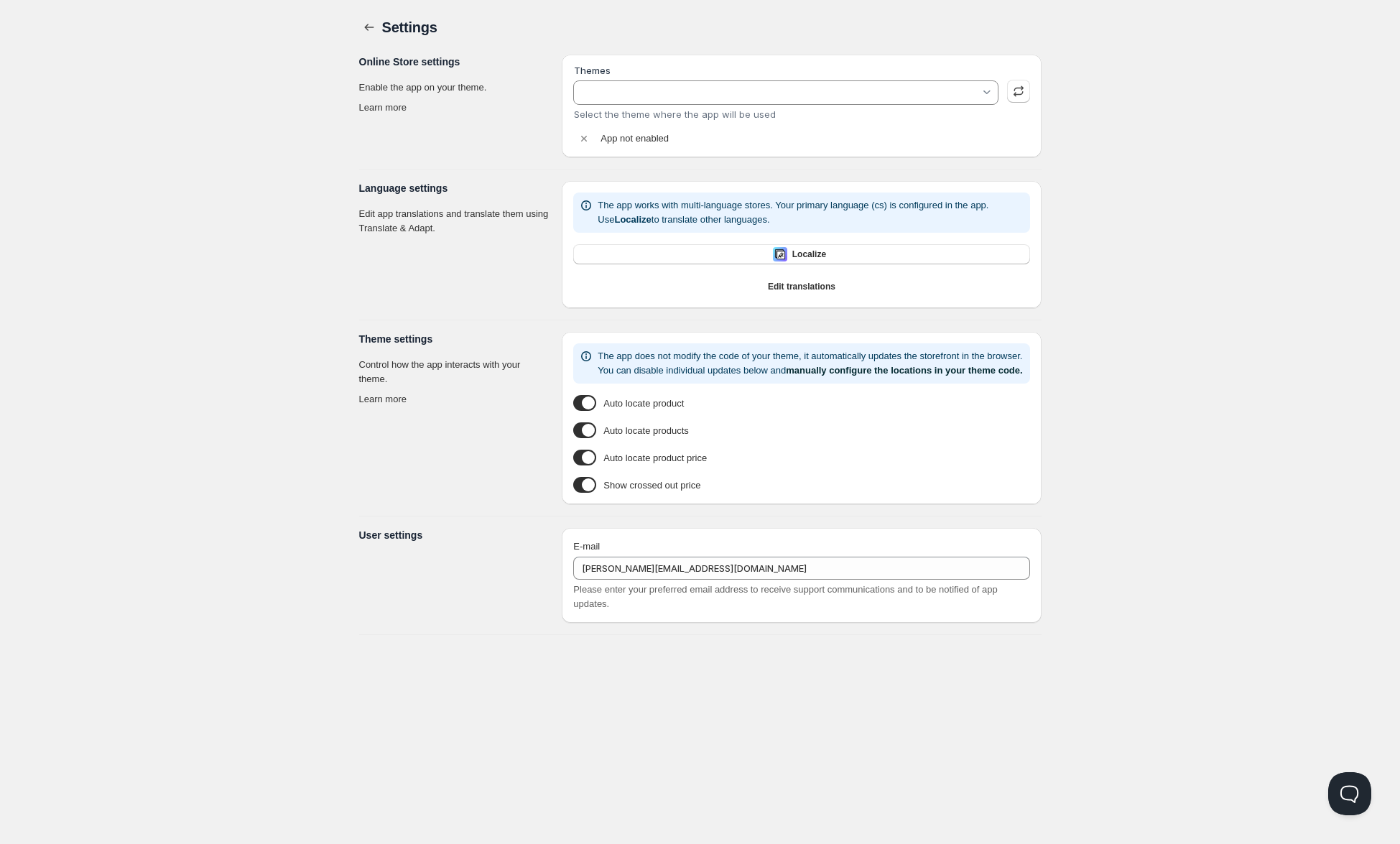
type input "Dawn"
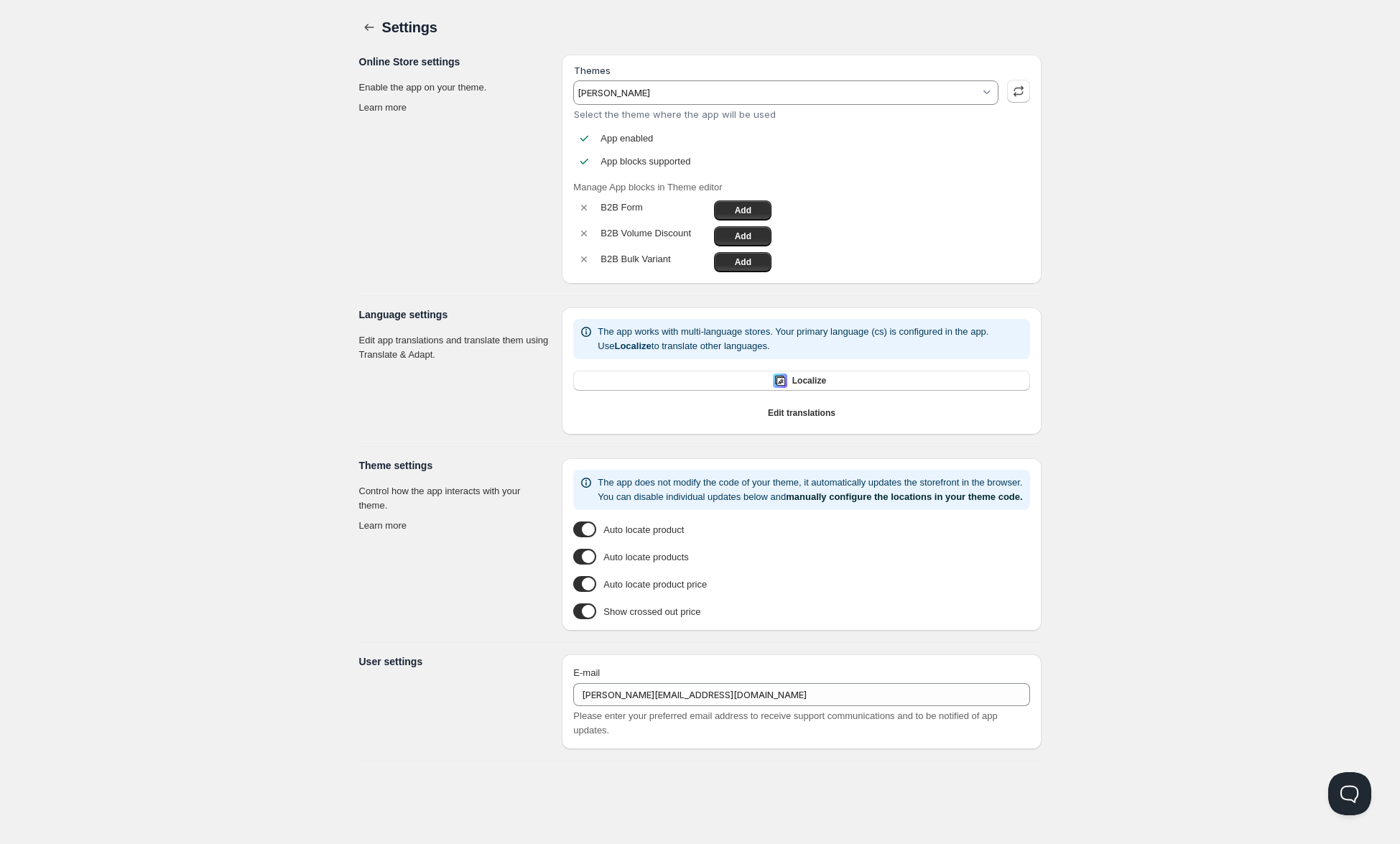
scroll to position [1, 0]
click at [701, 80] on vaadin-input-container "Dawn" at bounding box center [786, 91] width 425 height 24
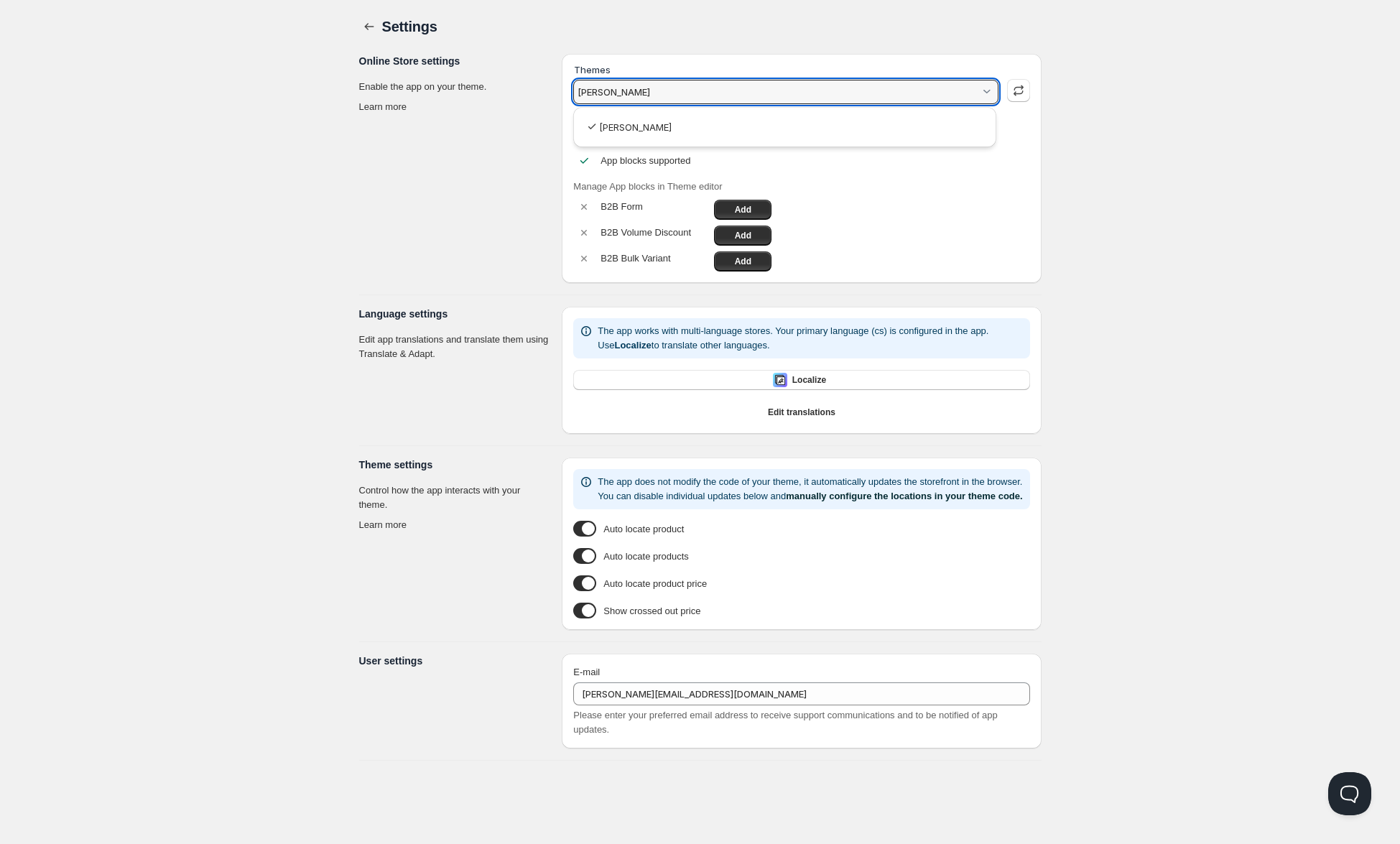
click at [757, 36] on html "Home Pricing Price lists Forms Submissions Settings Features Plans Settings. Th…" at bounding box center [700, 421] width 1400 height 844
click at [1024, 99] on span "button" at bounding box center [1018, 90] width 14 height 23
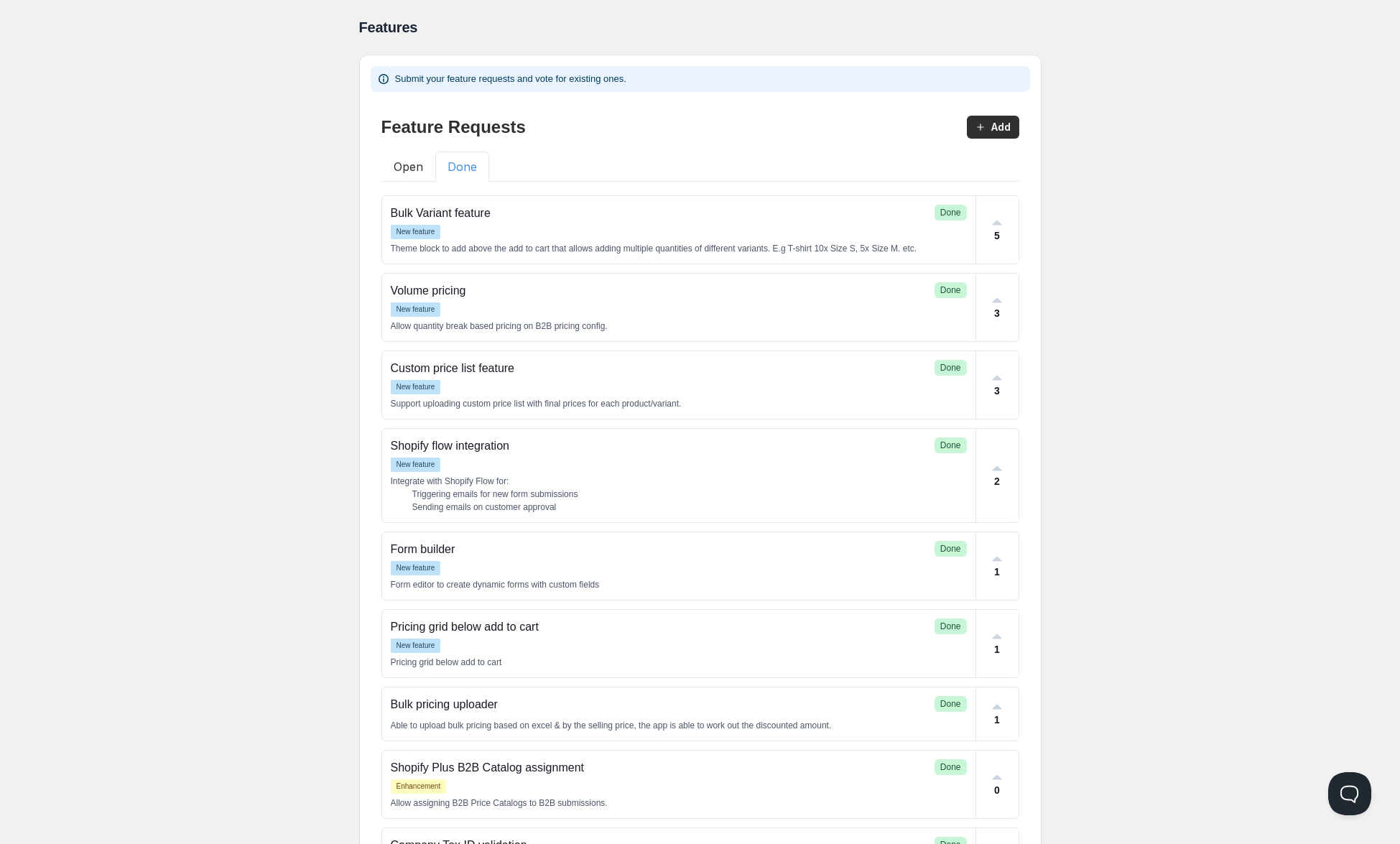
click at [462, 166] on button "Done" at bounding box center [462, 166] width 54 height 30
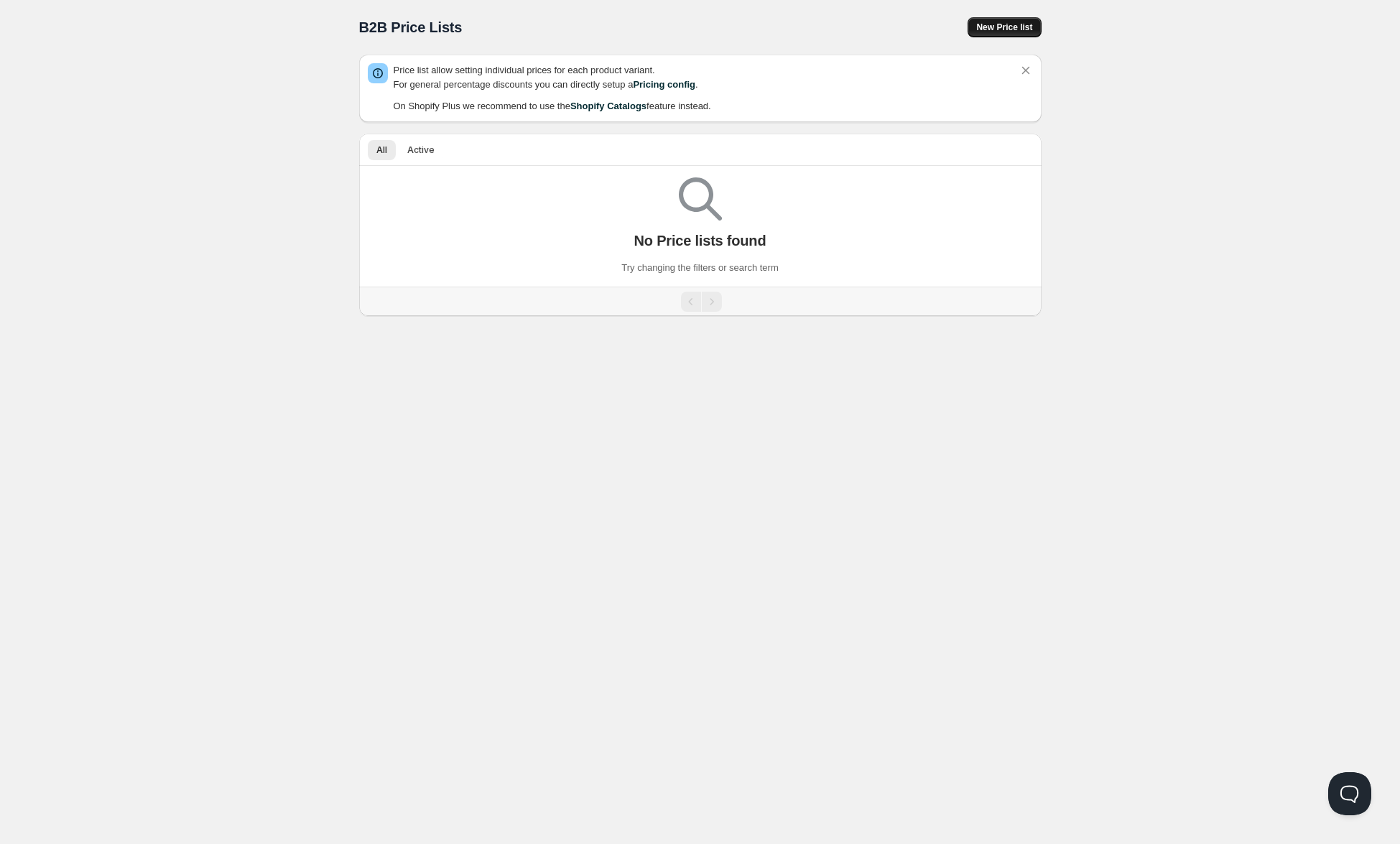
click at [997, 22] on span "New Price list" at bounding box center [1004, 27] width 56 height 12
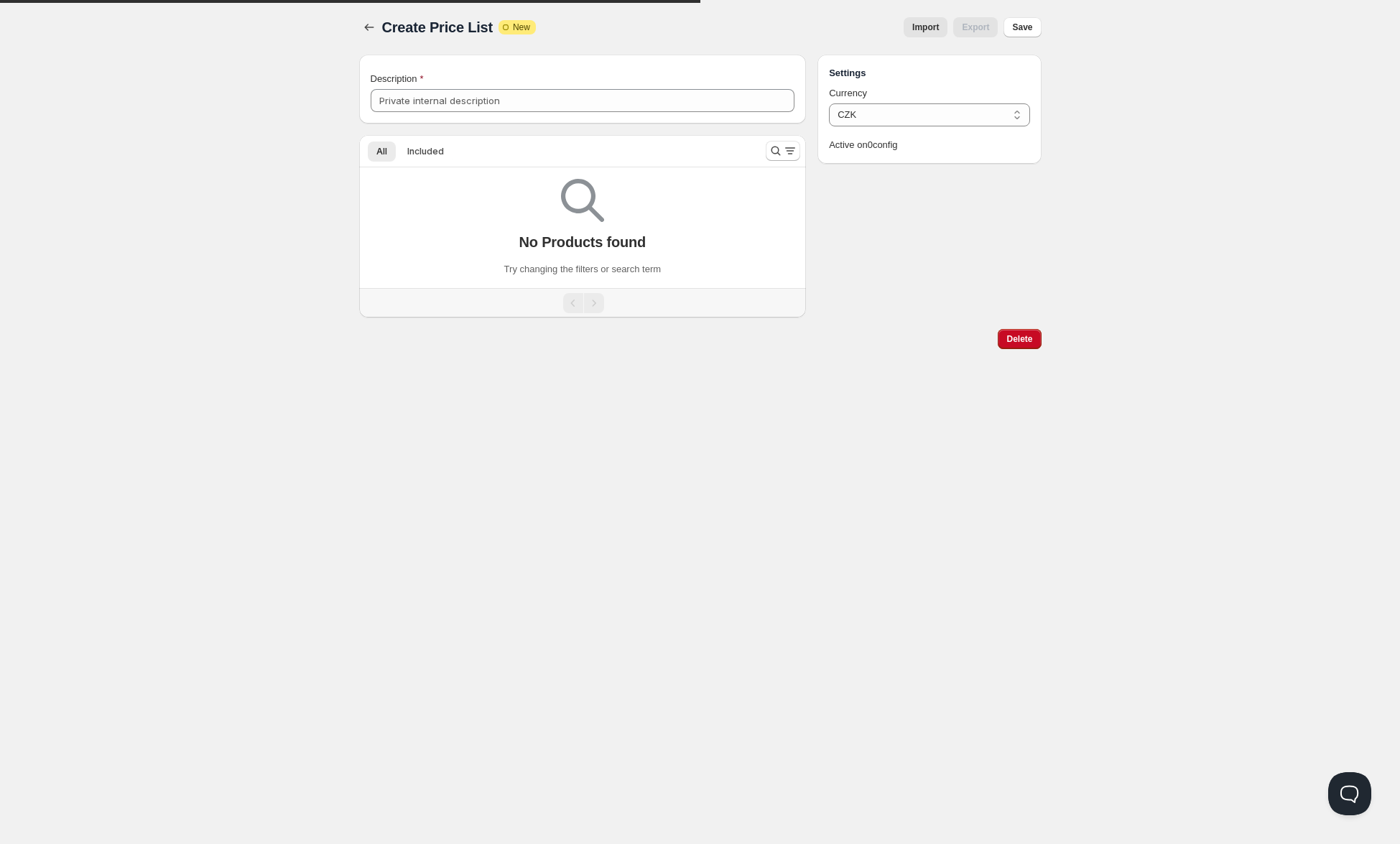
click at [925, 30] on span "Import" at bounding box center [926, 27] width 27 height 12
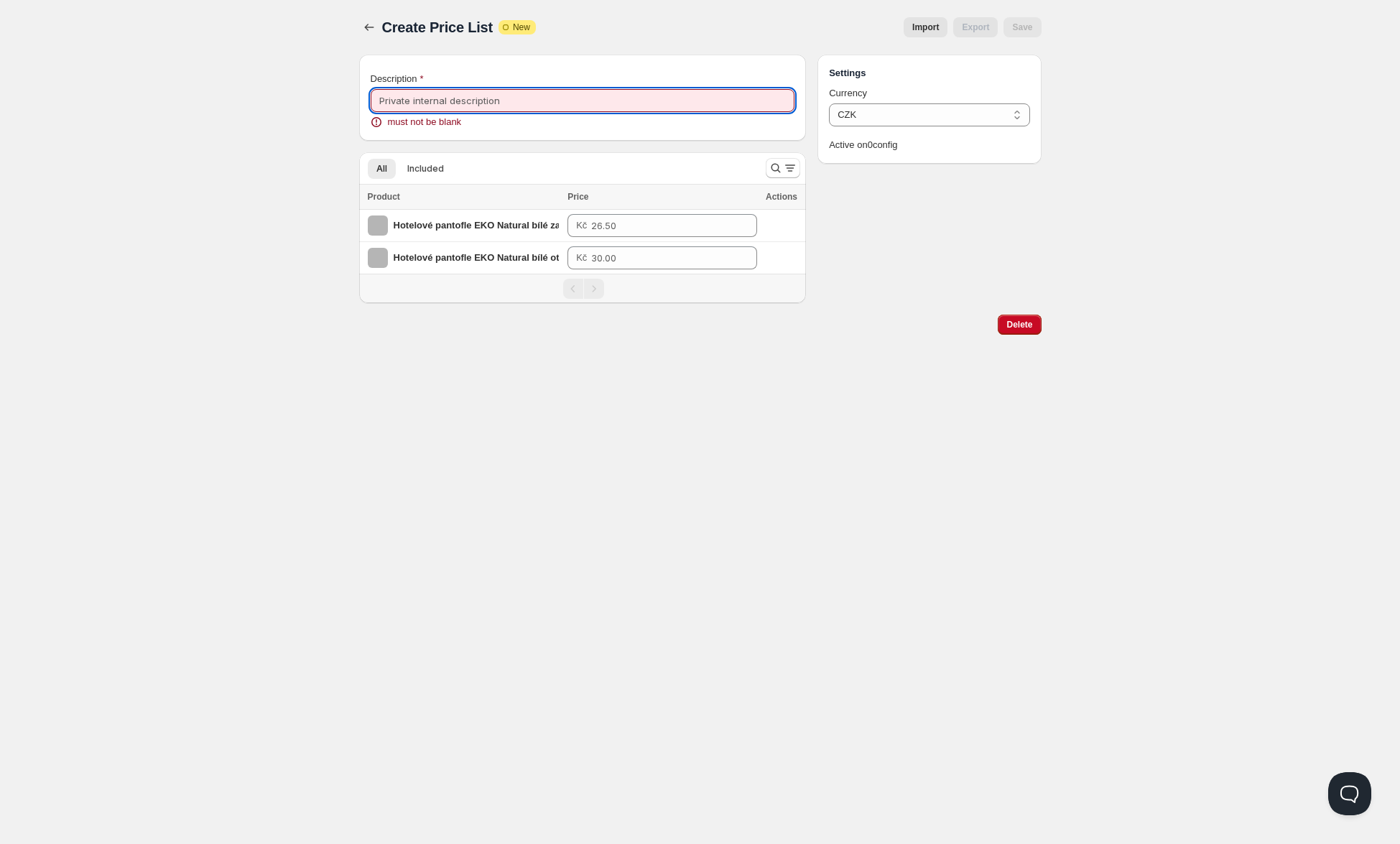
click at [492, 111] on input "Description" at bounding box center [584, 101] width 425 height 23
click at [526, 62] on div "Description must not be blank" at bounding box center [583, 98] width 447 height 87
click at [531, 92] on input "Description" at bounding box center [584, 101] width 425 height 23
click at [533, 80] on div "Description" at bounding box center [584, 79] width 425 height 14
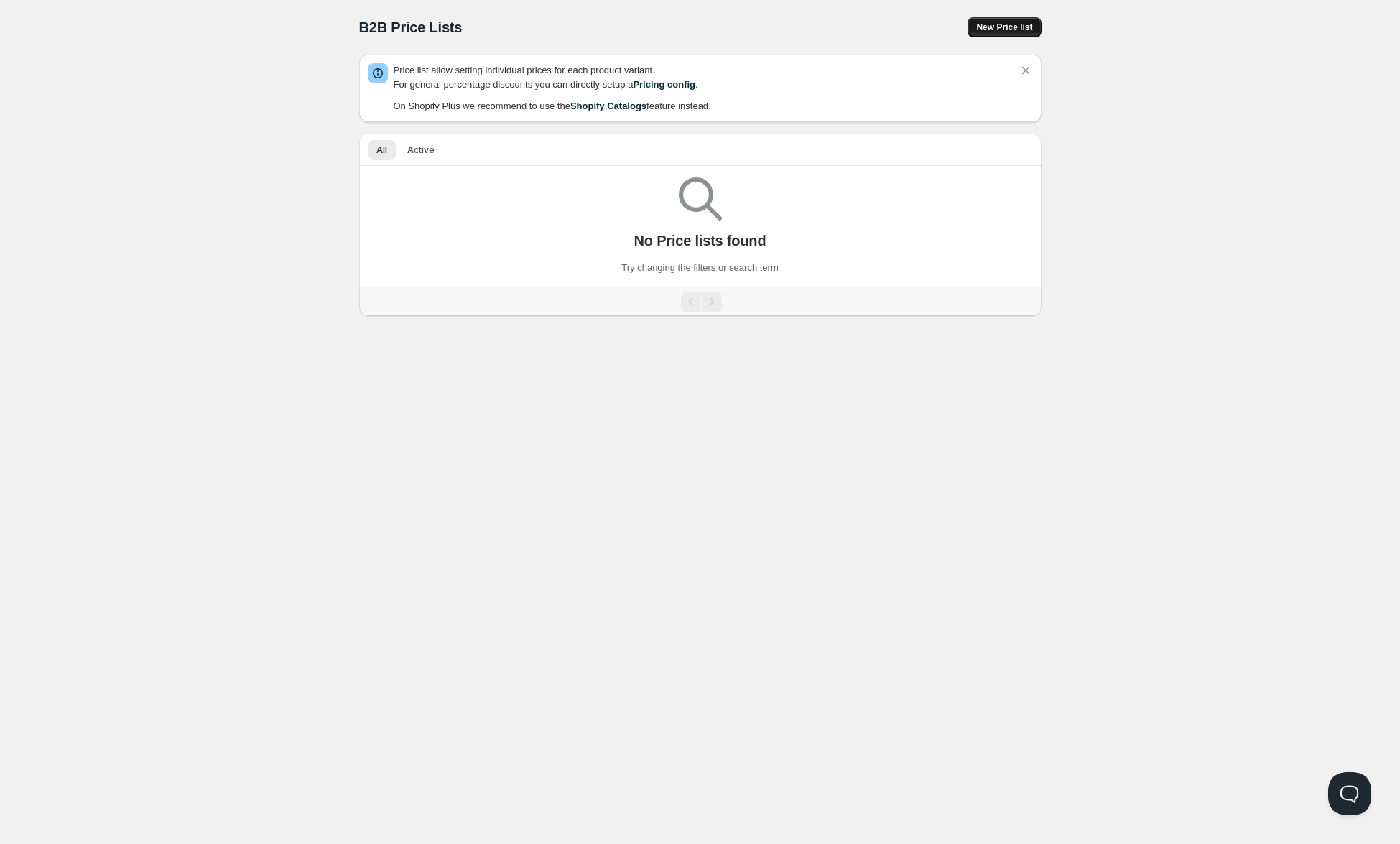
click at [1006, 36] on button "New Price list" at bounding box center [1004, 27] width 73 height 20
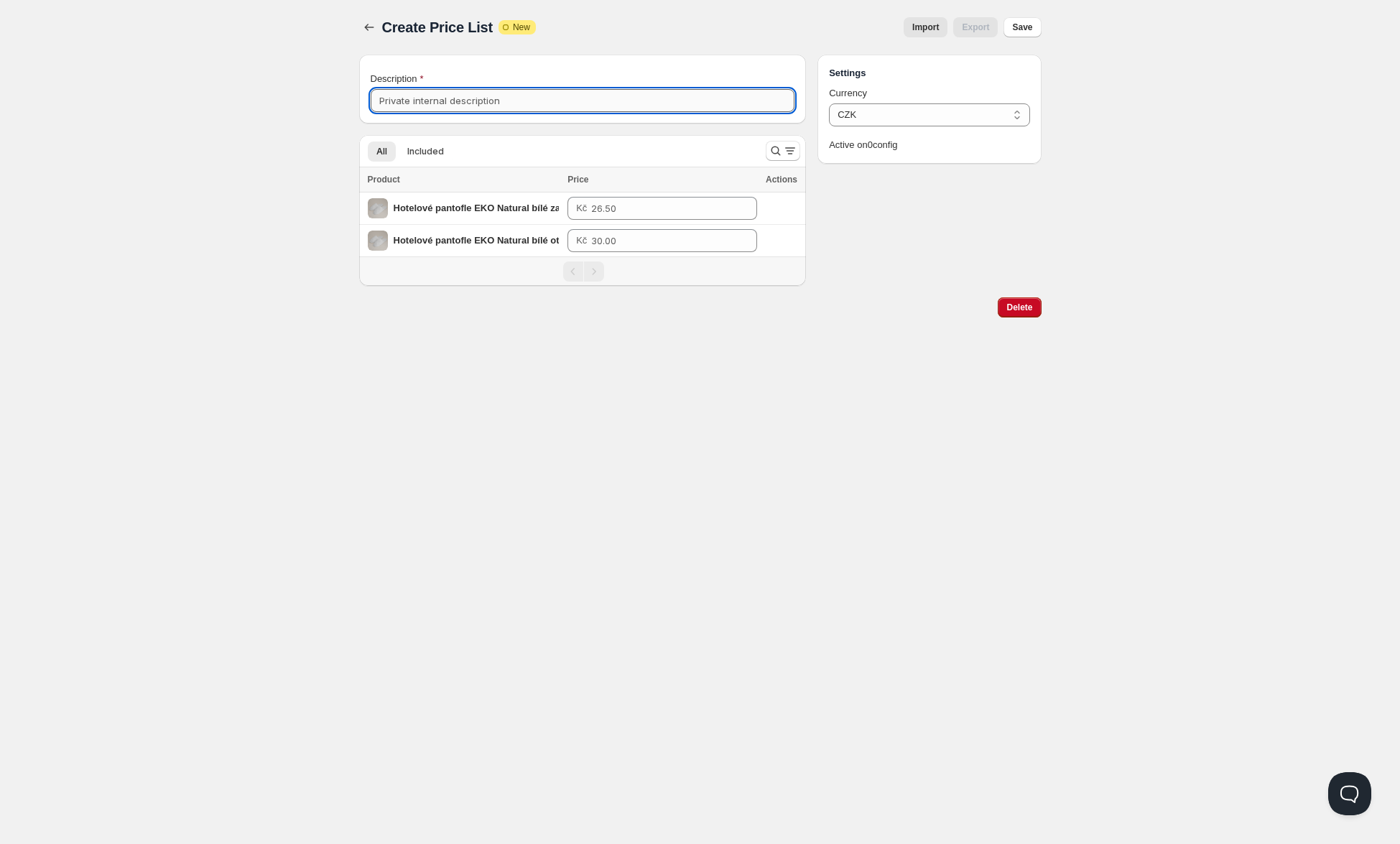
click at [456, 97] on input "Description" at bounding box center [584, 101] width 425 height 23
type input "Test"
click at [936, 430] on div "Home Pricing Price lists Forms Submissions Settings Features Plans Create Price…" at bounding box center [700, 422] width 1400 height 844
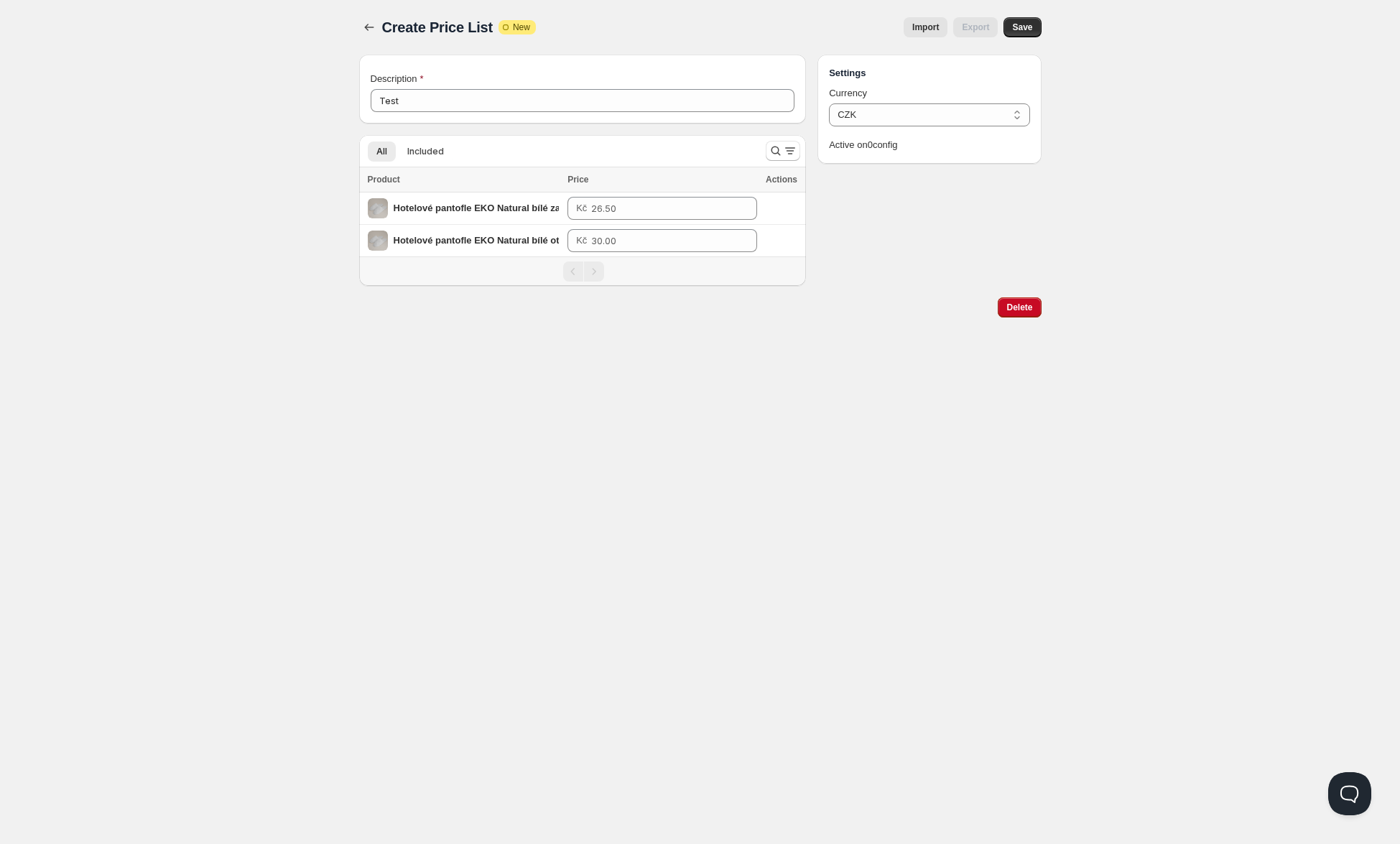
click at [928, 28] on span "Import" at bounding box center [926, 27] width 27 height 12
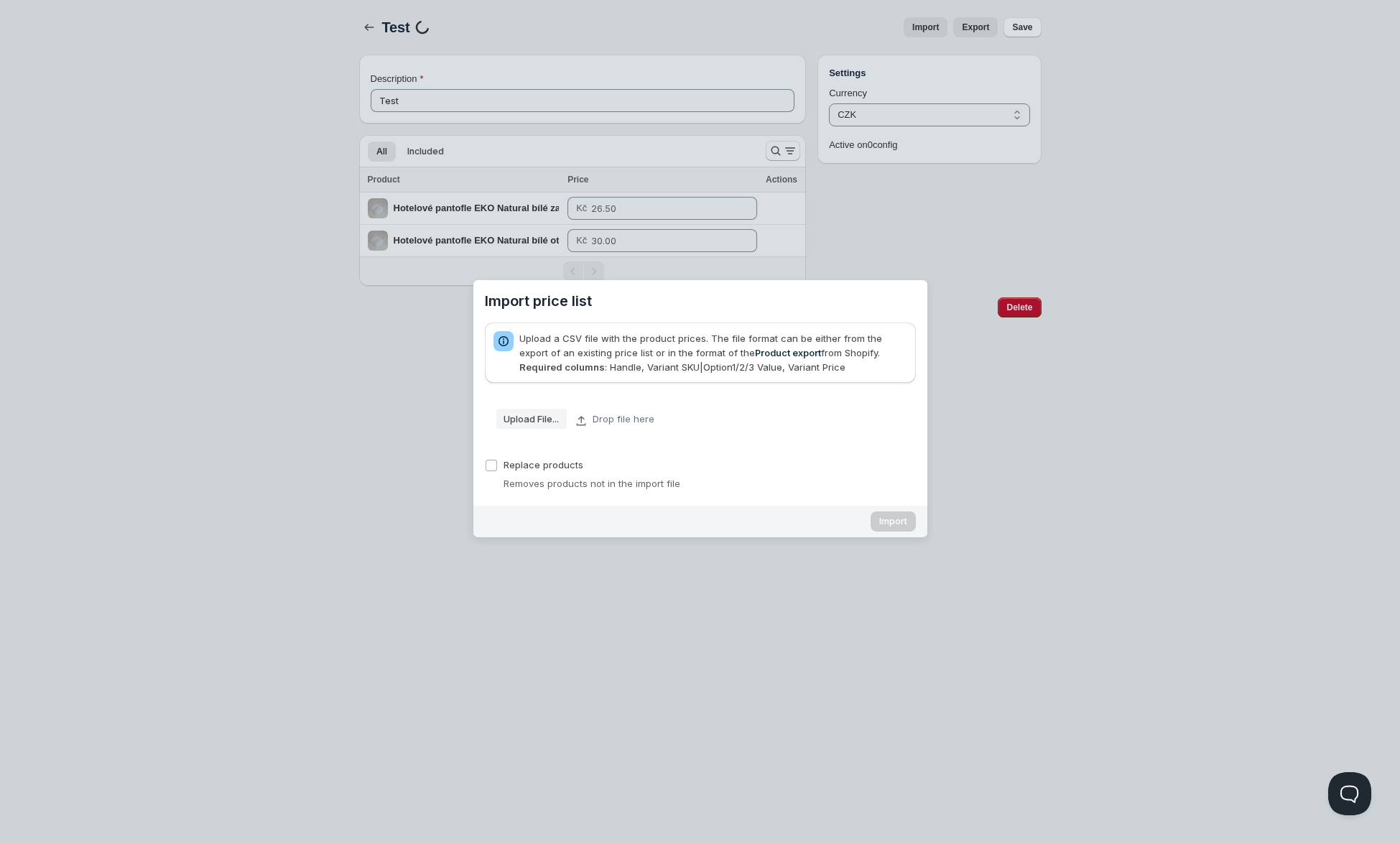
click at [597, 355] on div "Upload a CSV file with the product prices. The file format can be either from t…" at bounding box center [712, 352] width 388 height 43
click at [645, 362] on div "Upload a CSV file with the product prices. The file format can be either from t…" at bounding box center [712, 352] width 388 height 43
click at [646, 362] on div "Upload a CSV file with the product prices. The file format can be either from t…" at bounding box center [712, 352] width 388 height 43
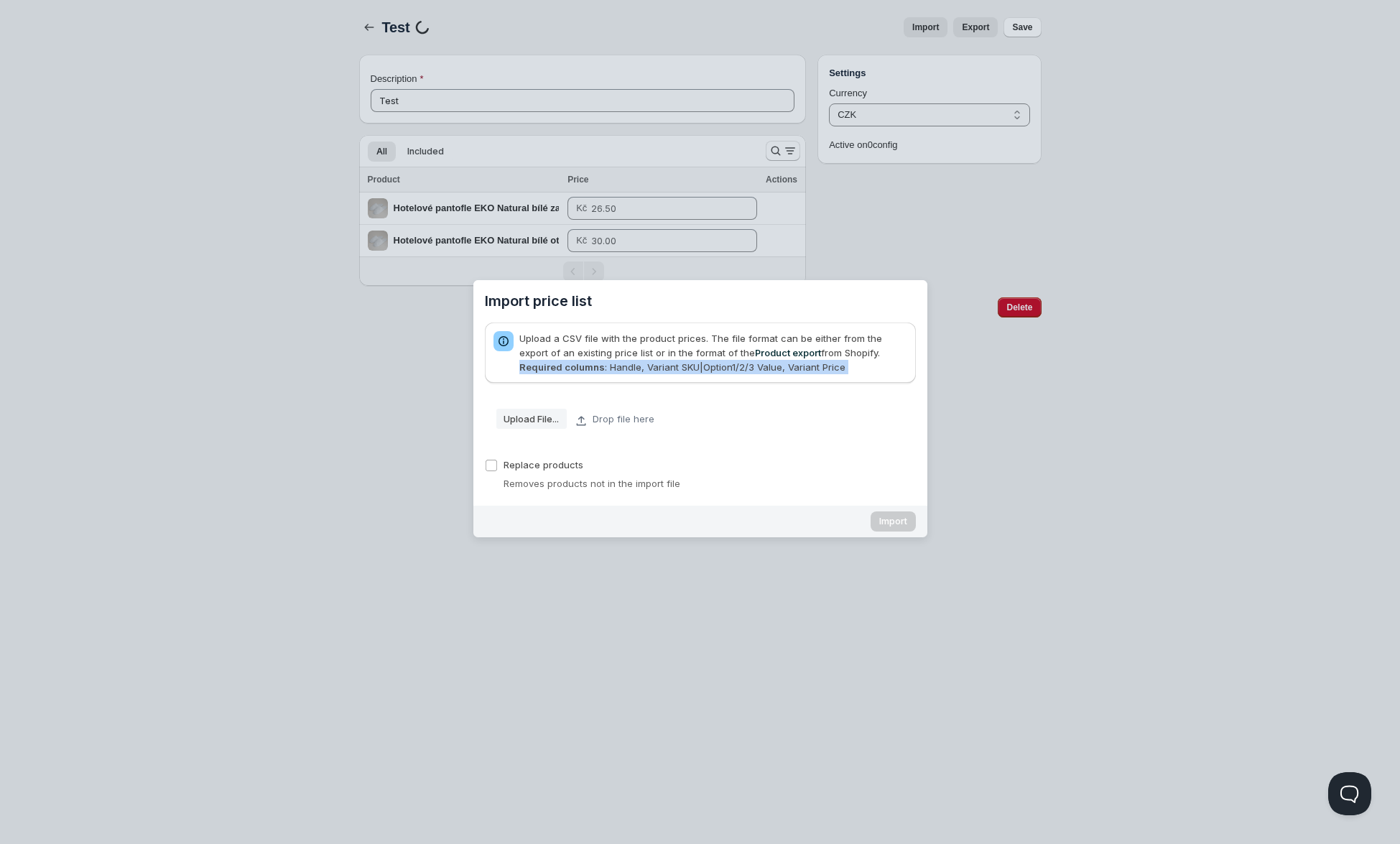
click at [646, 362] on div "Upload a CSV file with the product prices. The file format can be either from t…" at bounding box center [712, 352] width 388 height 43
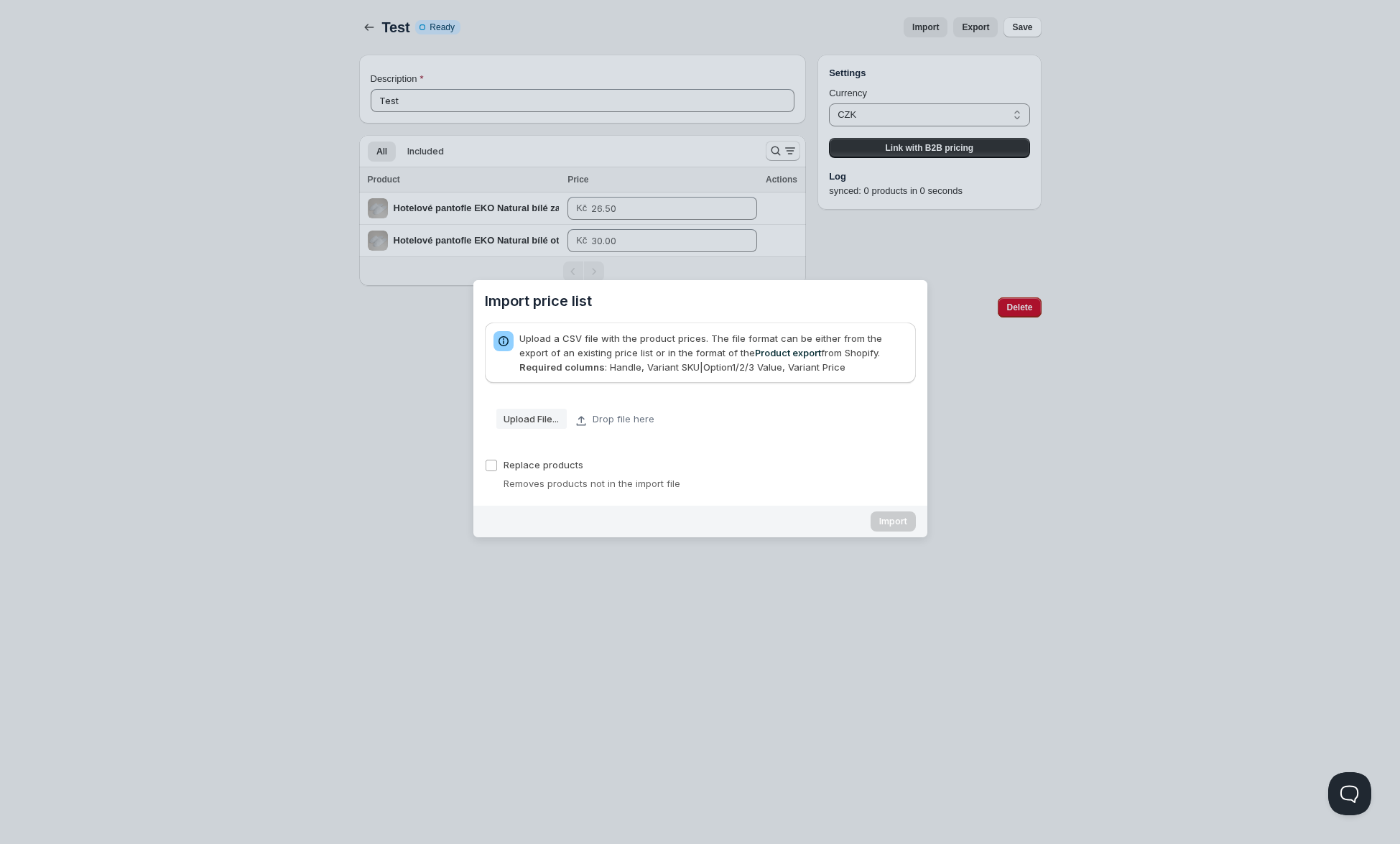
click at [301, 473] on div "Import price list" at bounding box center [700, 422] width 1400 height 844
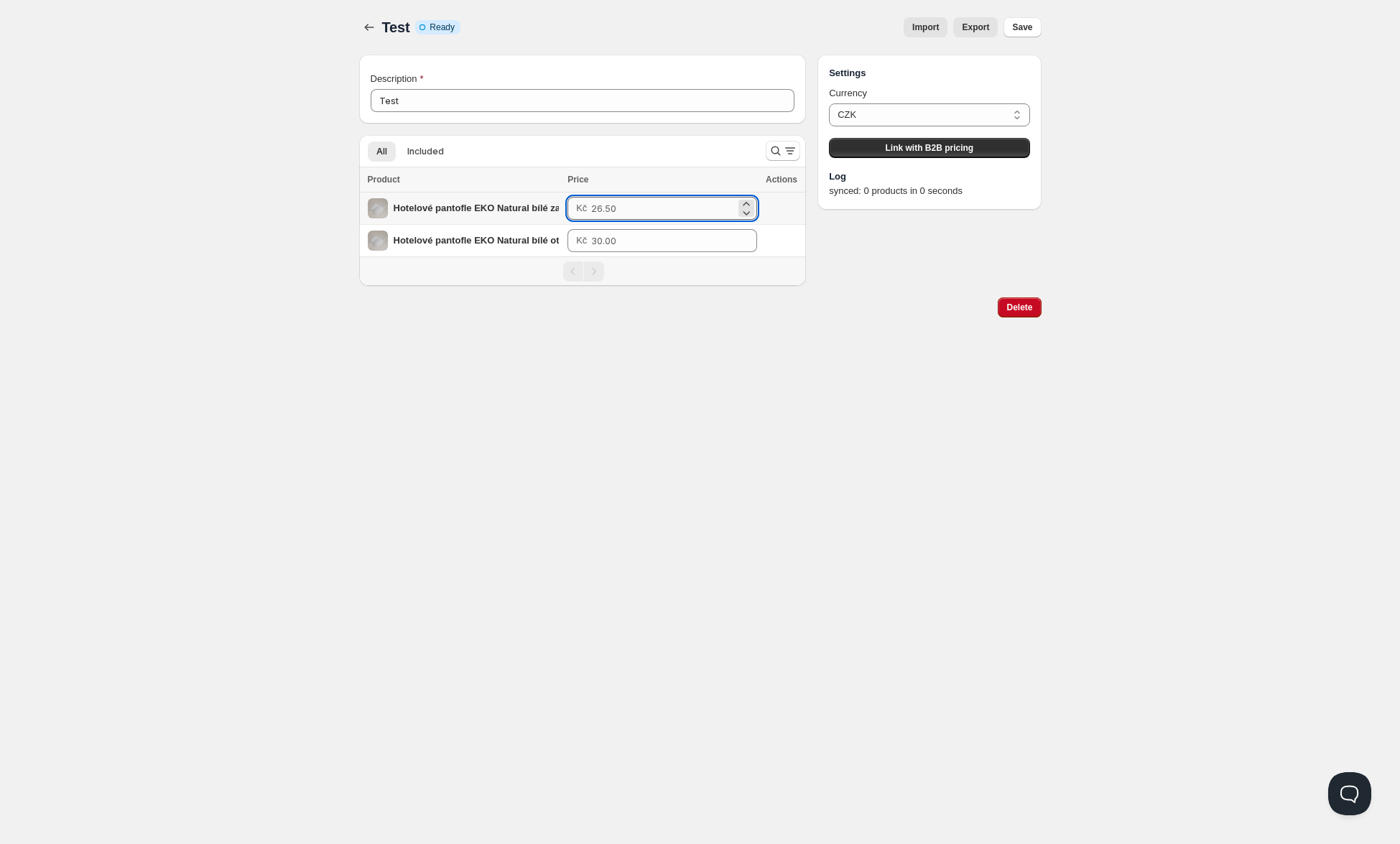
click at [655, 215] on input "number" at bounding box center [663, 209] width 144 height 23
type input "20"
type input "21"
click at [916, 235] on div "Settings Currency CZK CZK Link with B2B pricing Log synced: 0 products in 0 sec…" at bounding box center [929, 170] width 223 height 232
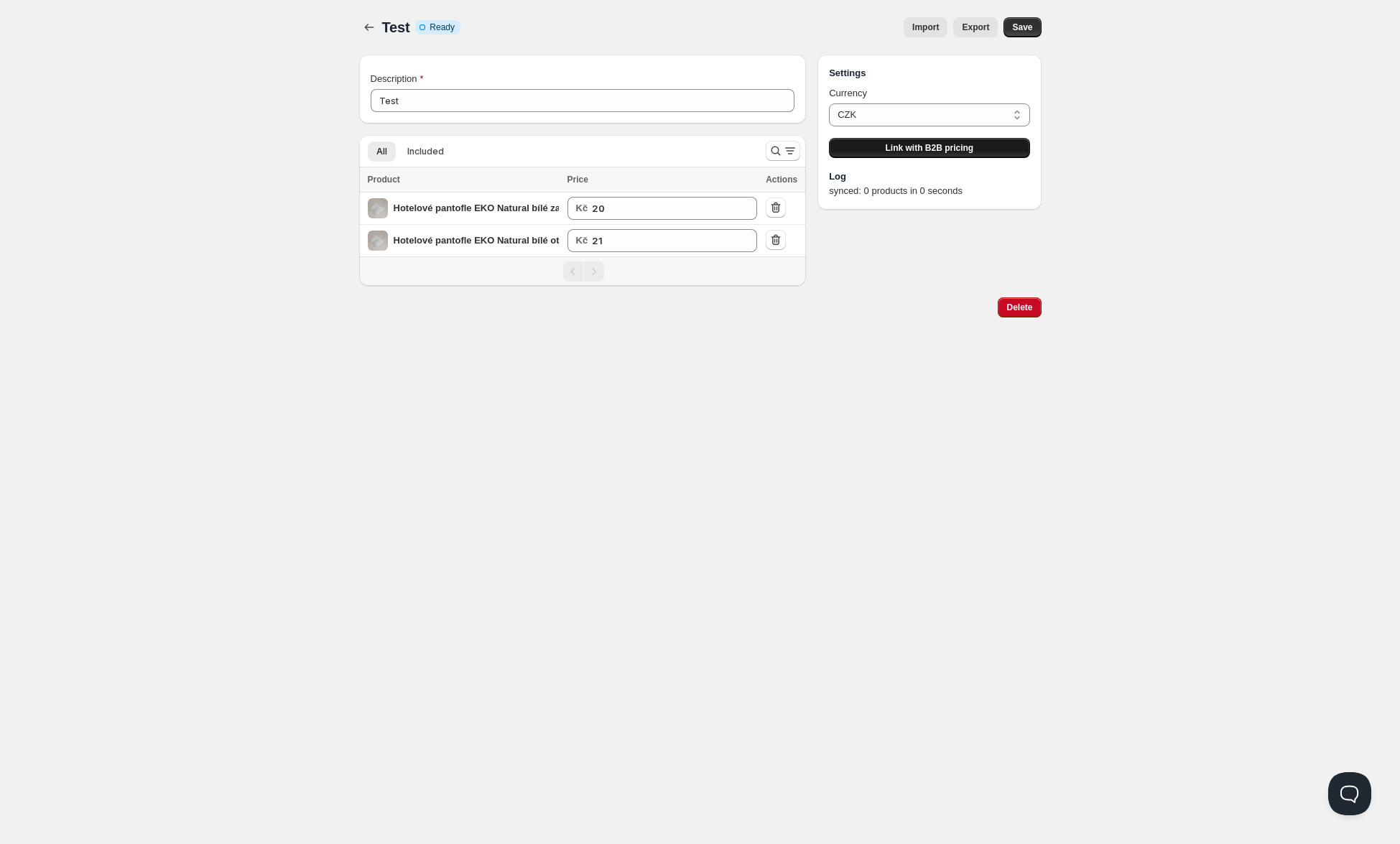
click at [903, 142] on button "Link with B2B pricing" at bounding box center [929, 147] width 200 height 20
click at [1151, 175] on div "Home Pricing Price lists Forms Submissions Settings Features Plans Test. This p…" at bounding box center [700, 422] width 1400 height 844
click at [978, 150] on button "Link with B2B pricing" at bounding box center [929, 147] width 200 height 20
click at [1036, 34] on button "Save" at bounding box center [1022, 27] width 38 height 20
click at [938, 137] on div "Currency CZK CZK Link with B2B pricing Log synced: 2 products in 1 seconds" at bounding box center [929, 142] width 200 height 112
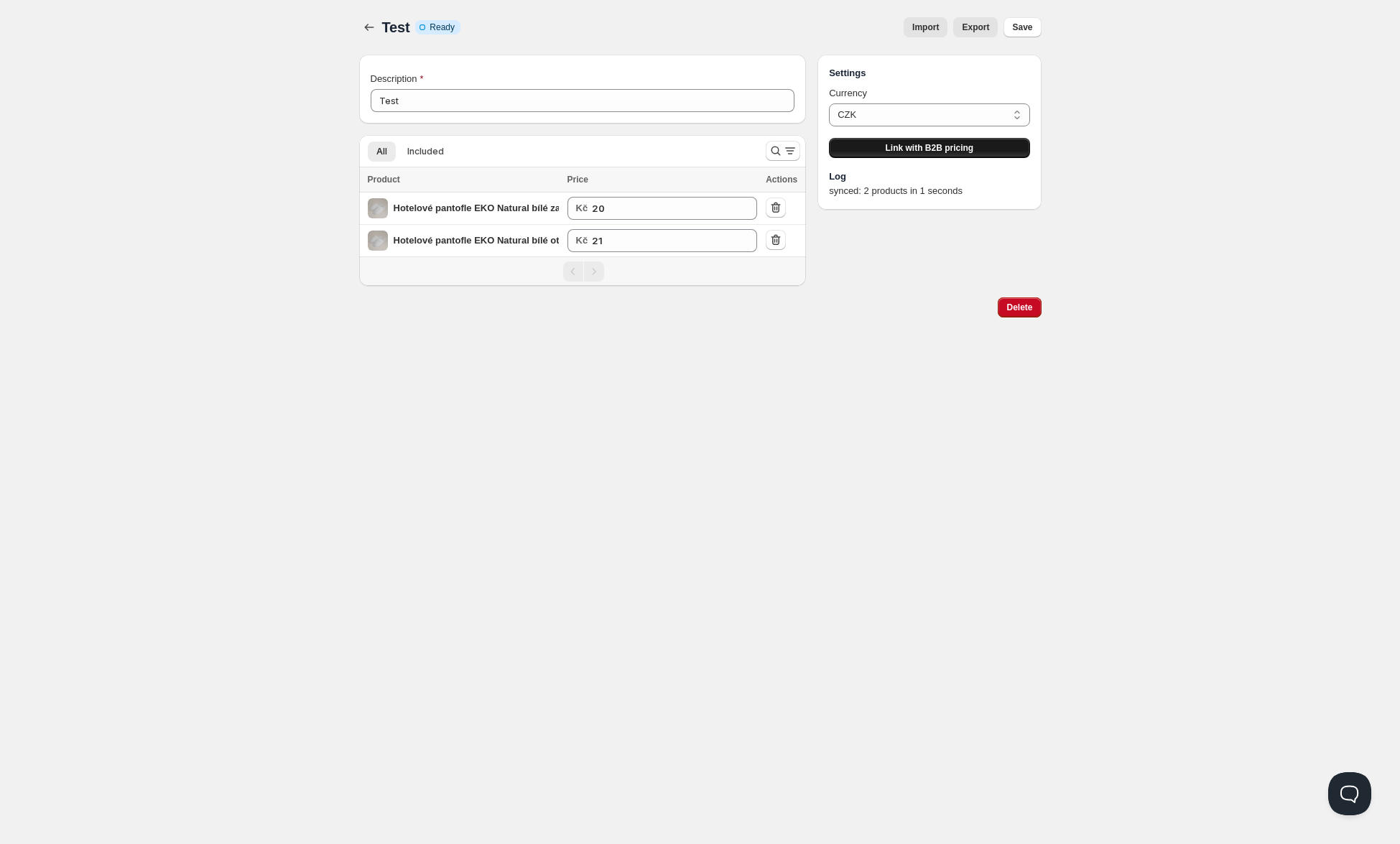
click at [934, 141] on button "Link with B2B pricing" at bounding box center [929, 147] width 200 height 20
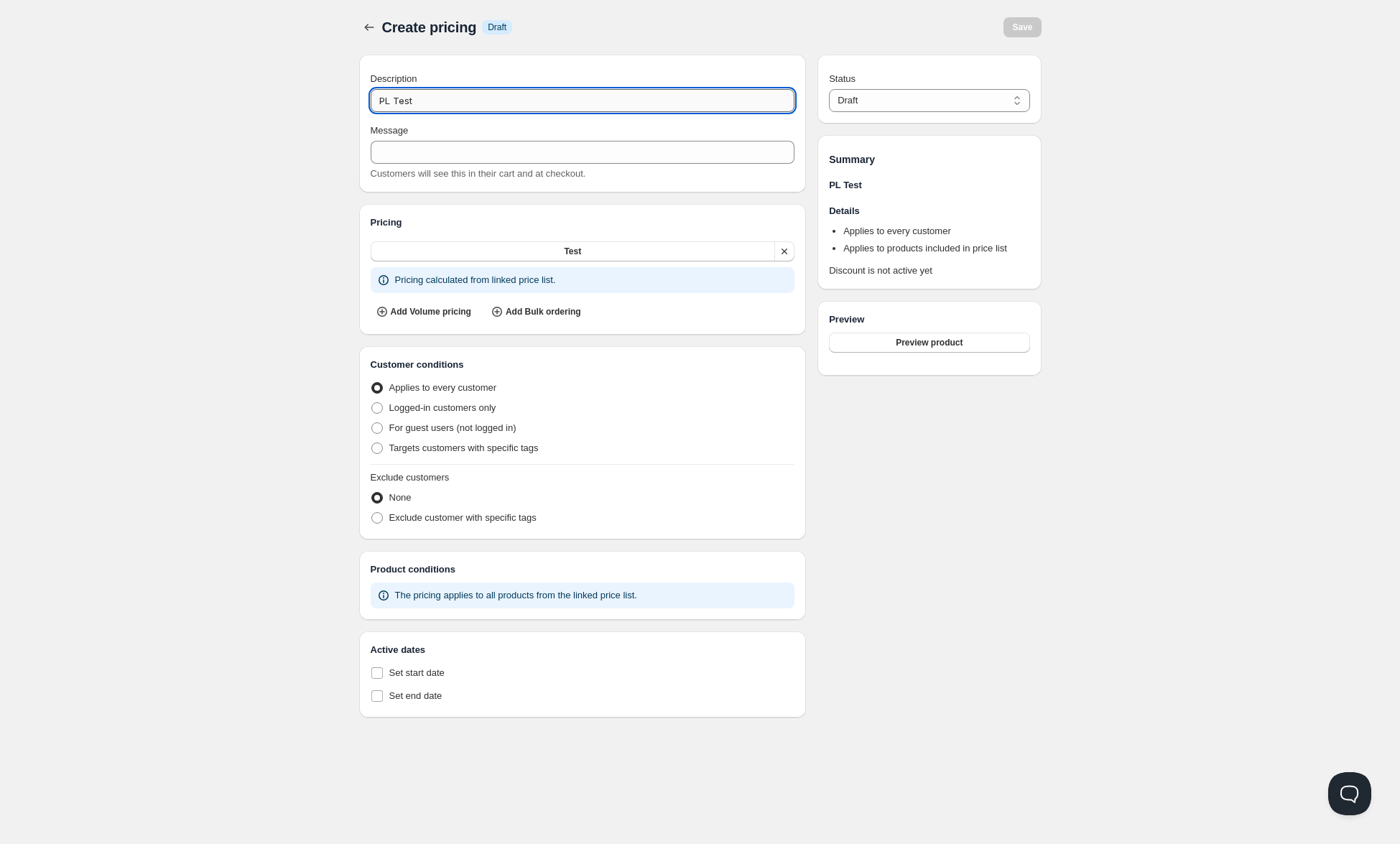
click at [492, 97] on input "PL Test" at bounding box center [584, 101] width 425 height 23
click at [283, 139] on div "Home Pricing Price lists Forms Submissions Settings Features Plans Create prici…" at bounding box center [700, 422] width 1400 height 844
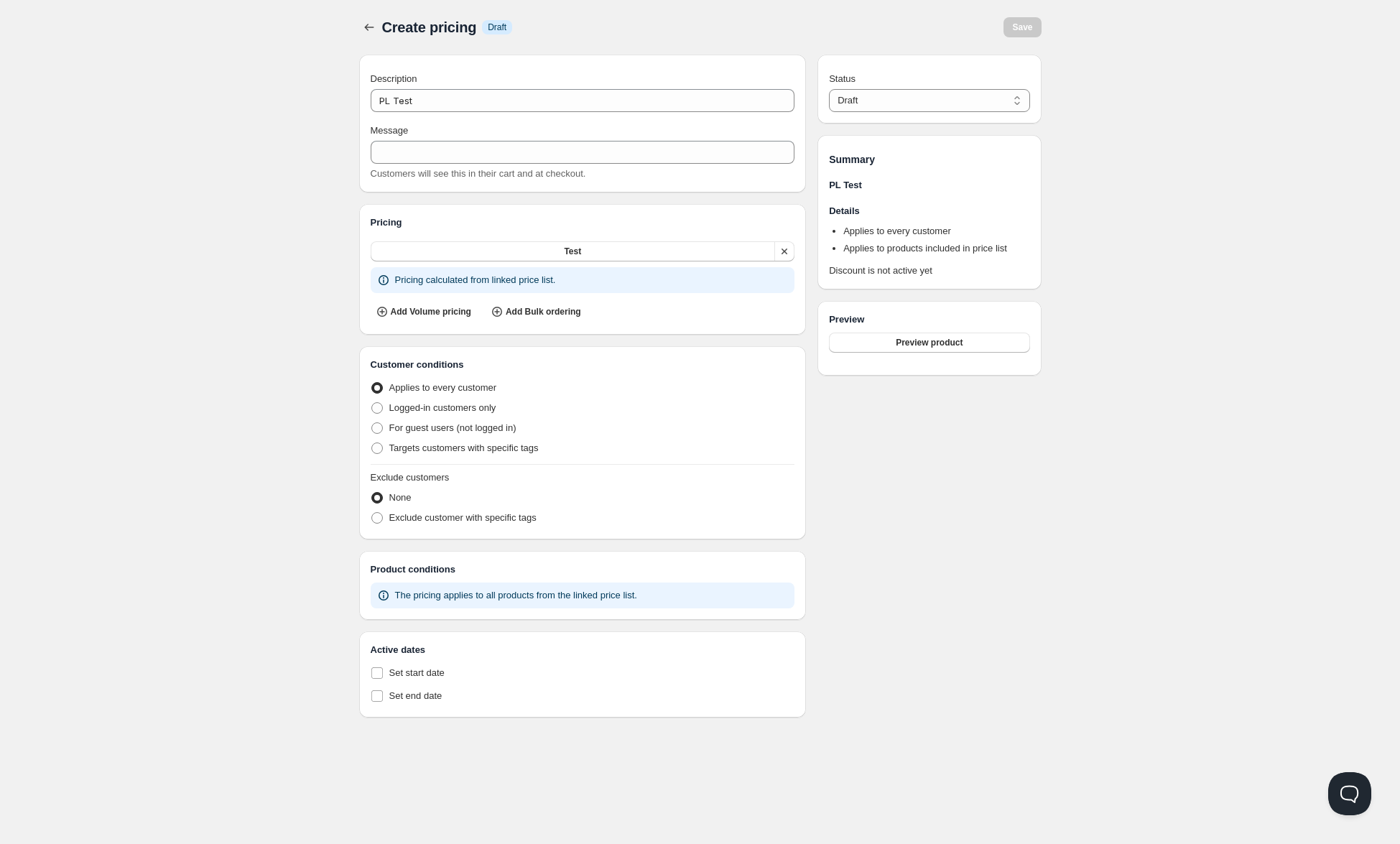
type input "PL_TEST"
click at [1027, 34] on button "Save" at bounding box center [1022, 27] width 38 height 20
click at [390, 447] on span "Targets customers with specific tags" at bounding box center [463, 447] width 149 height 11
click at [372, 443] on input "Targets customers with specific tags" at bounding box center [371, 442] width 1 height 1
radio input "true"
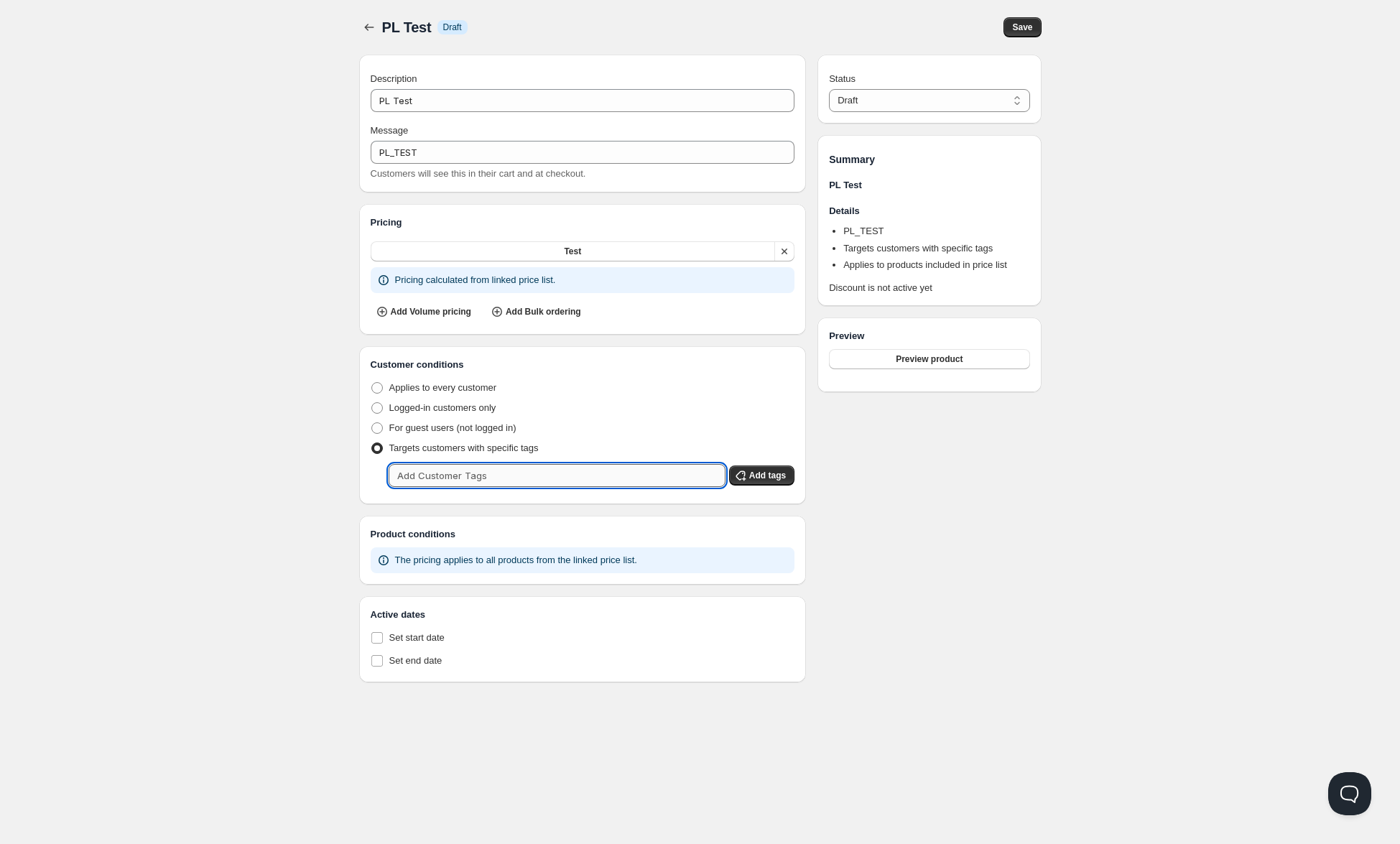
click at [425, 467] on input "text" at bounding box center [557, 476] width 337 height 23
type input "test-customers"
click at [762, 478] on span "Add tags" at bounding box center [767, 476] width 37 height 12
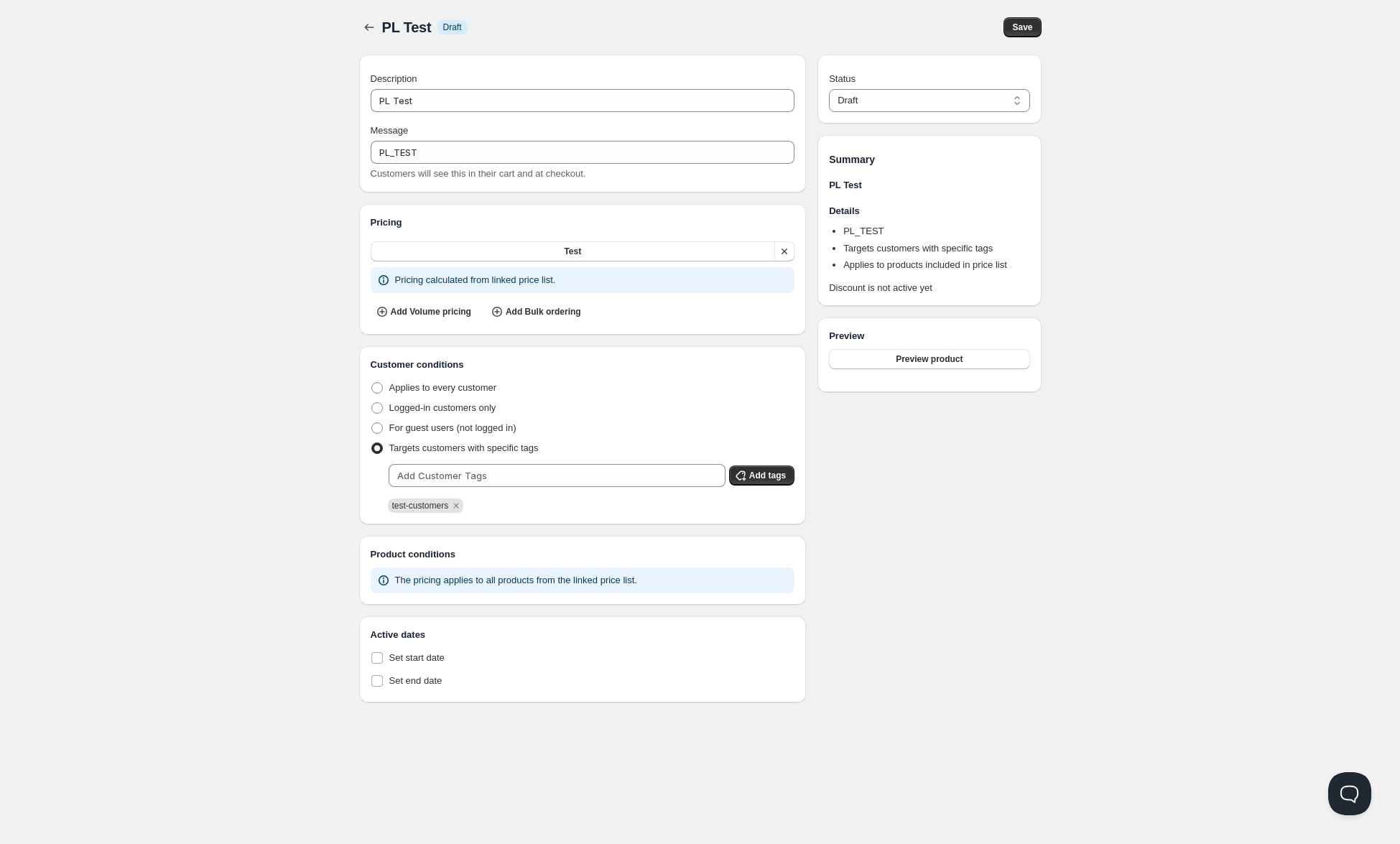
click at [902, 529] on div "Status Draft Active Draft Summary PL Test Details PL_TEST Targets customers wit…" at bounding box center [929, 379] width 223 height 648
click at [554, 584] on span "The pricing applies to all products from the linked price list." at bounding box center [516, 580] width 242 height 11
click at [1012, 24] on button "Save" at bounding box center [1022, 27] width 38 height 20
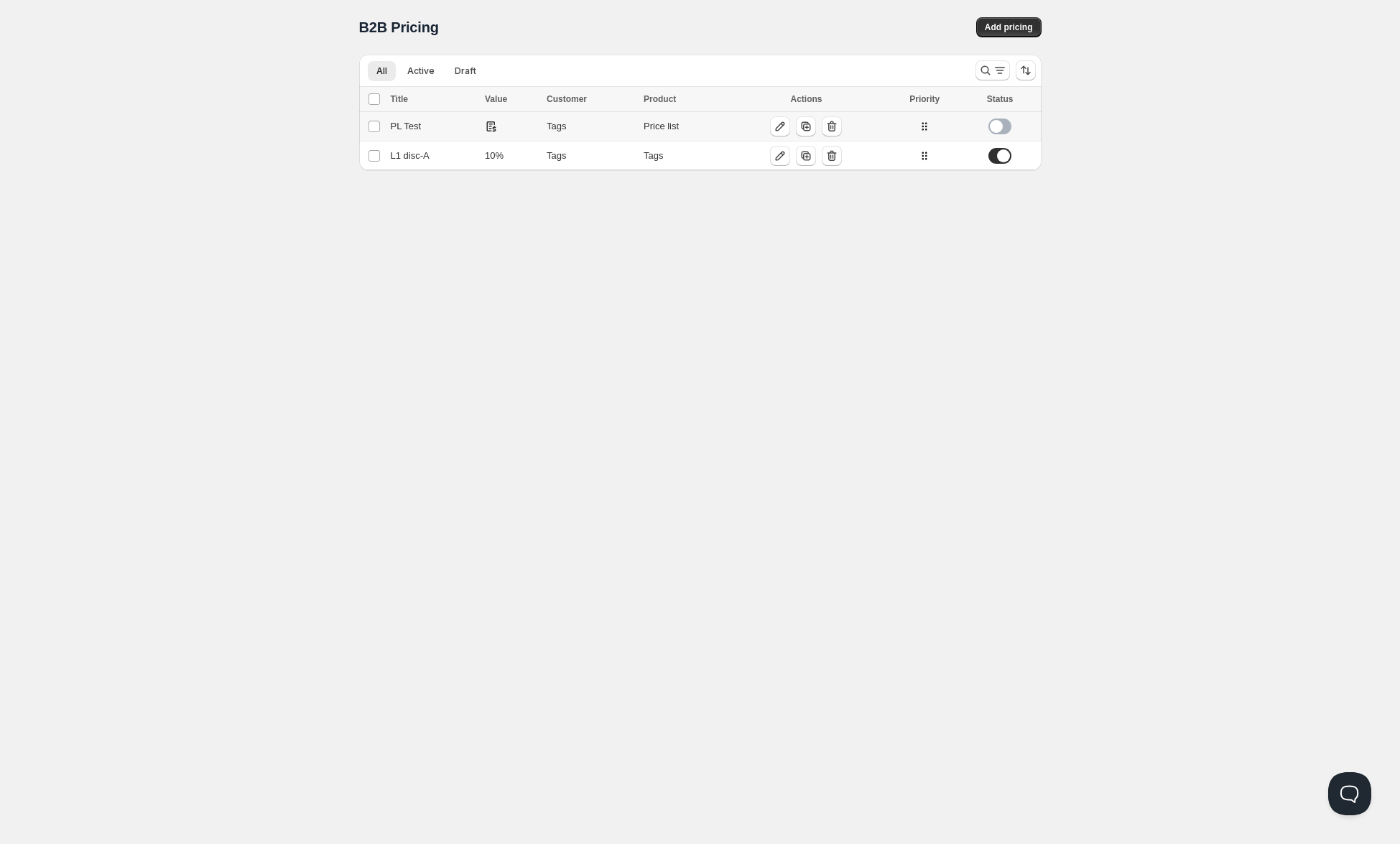
click at [424, 124] on div "PL Test" at bounding box center [433, 126] width 86 height 14
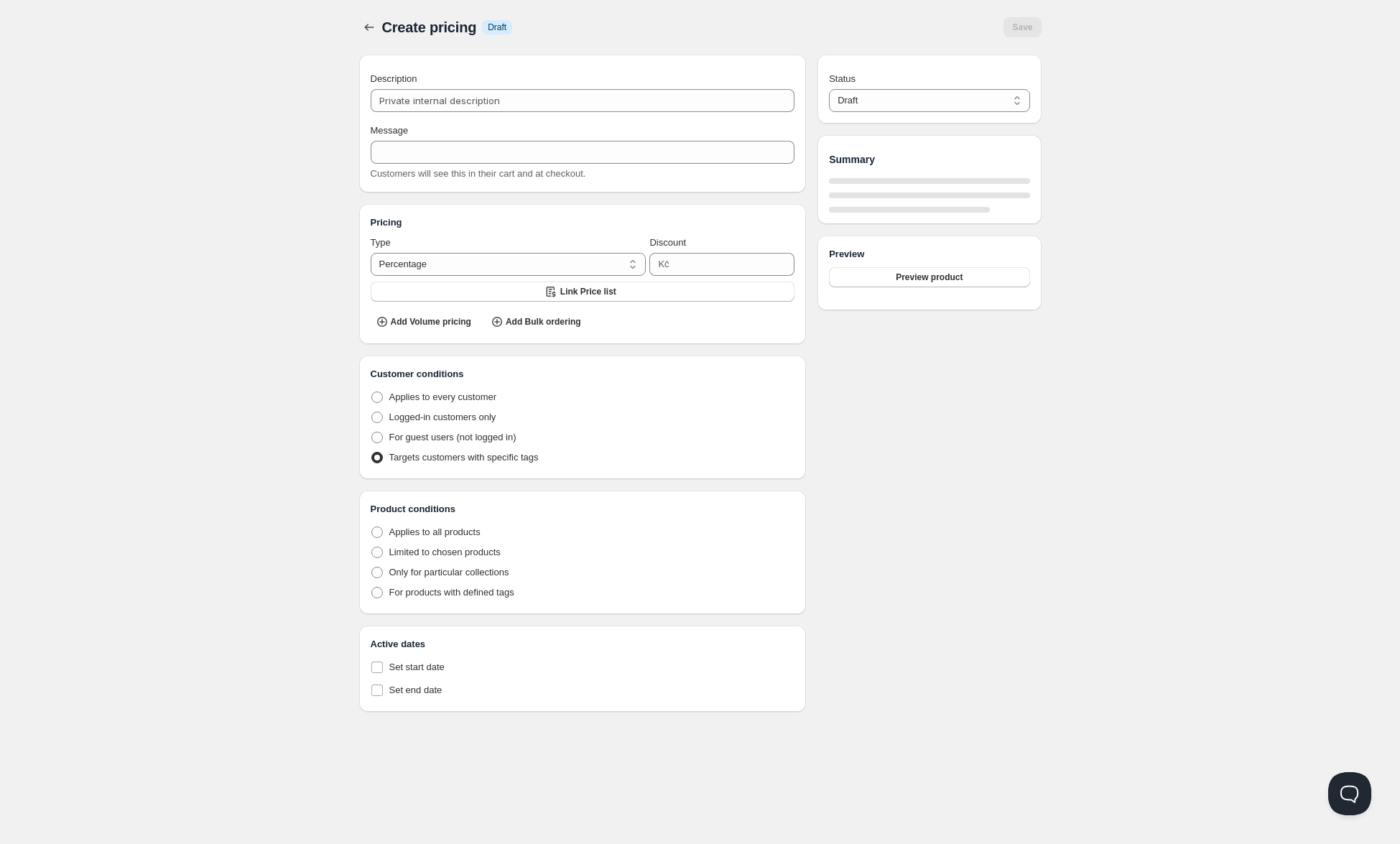
type input "PL Test"
type input "PL_TEST"
radio input "true"
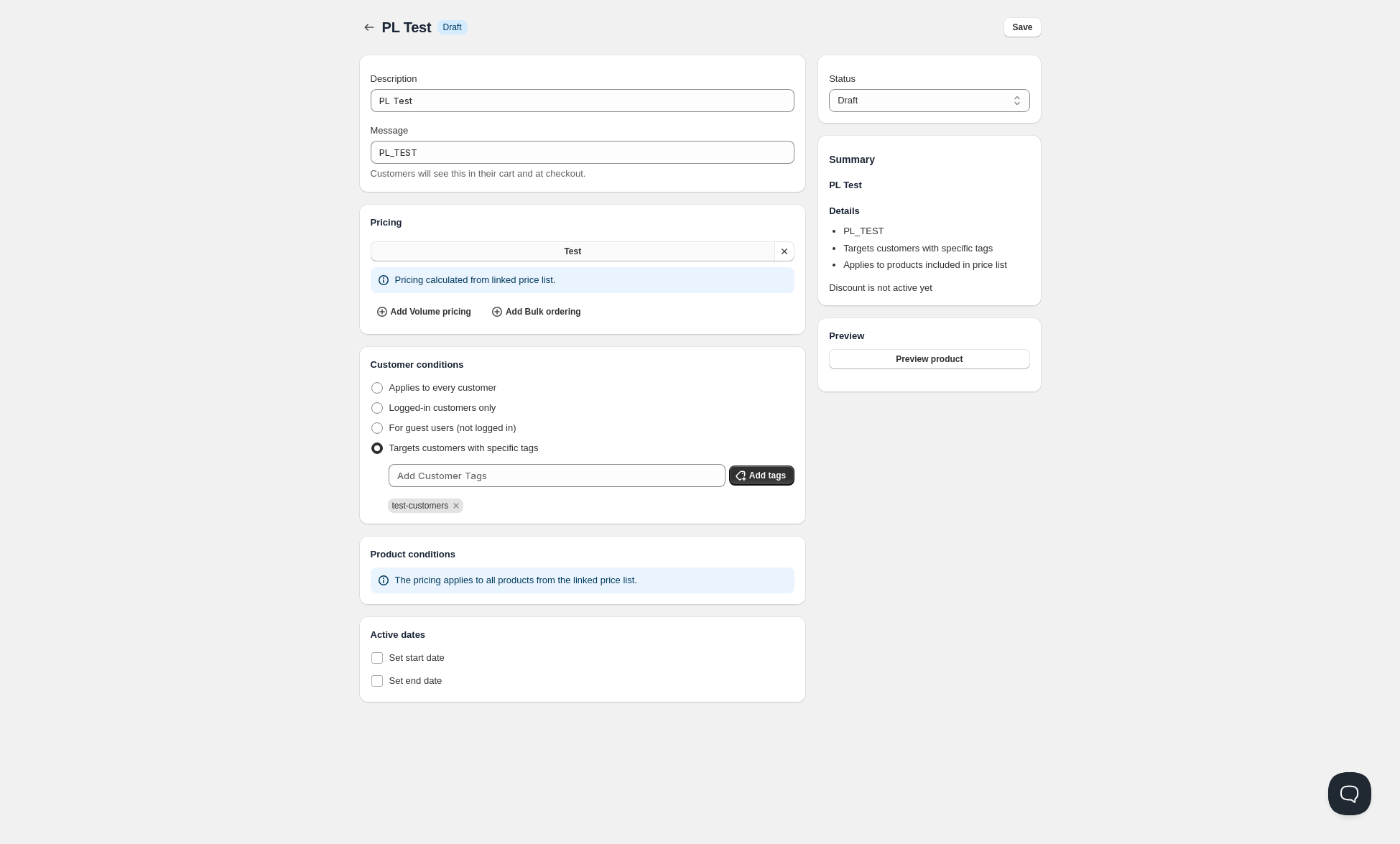
drag, startPoint x: 539, startPoint y: 283, endPoint x: 688, endPoint y: 258, distance: 151.1
click at [540, 283] on p "Pricing calculated from linked price list." at bounding box center [475, 280] width 161 height 14
click at [659, 247] on button "Test" at bounding box center [573, 251] width 405 height 20
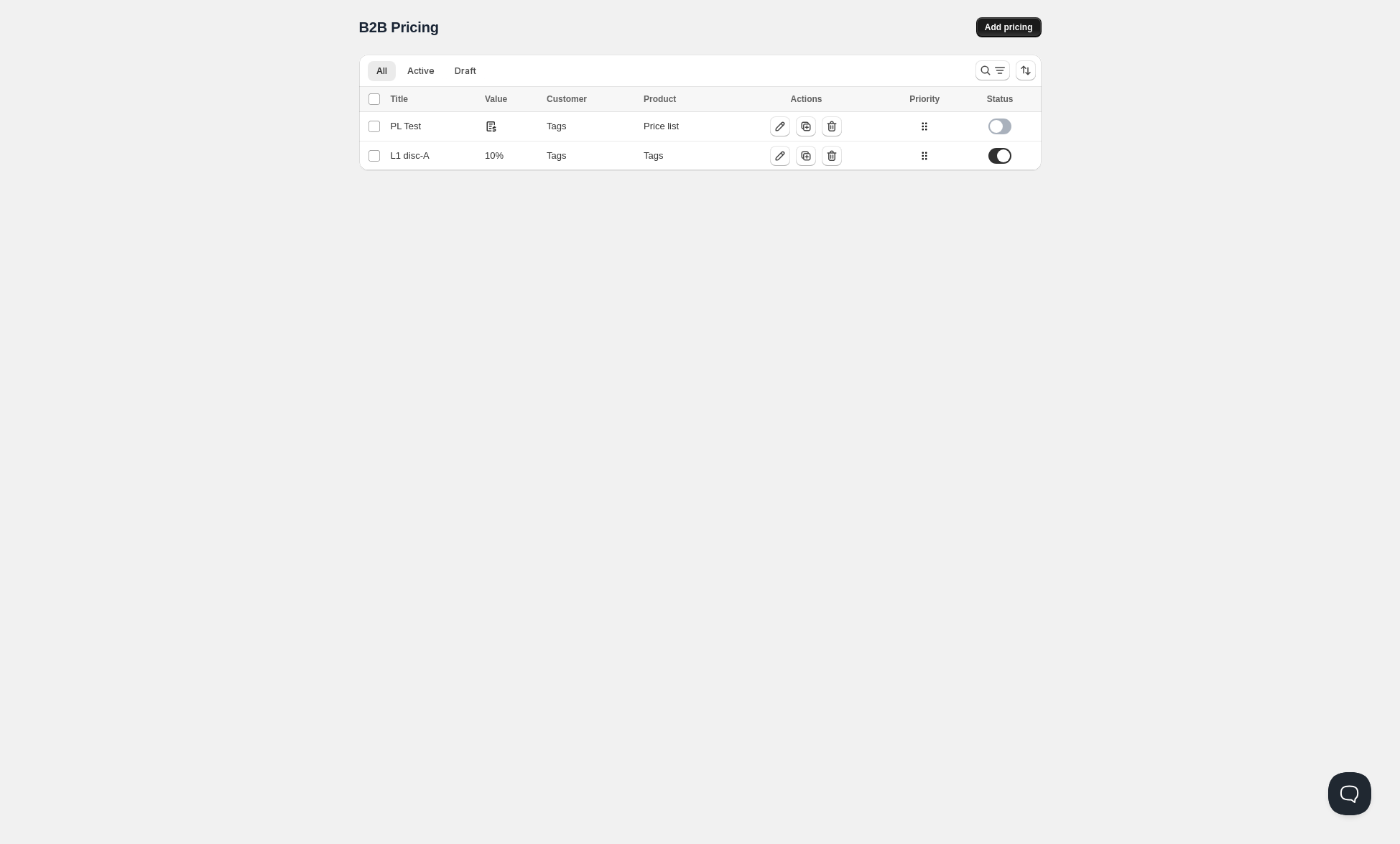
click at [1010, 27] on span "Add pricing" at bounding box center [1009, 27] width 48 height 12
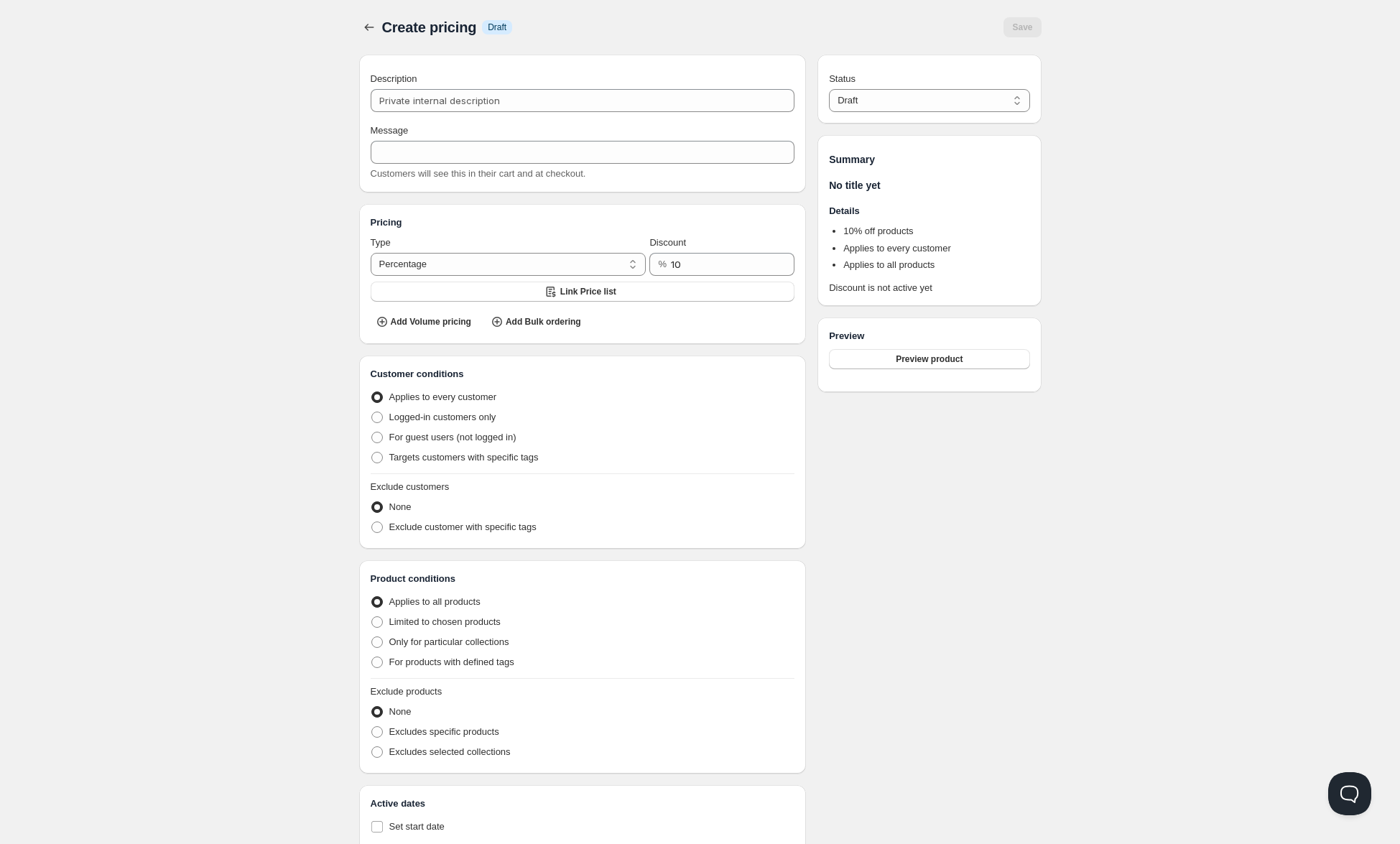
click at [861, 43] on div "Create pricing. This page is ready Create pricing Info Draft Save" at bounding box center [701, 27] width 683 height 55
click at [904, 240] on ul "10 % off products Applies to every customer Applies to all products" at bounding box center [929, 249] width 200 height 51
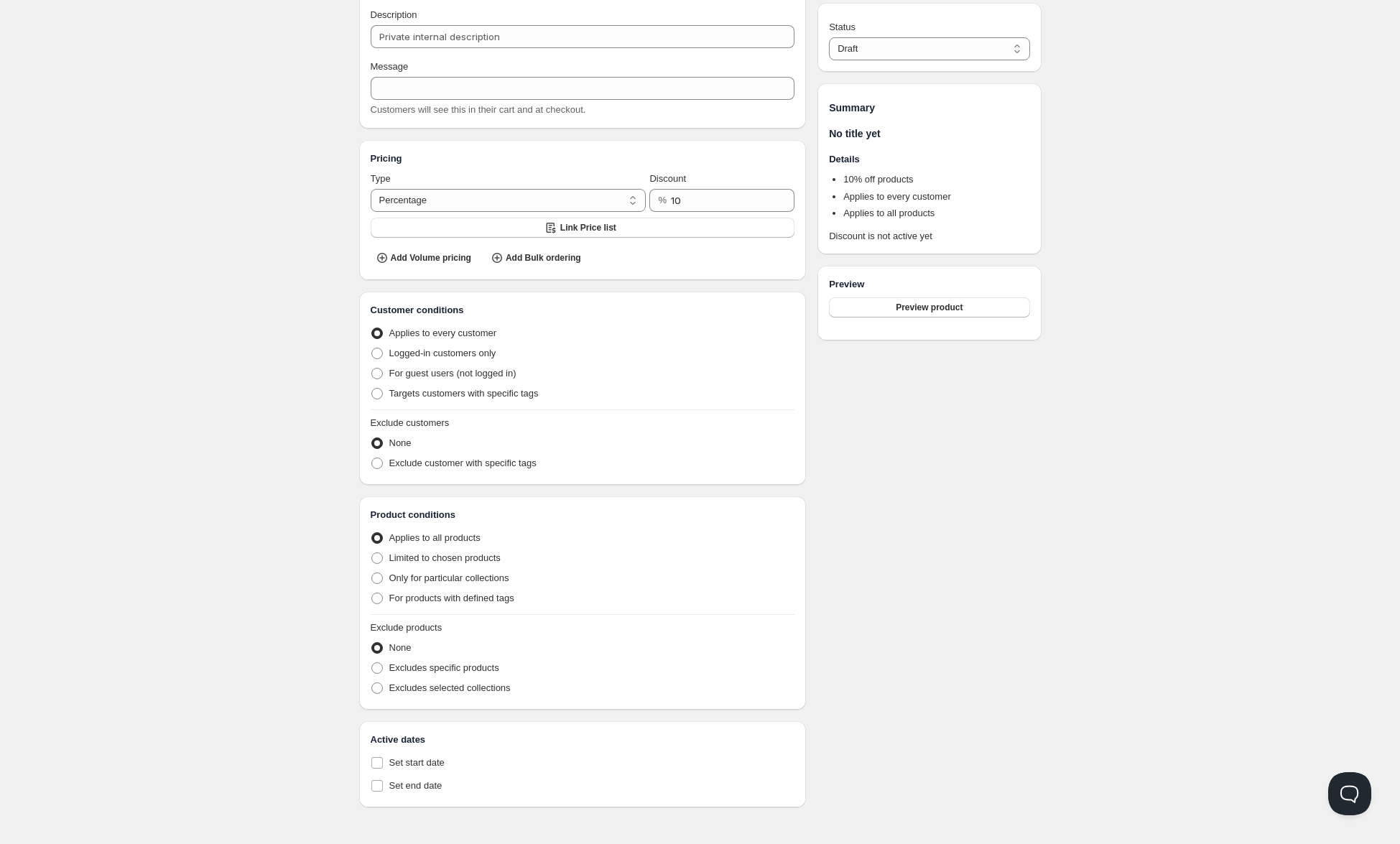
scroll to position [86, 0]
